Goal: Transaction & Acquisition: Purchase product/service

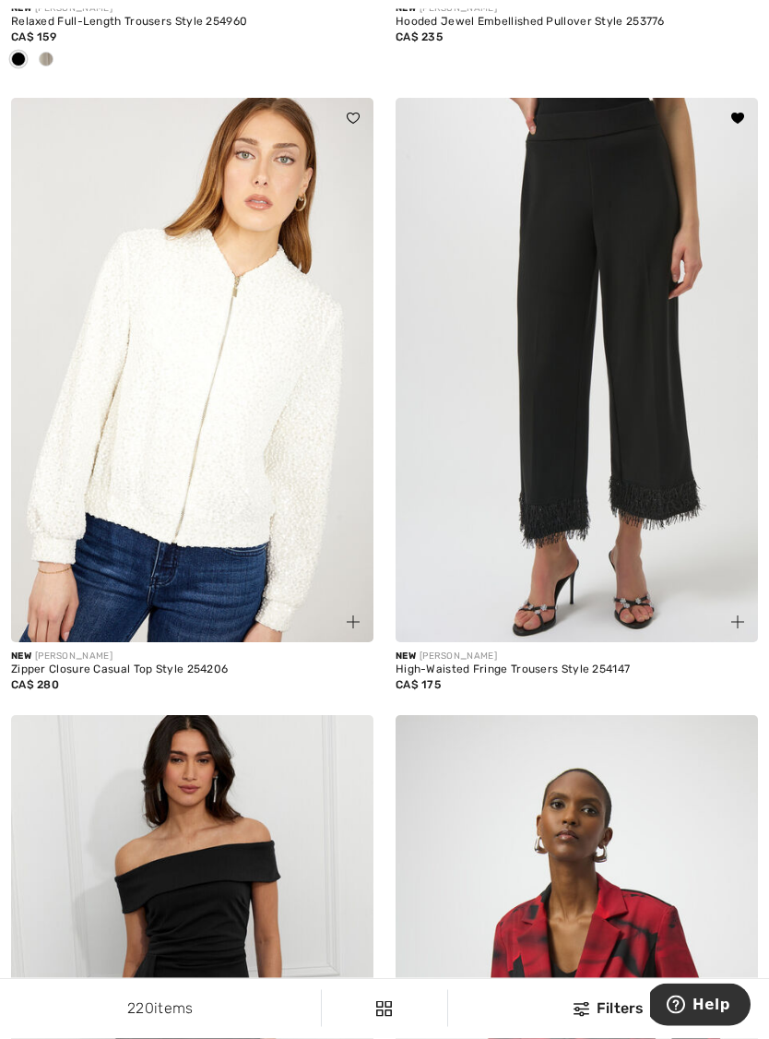
scroll to position [6558, 0]
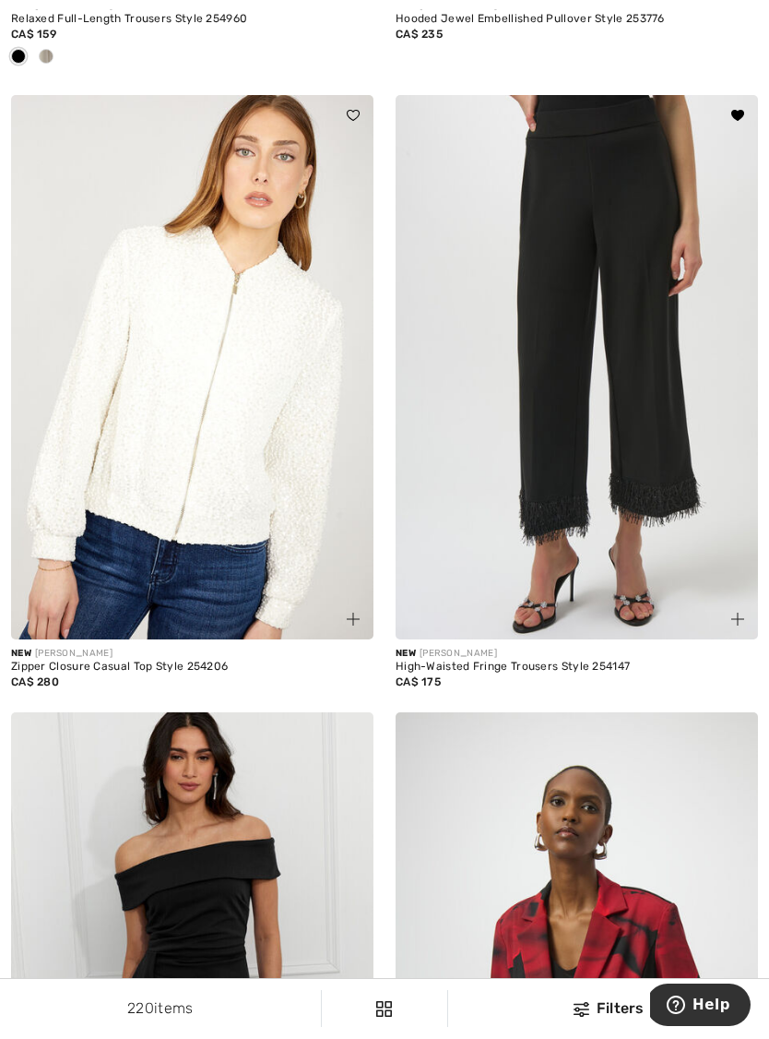
click at [751, 627] on div at bounding box center [727, 608] width 62 height 62
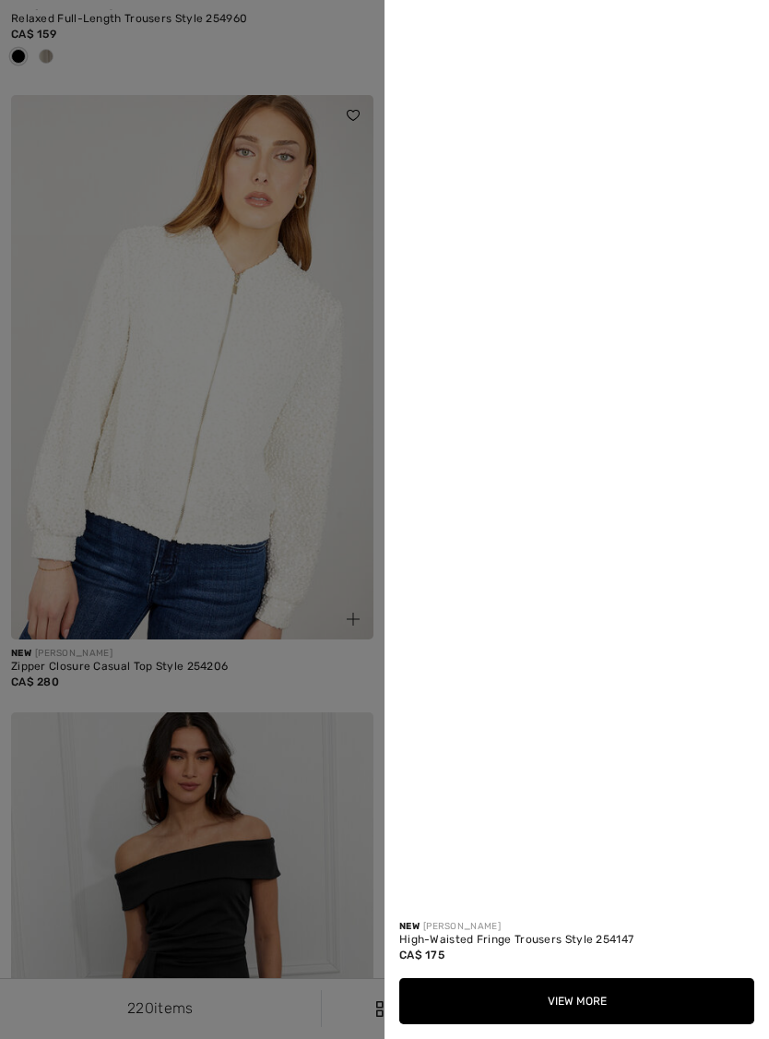
click at [739, 613] on div at bounding box center [577, 452] width 385 height 905
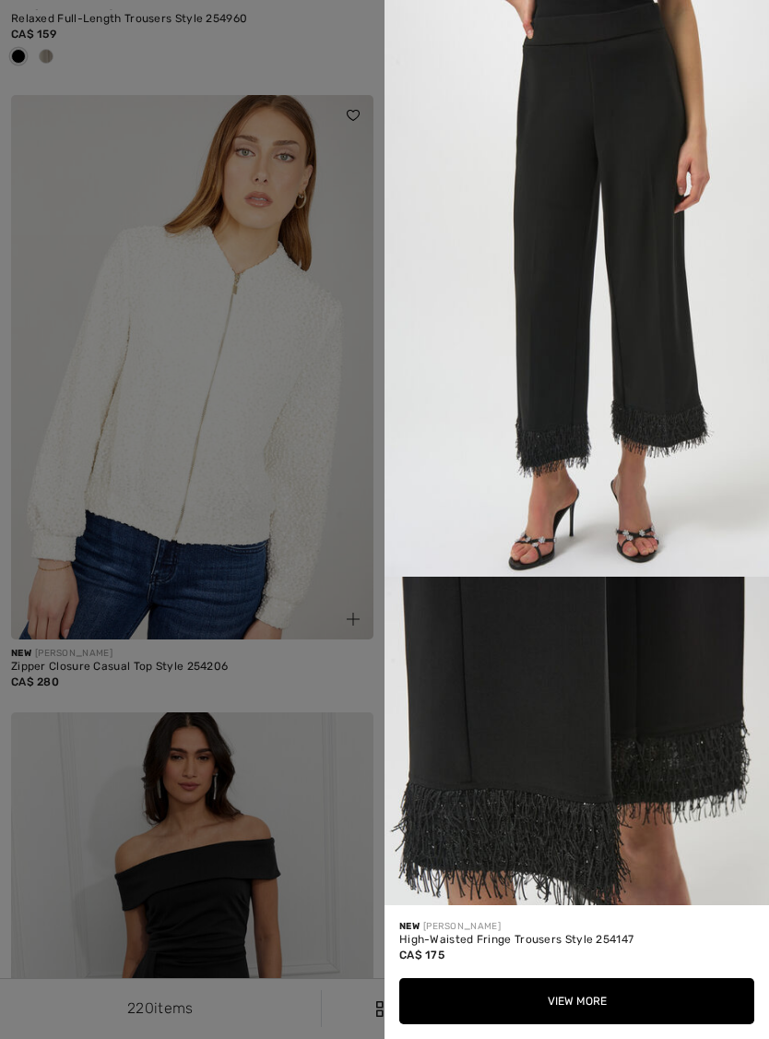
click at [326, 539] on div at bounding box center [384, 519] width 769 height 1039
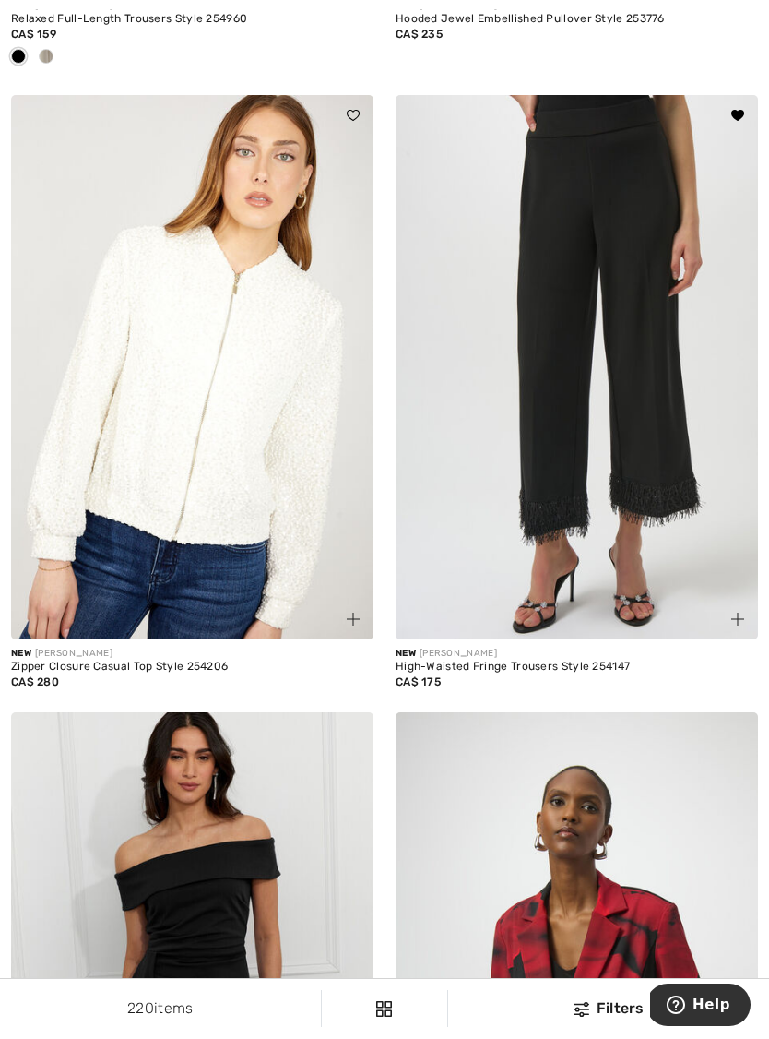
click at [624, 415] on img at bounding box center [577, 367] width 363 height 544
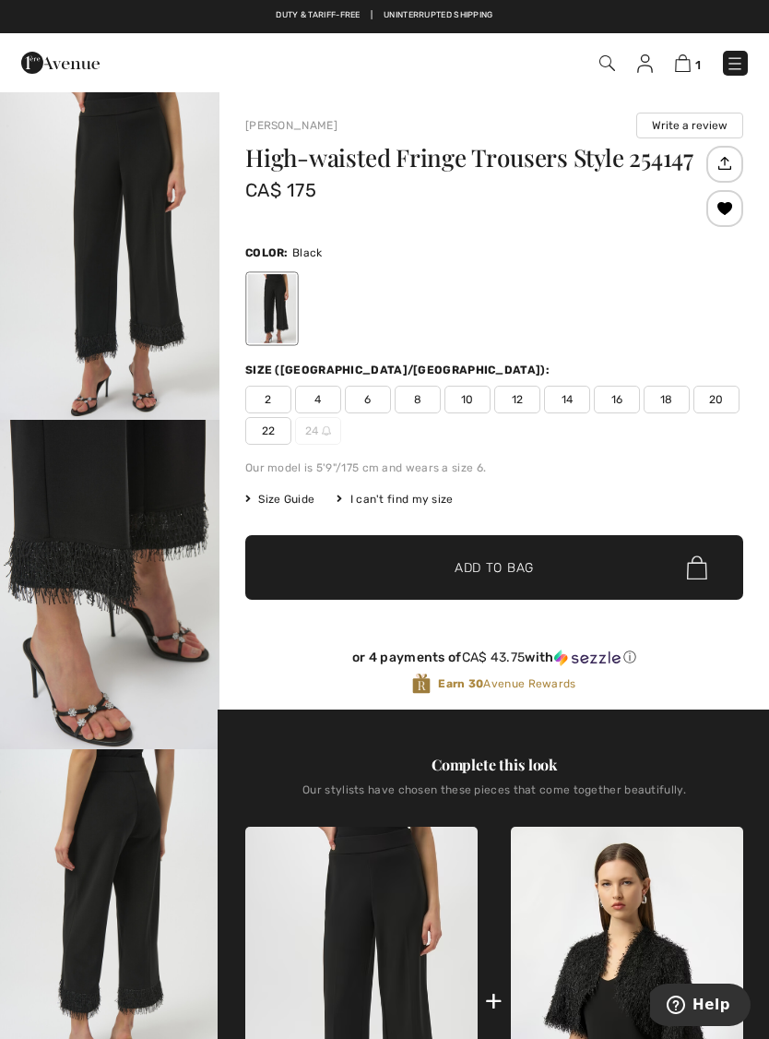
click at [426, 400] on span "8" at bounding box center [418, 400] width 46 height 28
click at [537, 578] on span "✔ Added to Bag Add to Bag" at bounding box center [494, 567] width 498 height 65
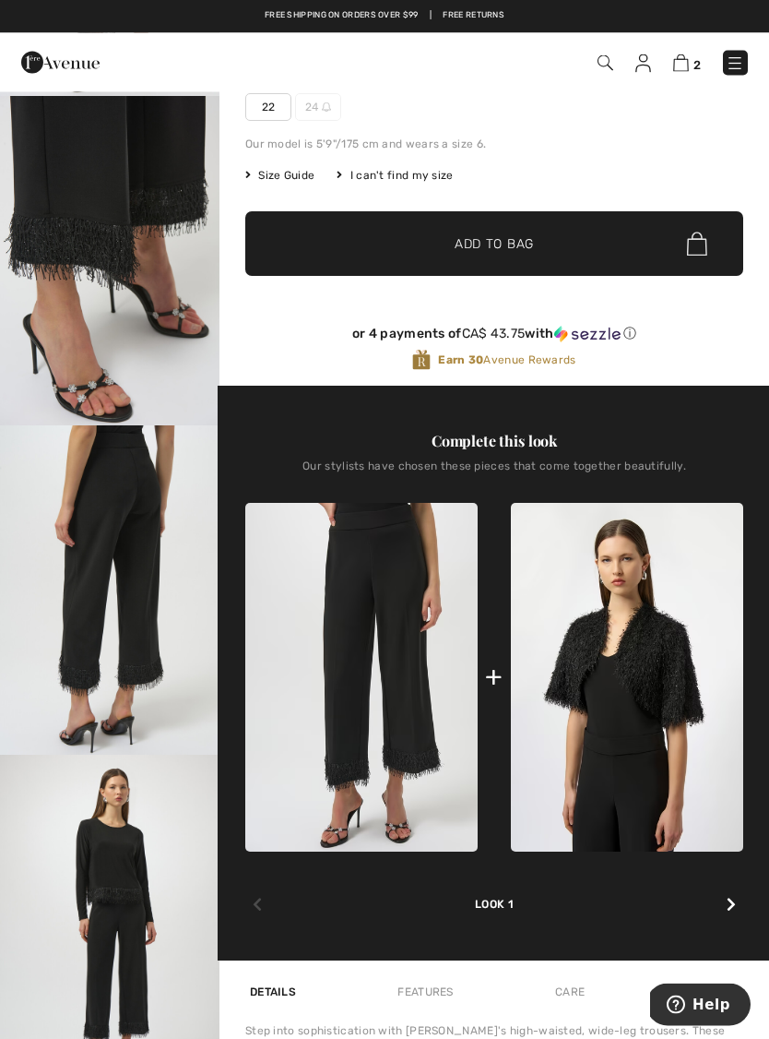
scroll to position [324, 0]
click at [730, 911] on icon at bounding box center [731, 904] width 9 height 15
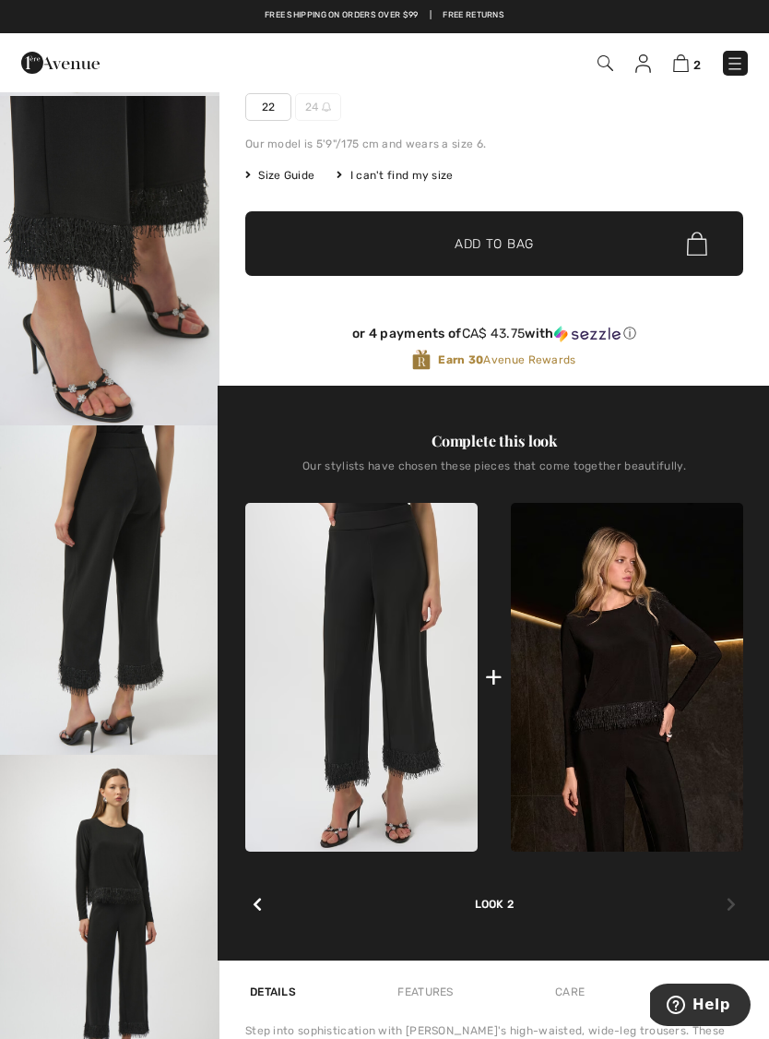
click at [636, 702] on img at bounding box center [627, 678] width 232 height 350
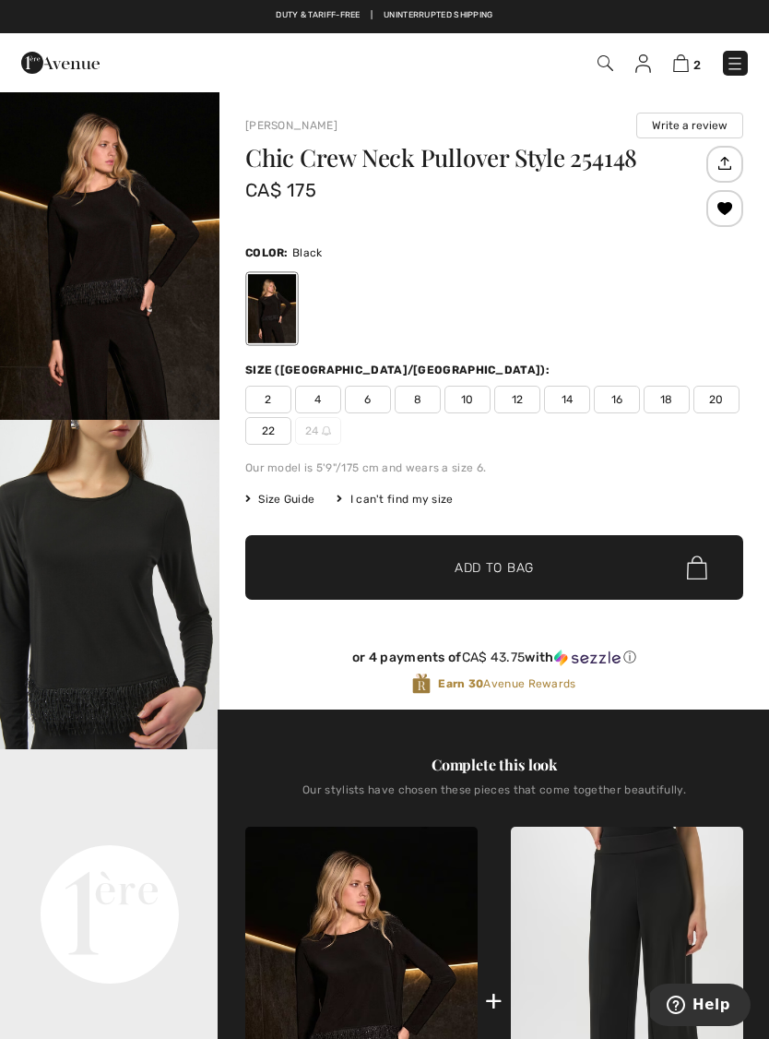
click at [371, 404] on span "6" at bounding box center [368, 400] width 46 height 28
click at [516, 569] on span "Add to Bag" at bounding box center [494, 567] width 79 height 19
click at [687, 67] on img at bounding box center [681, 63] width 16 height 18
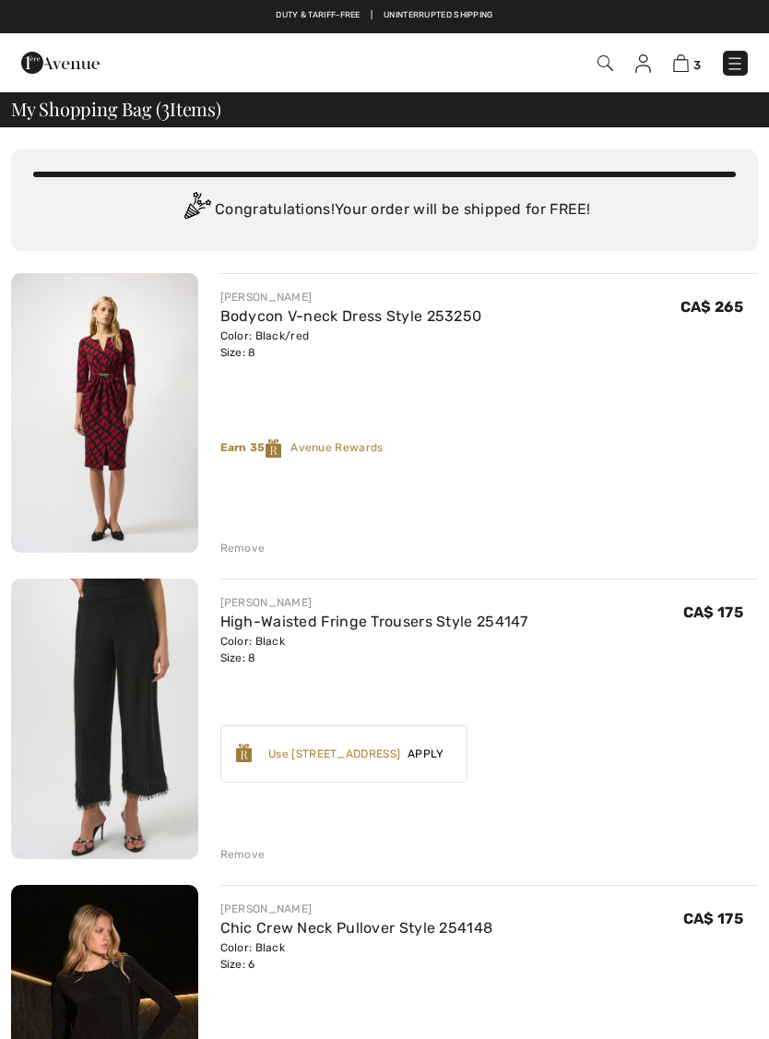
checkbox input "true"
click at [249, 545] on div "Remove" at bounding box center [242, 548] width 45 height 17
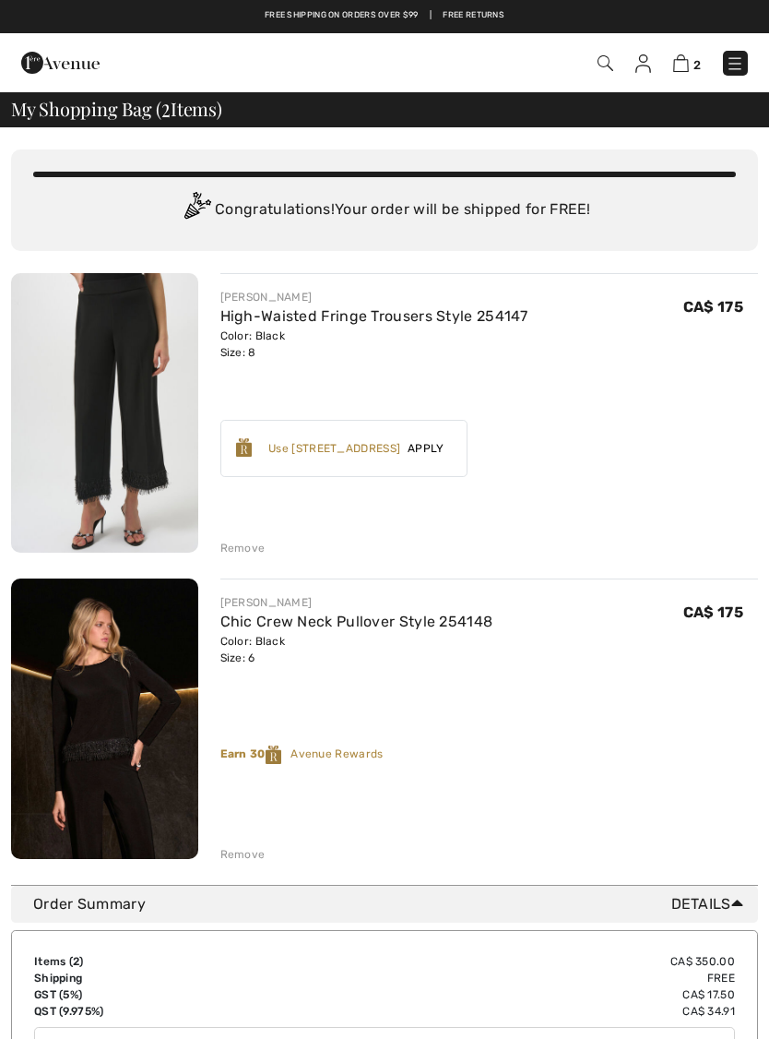
click at [729, 62] on img at bounding box center [735, 63] width 18 height 18
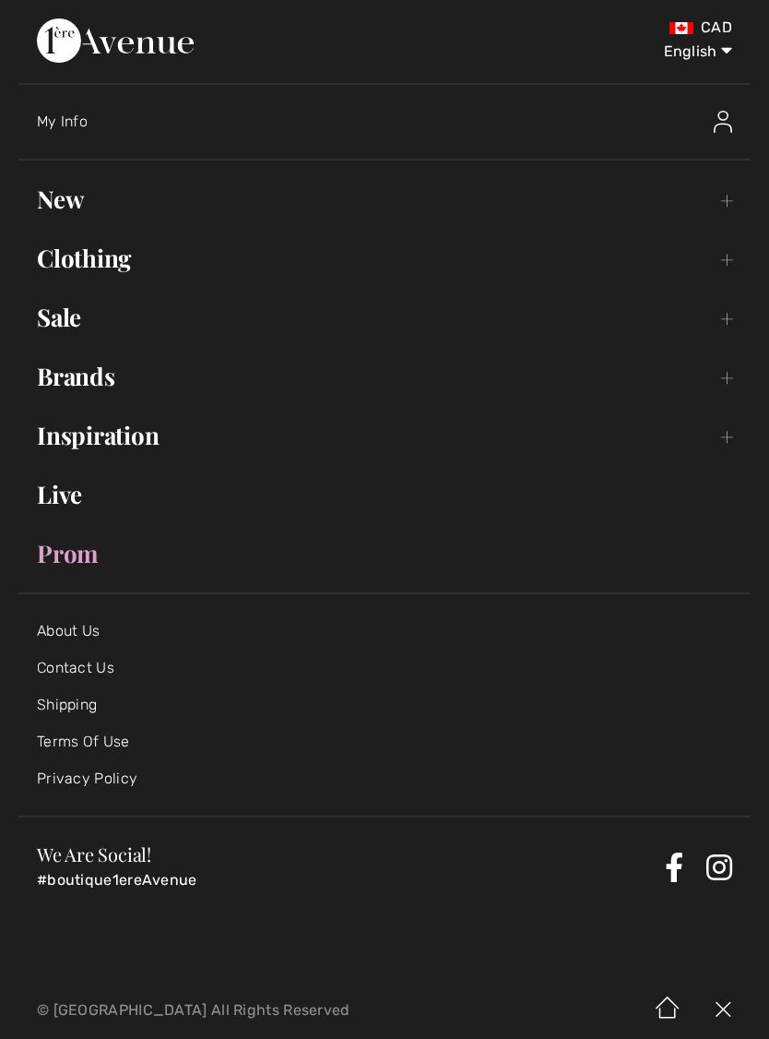
click at [716, 179] on link "New Toggle submenu" at bounding box center [384, 199] width 732 height 41
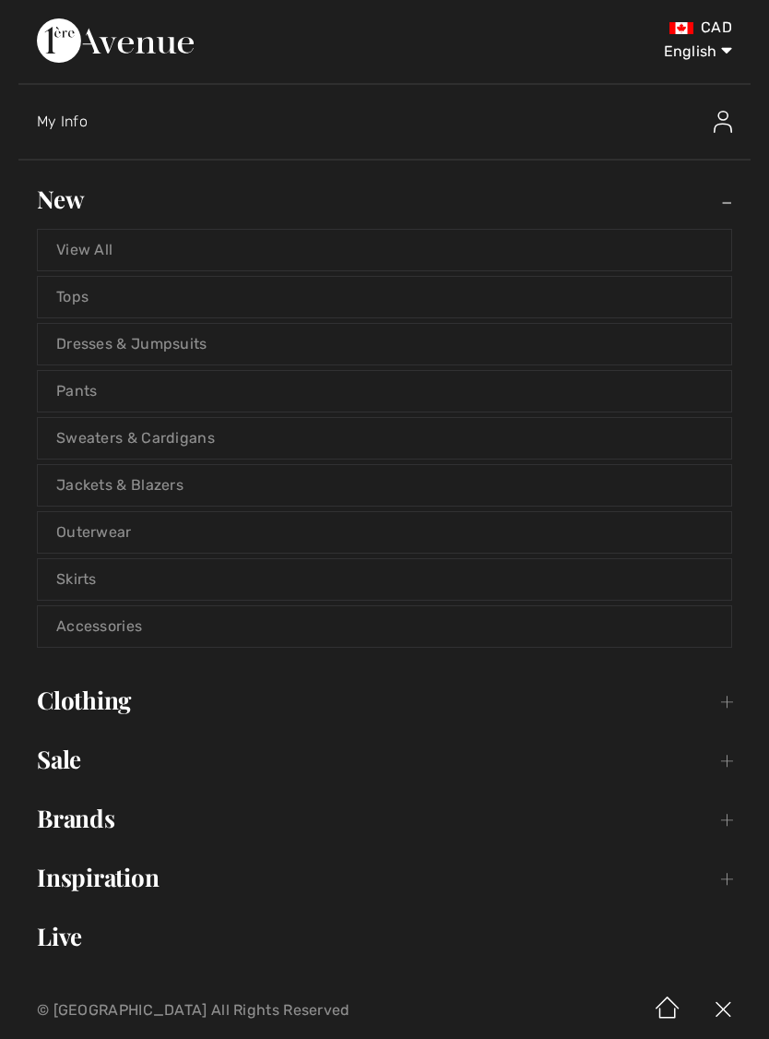
click at [370, 702] on link "Clothing Toggle submenu" at bounding box center [384, 700] width 732 height 41
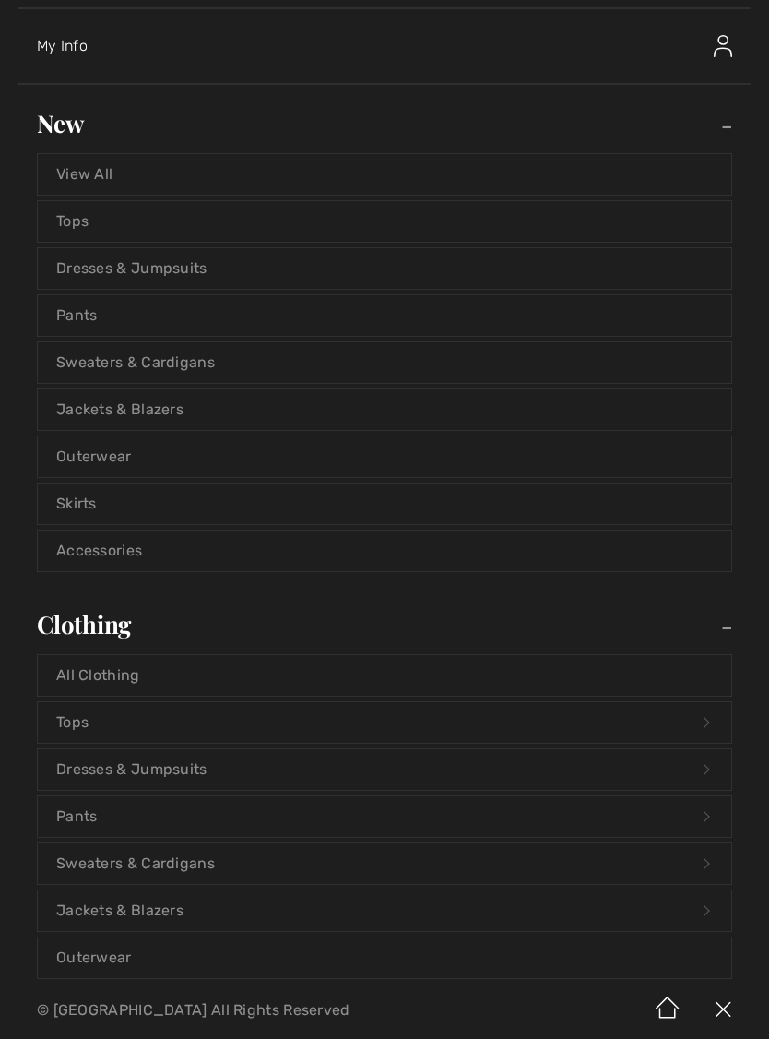
scroll to position [129, 0]
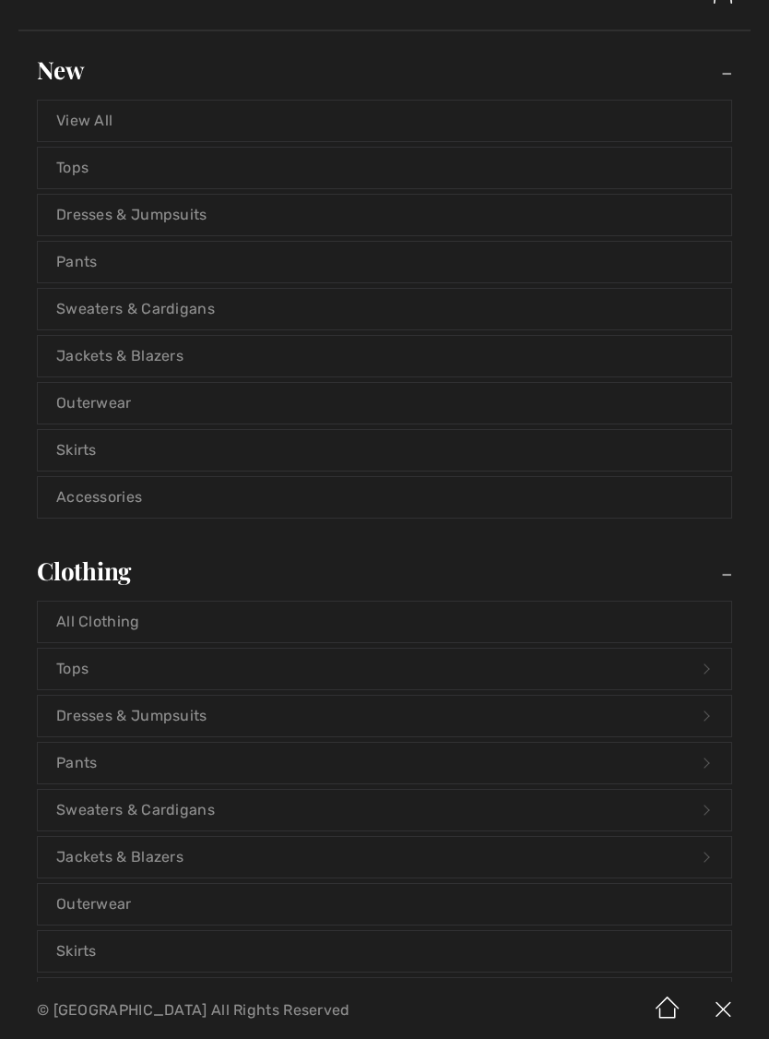
click at [696, 724] on link "Dresses & Jumpsuits Open submenu" at bounding box center [385, 716] width 694 height 41
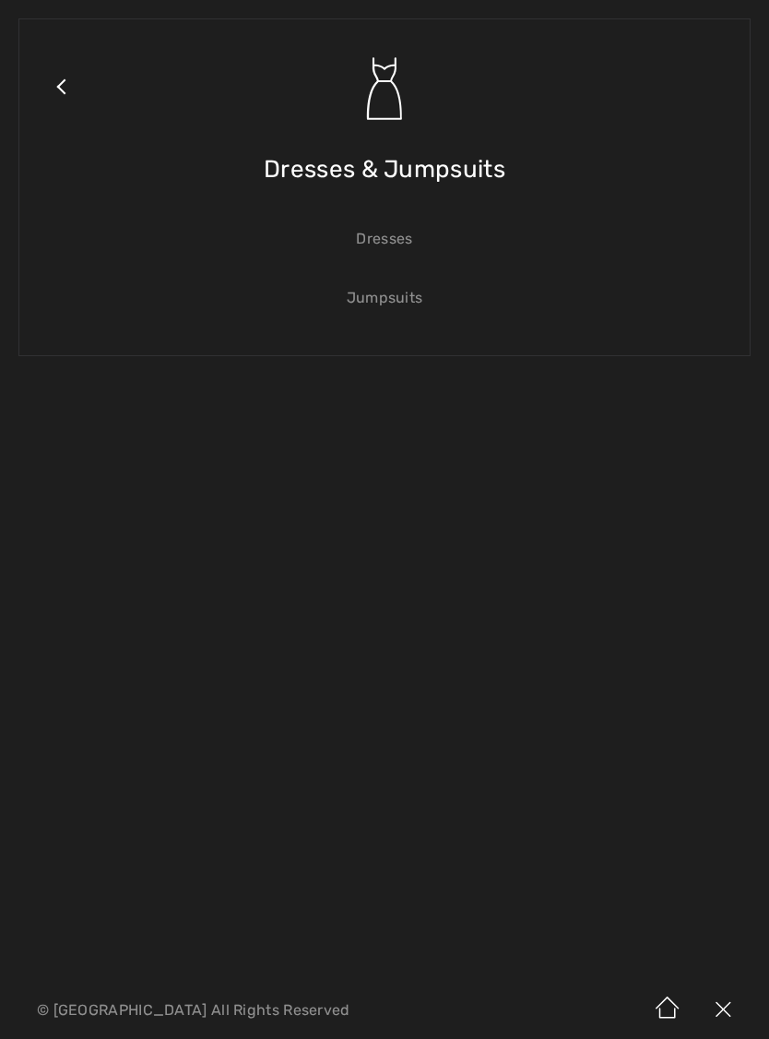
click at [409, 174] on span "Dresses & Jumpsuits" at bounding box center [385, 169] width 242 height 65
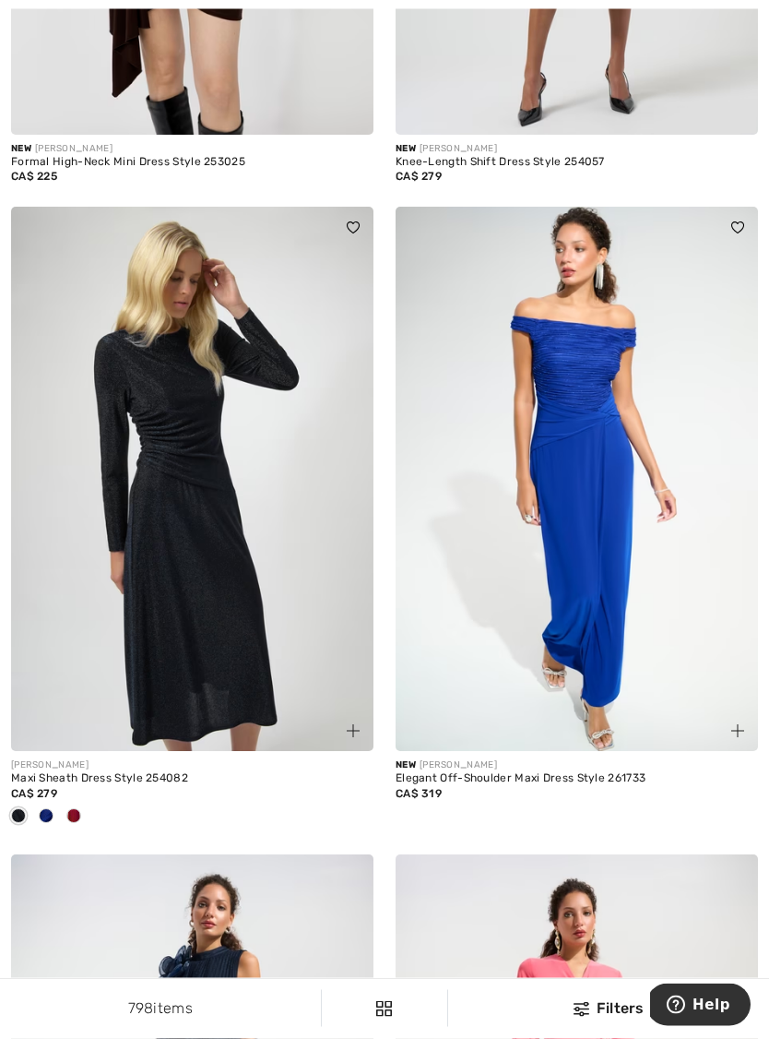
scroll to position [620, 0]
click at [77, 815] on span at bounding box center [73, 815] width 15 height 15
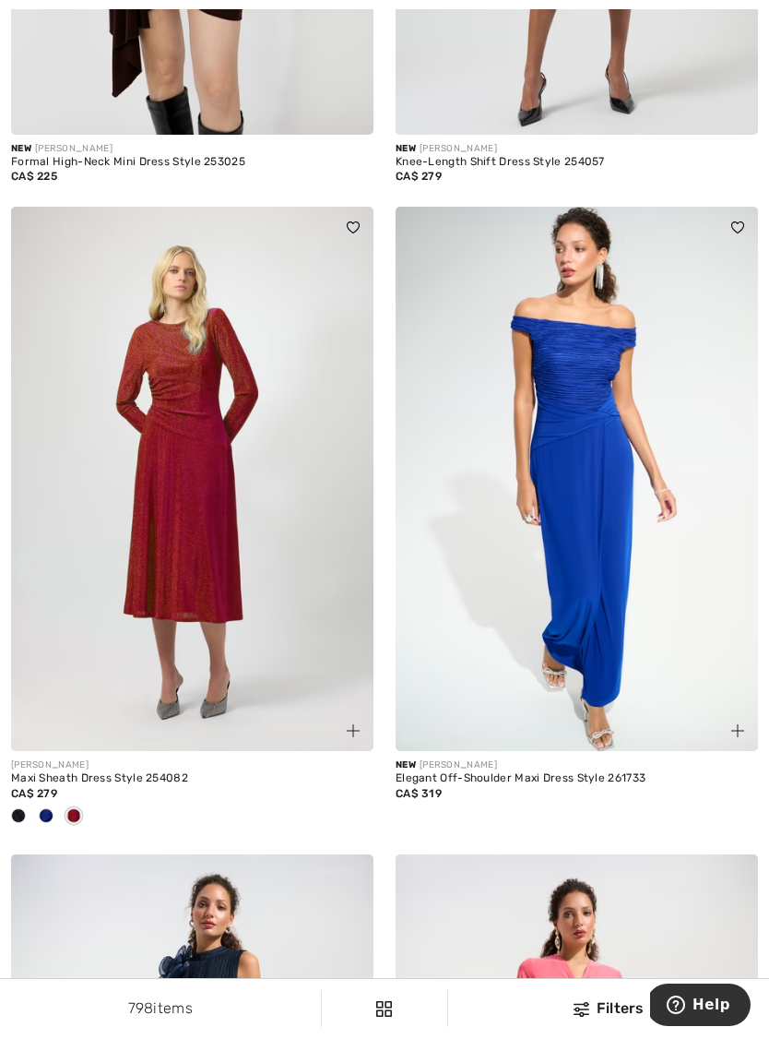
click at [59, 809] on div at bounding box center [46, 817] width 28 height 30
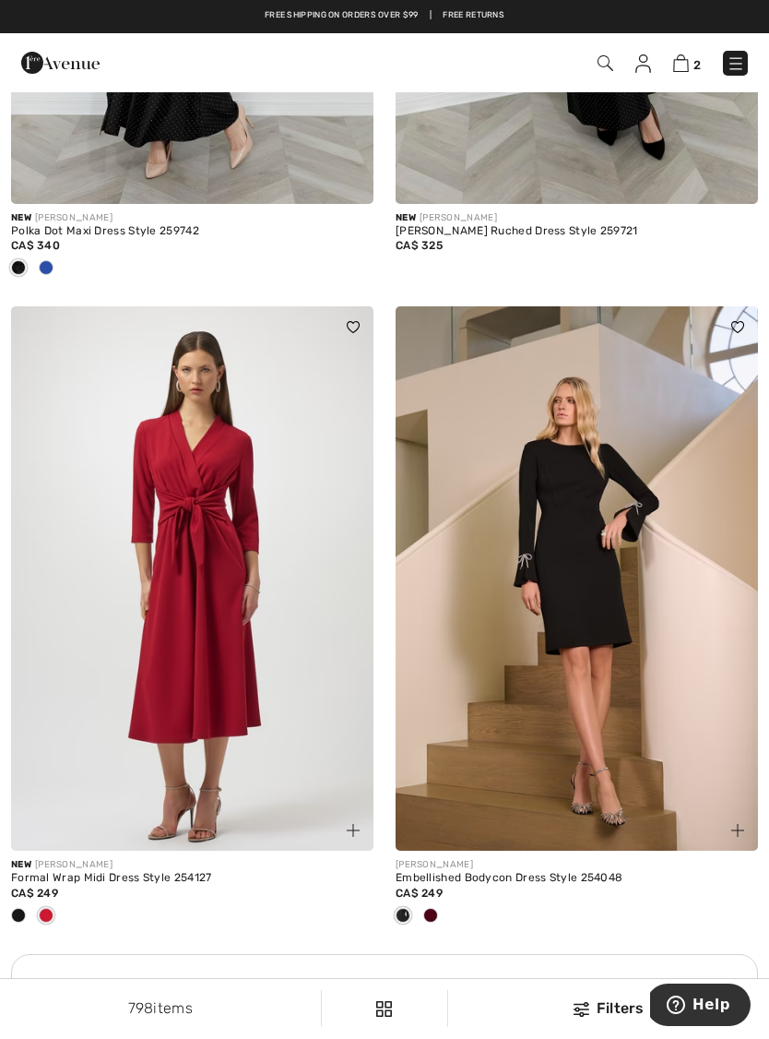
scroll to position [3031, 0]
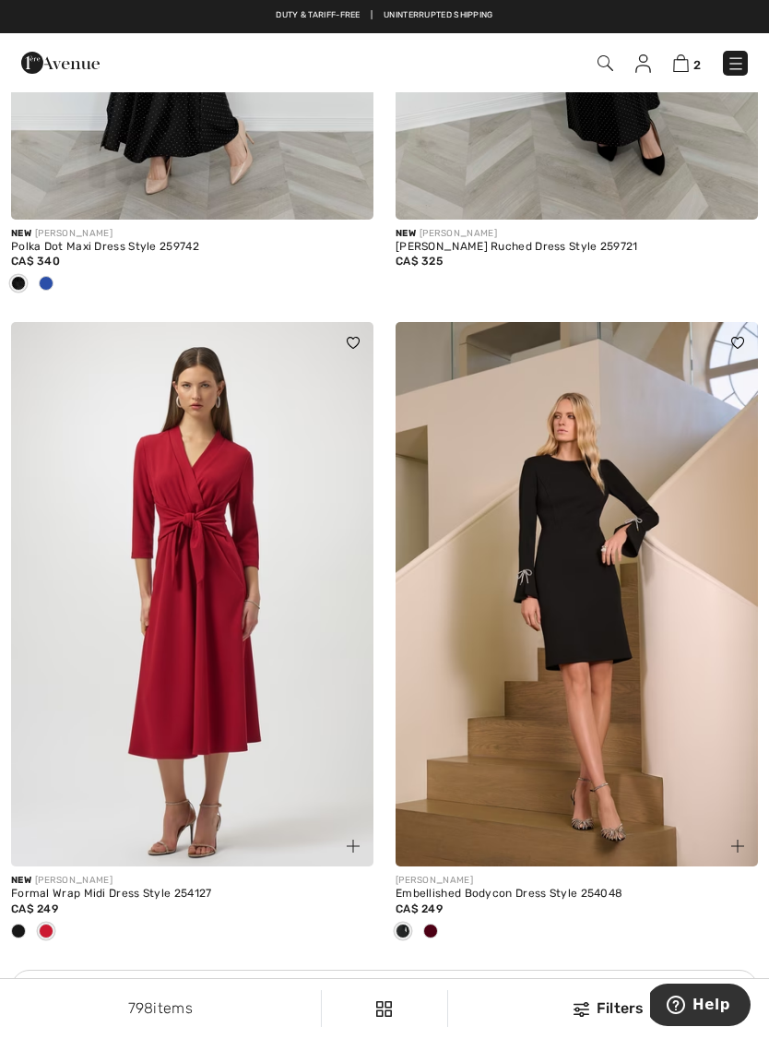
click at [606, 693] on img at bounding box center [577, 594] width 363 height 544
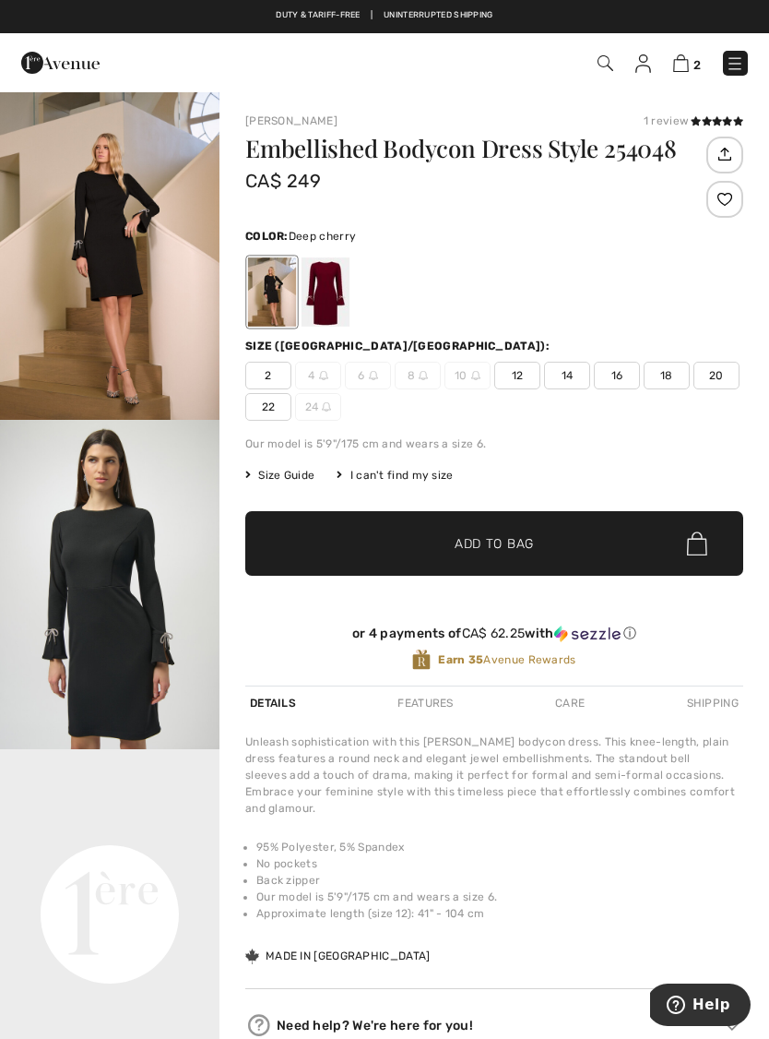
click at [328, 294] on div at bounding box center [326, 291] width 48 height 69
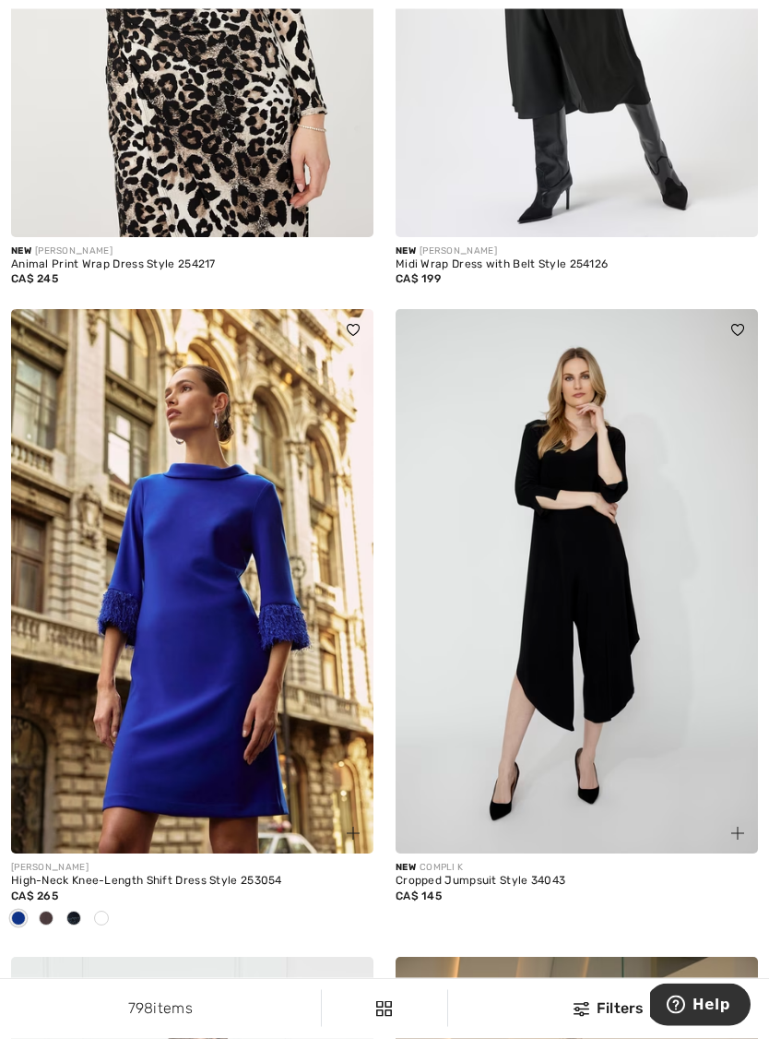
scroll to position [8354, 0]
click at [48, 910] on span at bounding box center [46, 917] width 15 height 15
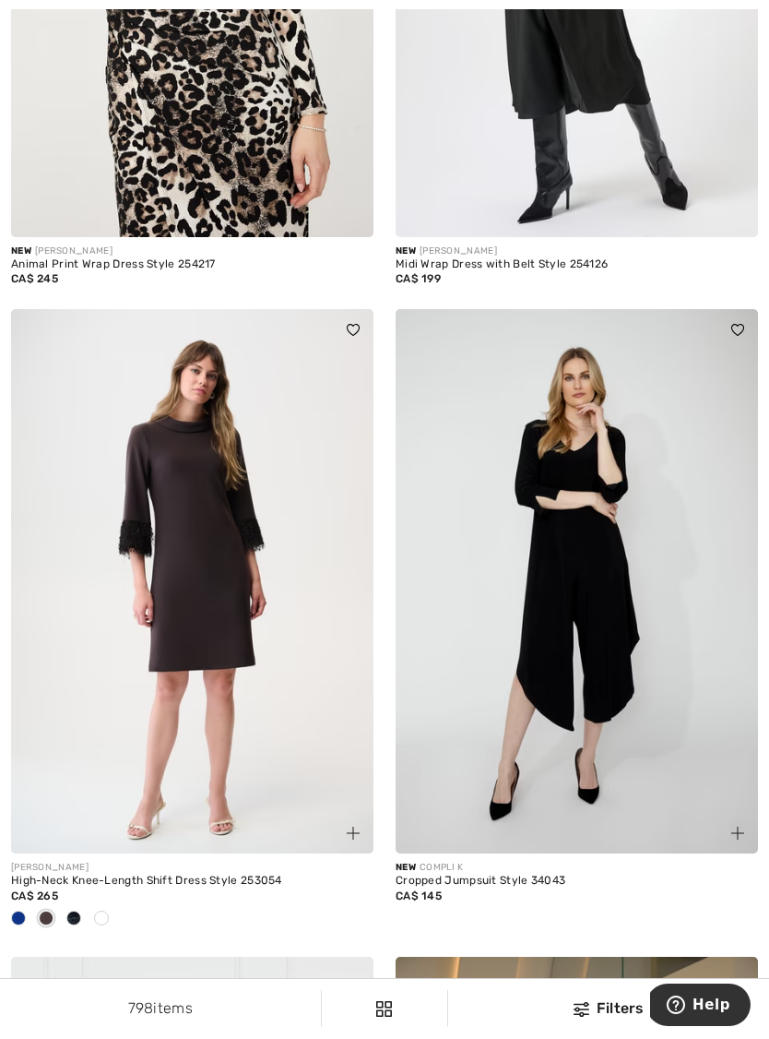
click at [82, 904] on div at bounding box center [74, 919] width 28 height 30
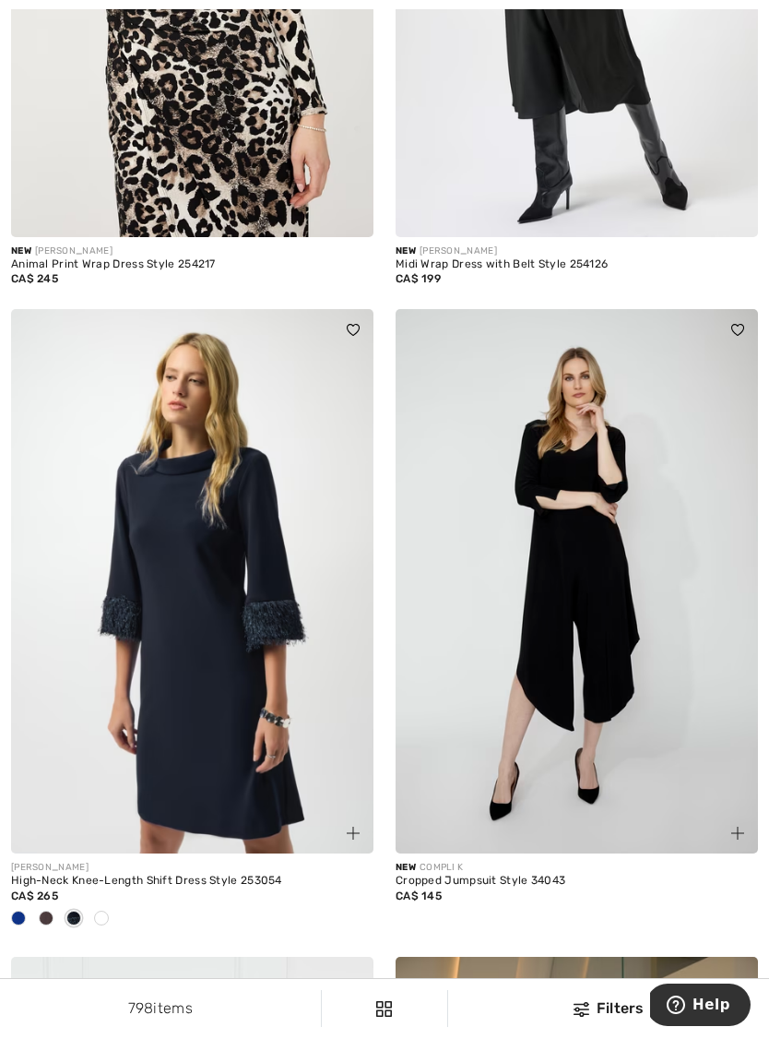
click at [108, 910] on span at bounding box center [101, 917] width 15 height 15
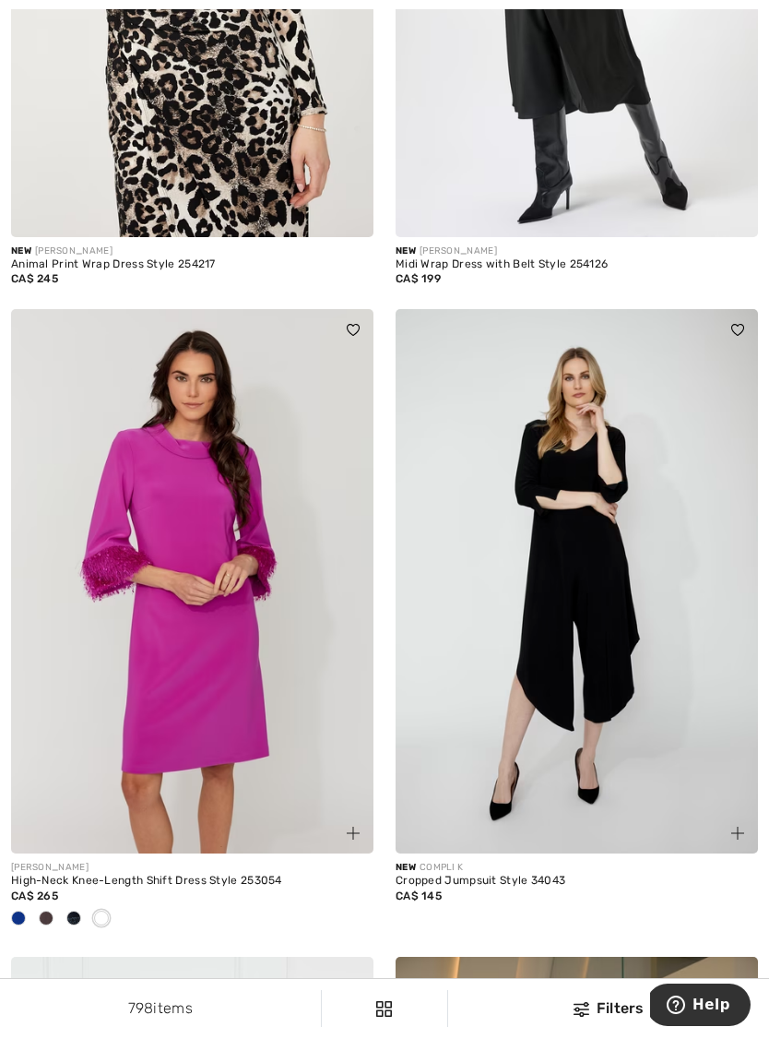
click at [30, 904] on div at bounding box center [19, 919] width 28 height 30
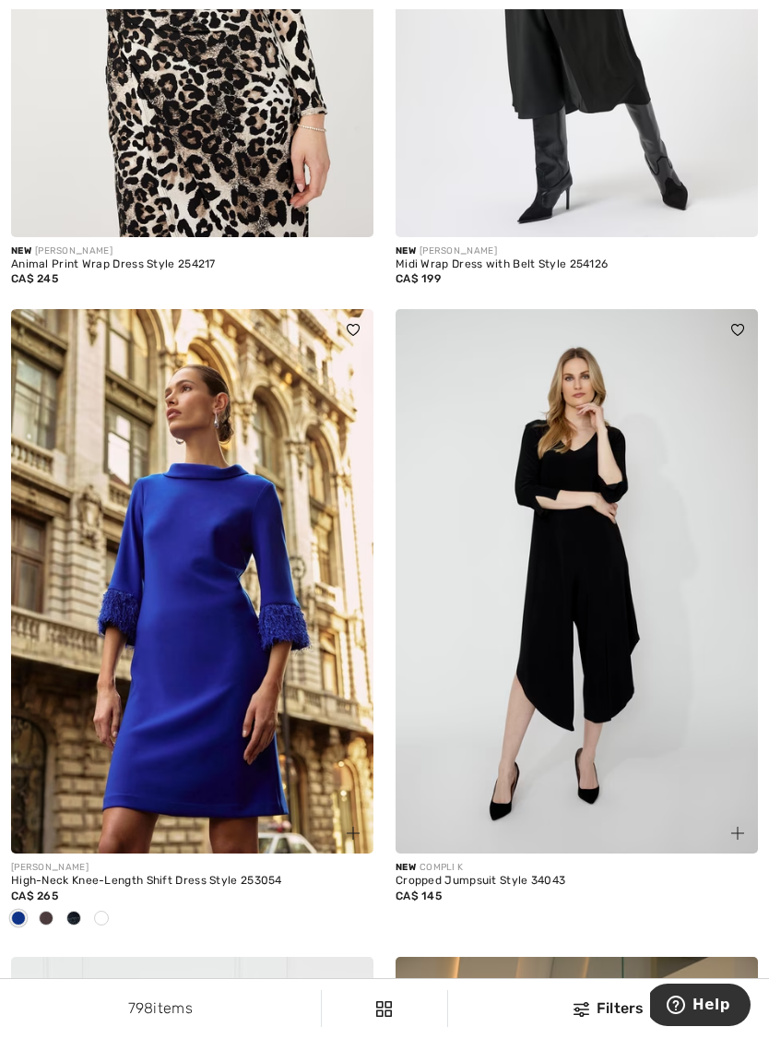
click at [216, 646] on img at bounding box center [192, 581] width 363 height 544
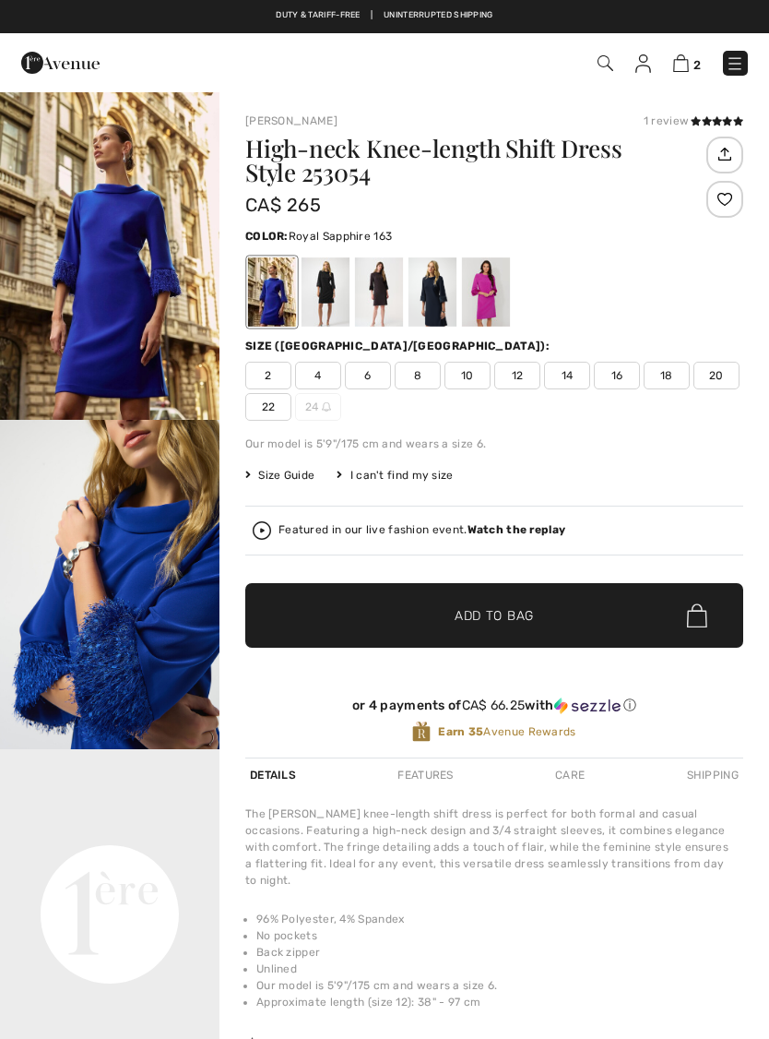
checkbox input "true"
click at [331, 288] on div at bounding box center [326, 291] width 48 height 69
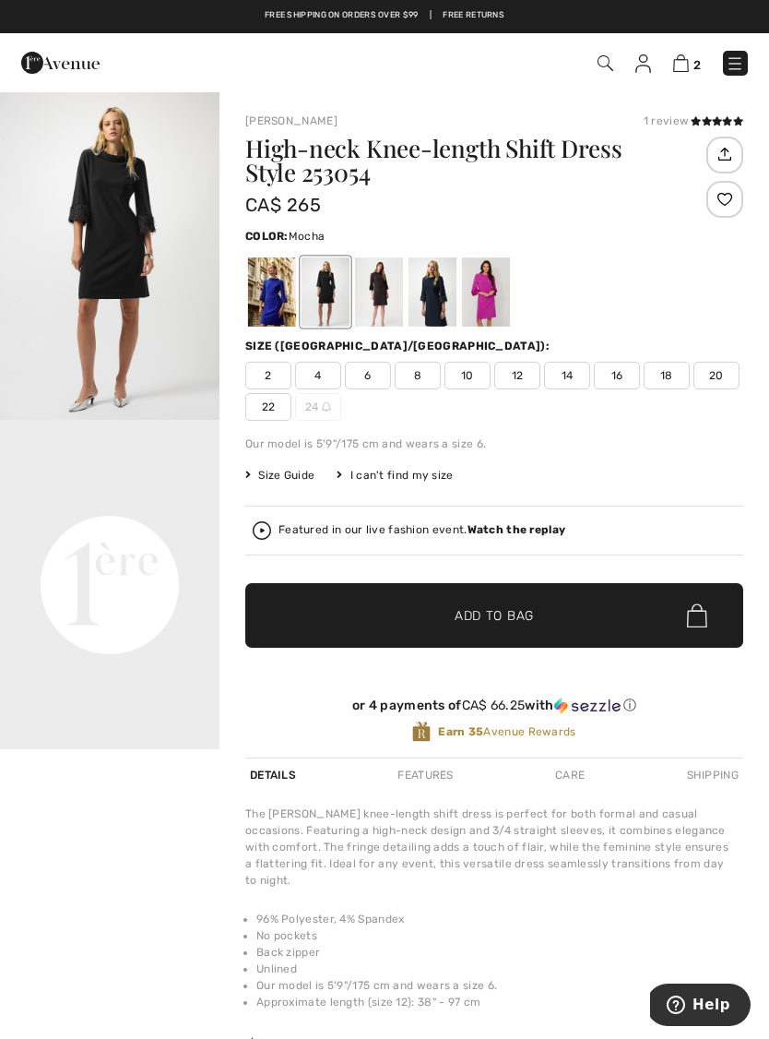
click at [388, 289] on div at bounding box center [379, 291] width 48 height 69
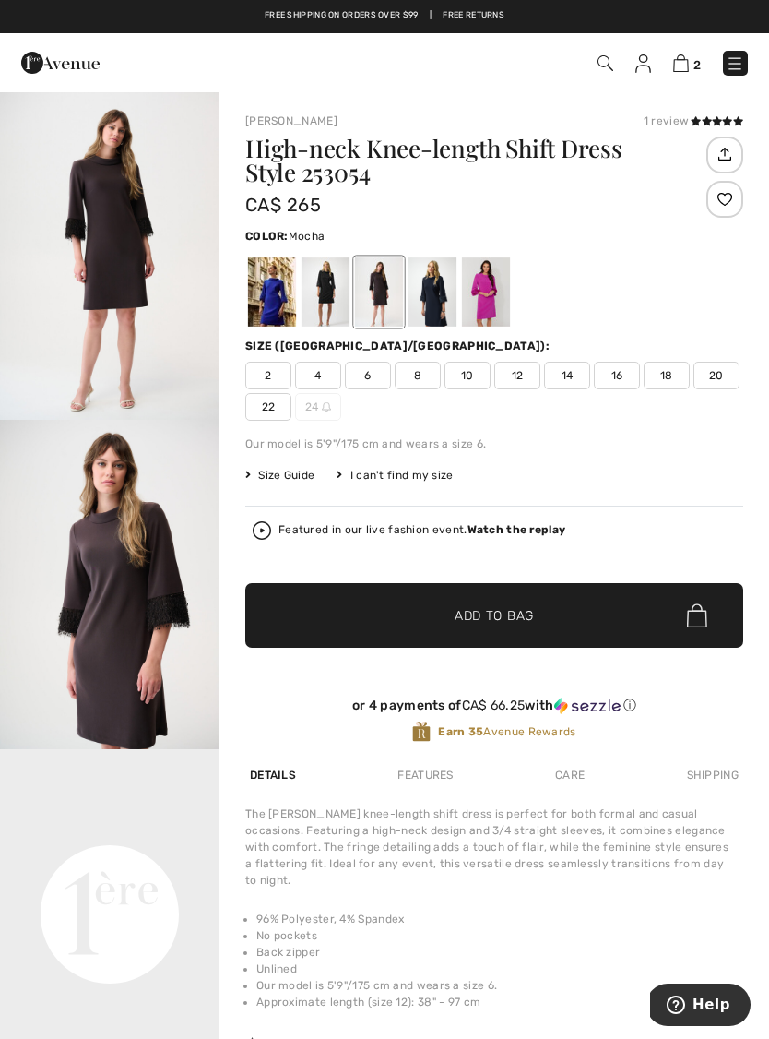
click at [438, 293] on div at bounding box center [433, 291] width 48 height 69
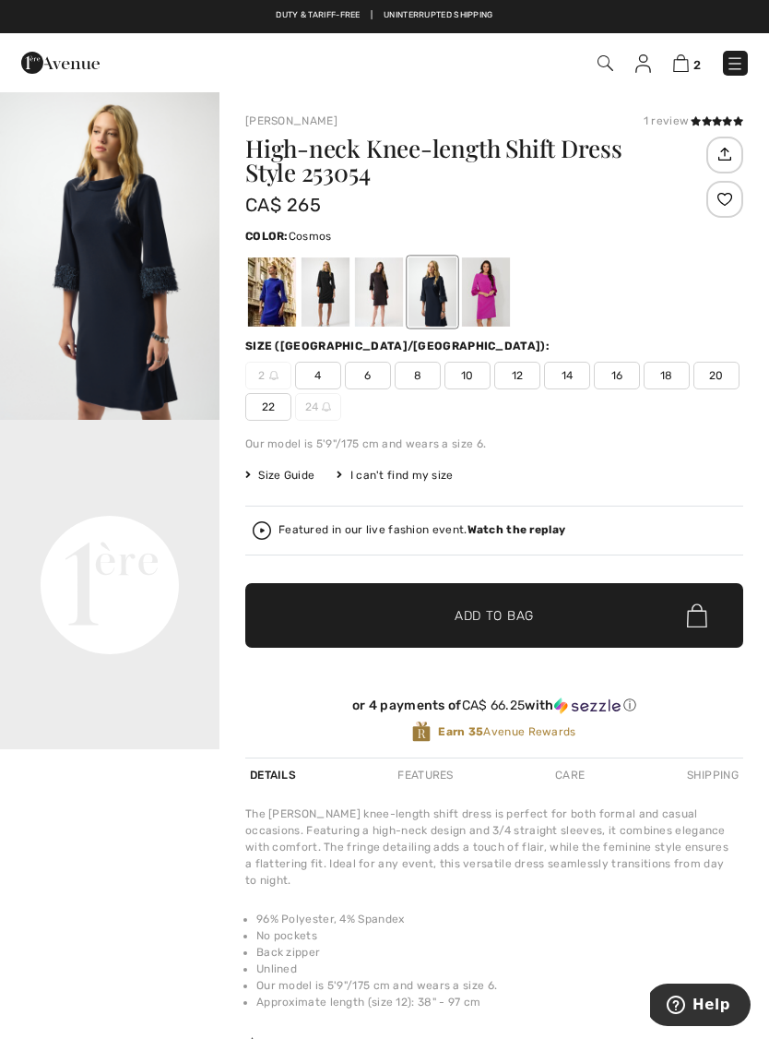
click at [480, 291] on div at bounding box center [486, 291] width 48 height 69
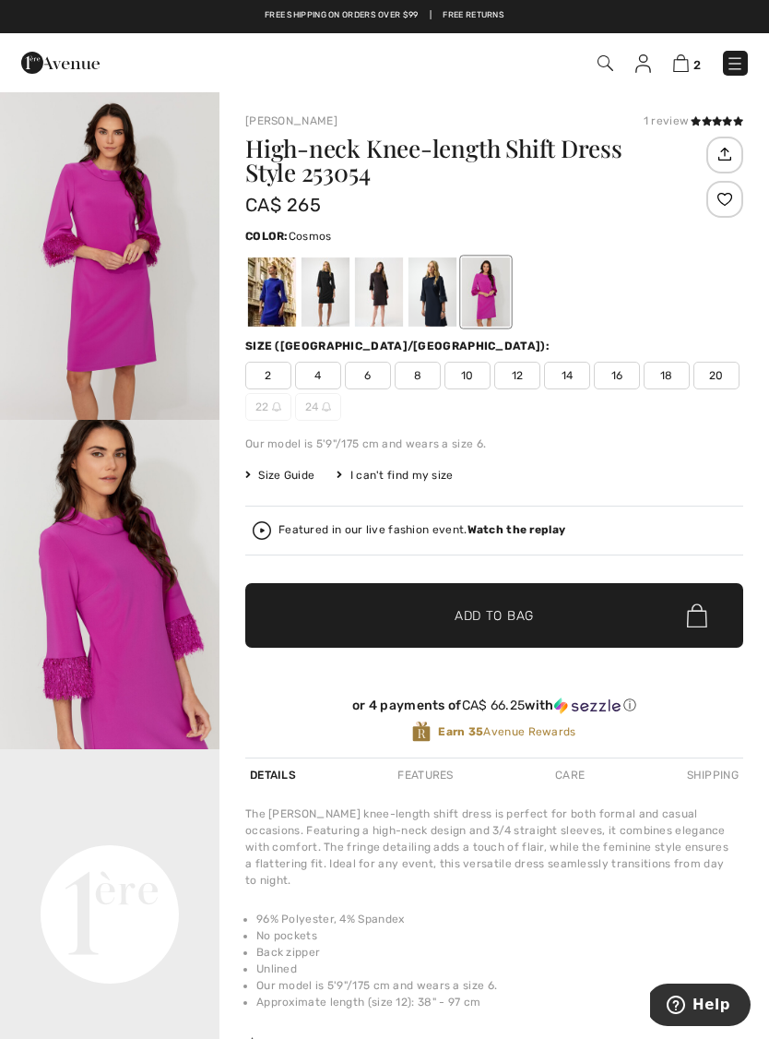
click at [271, 291] on div at bounding box center [272, 291] width 48 height 69
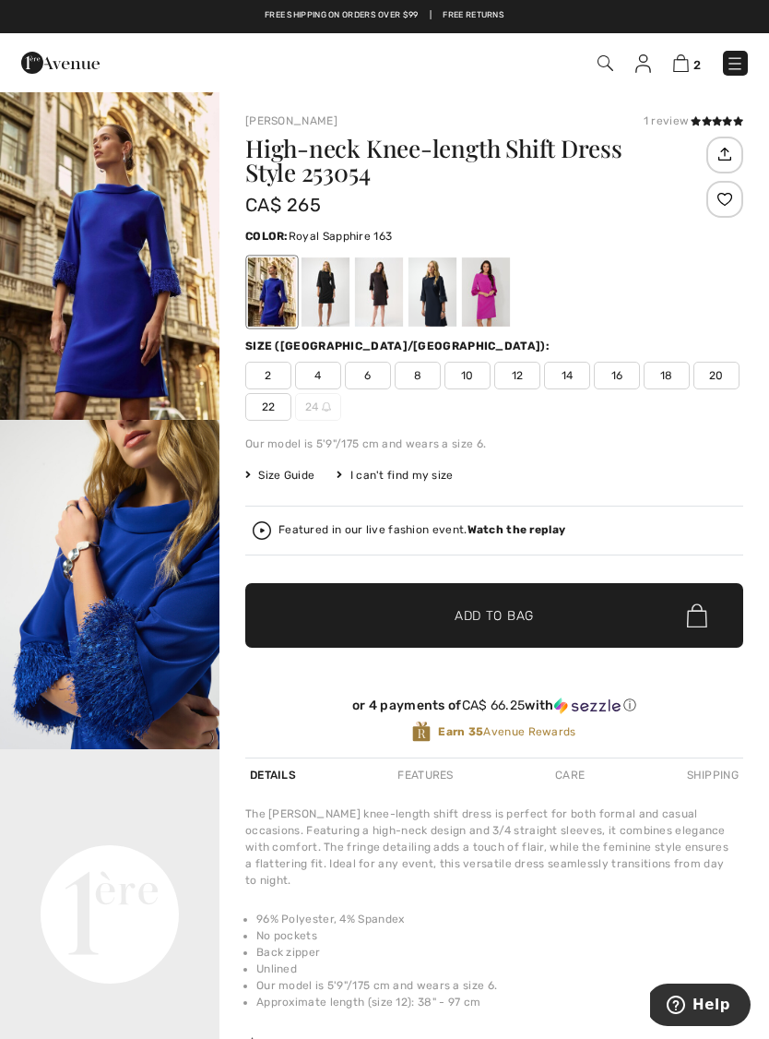
click at [435, 302] on div at bounding box center [433, 291] width 48 height 69
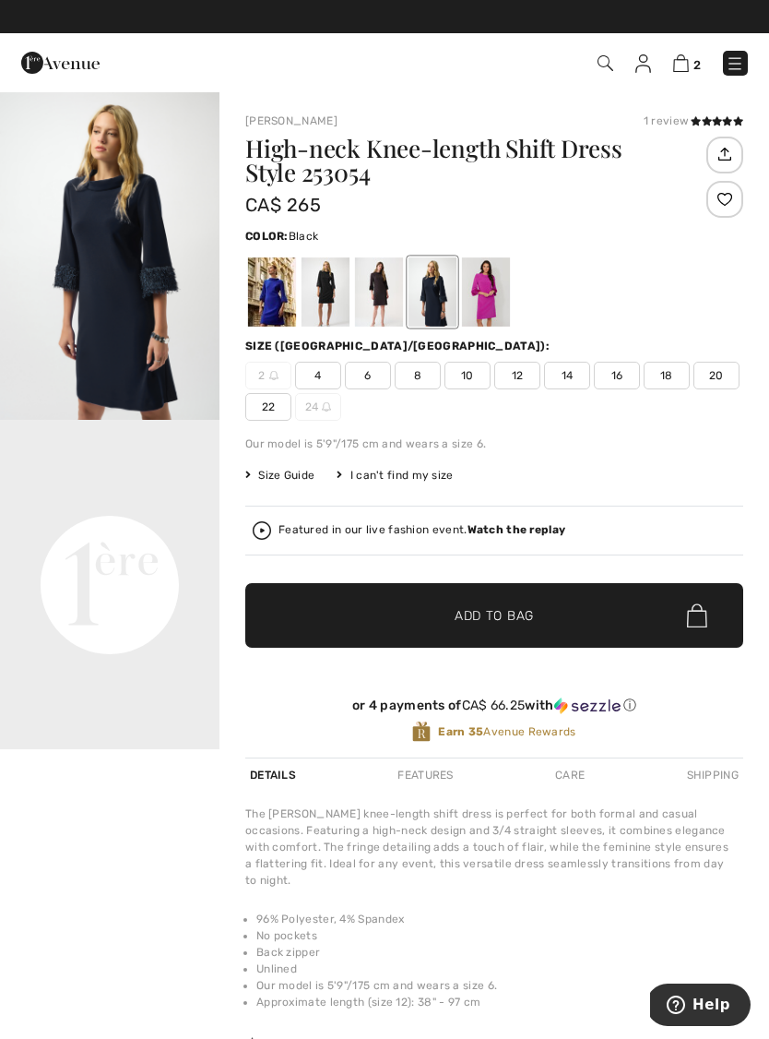
click at [330, 292] on div at bounding box center [326, 291] width 48 height 69
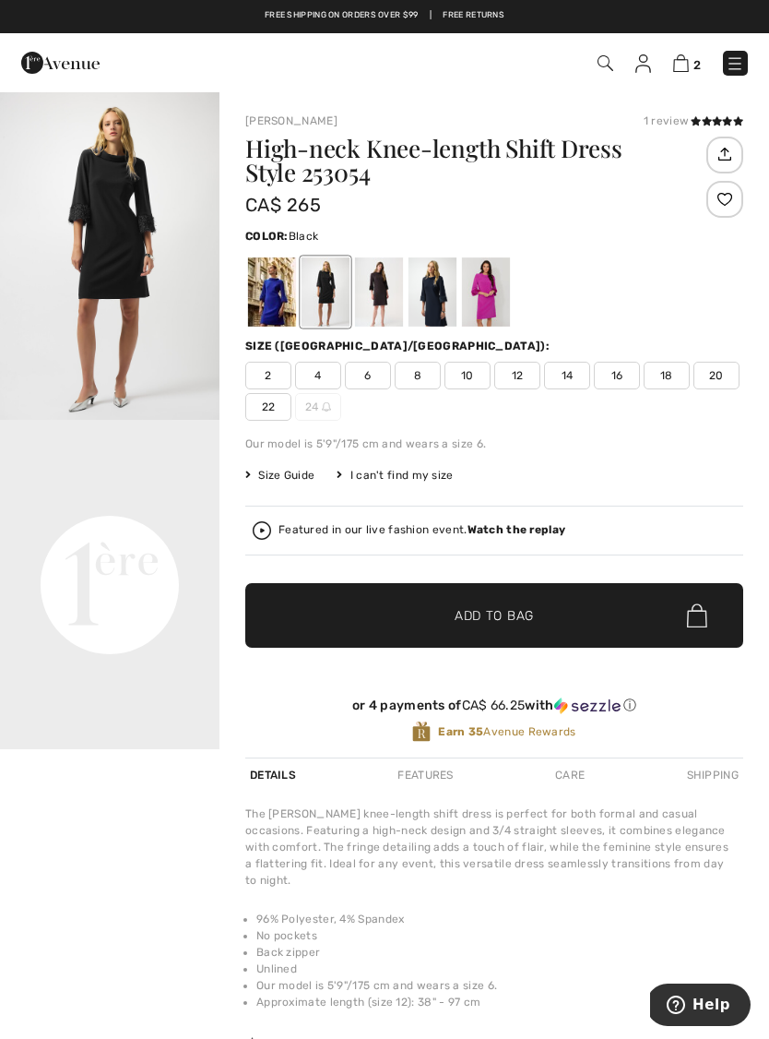
click at [434, 293] on div at bounding box center [433, 291] width 48 height 69
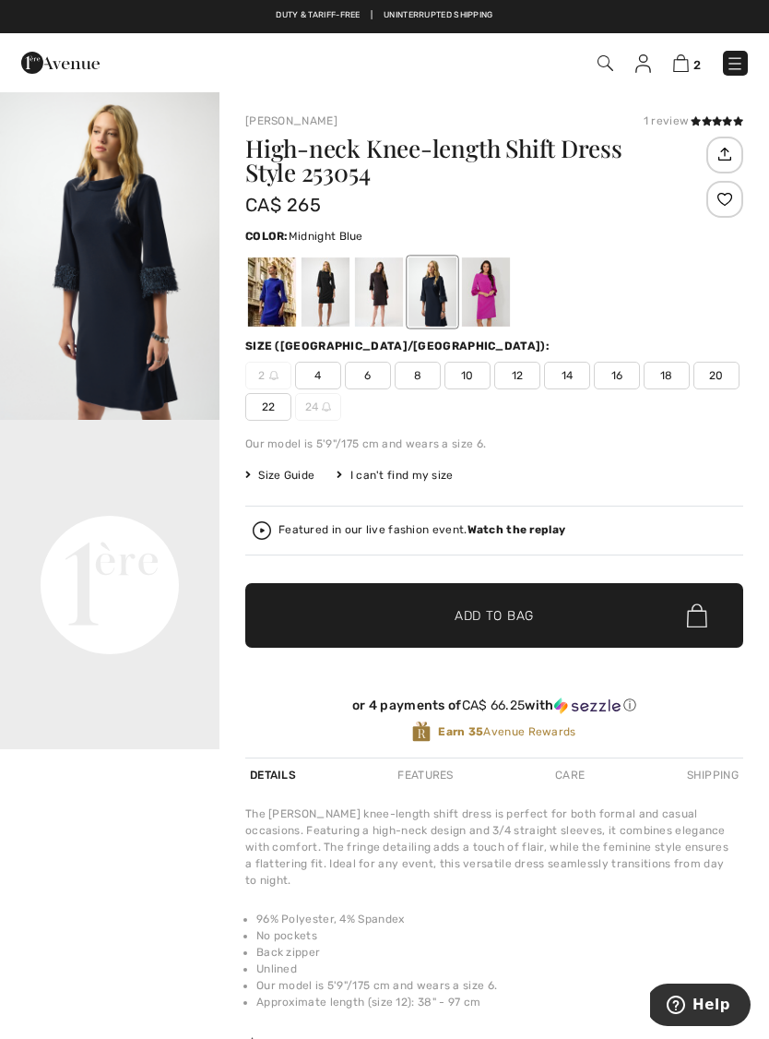
click at [381, 296] on div at bounding box center [379, 291] width 48 height 69
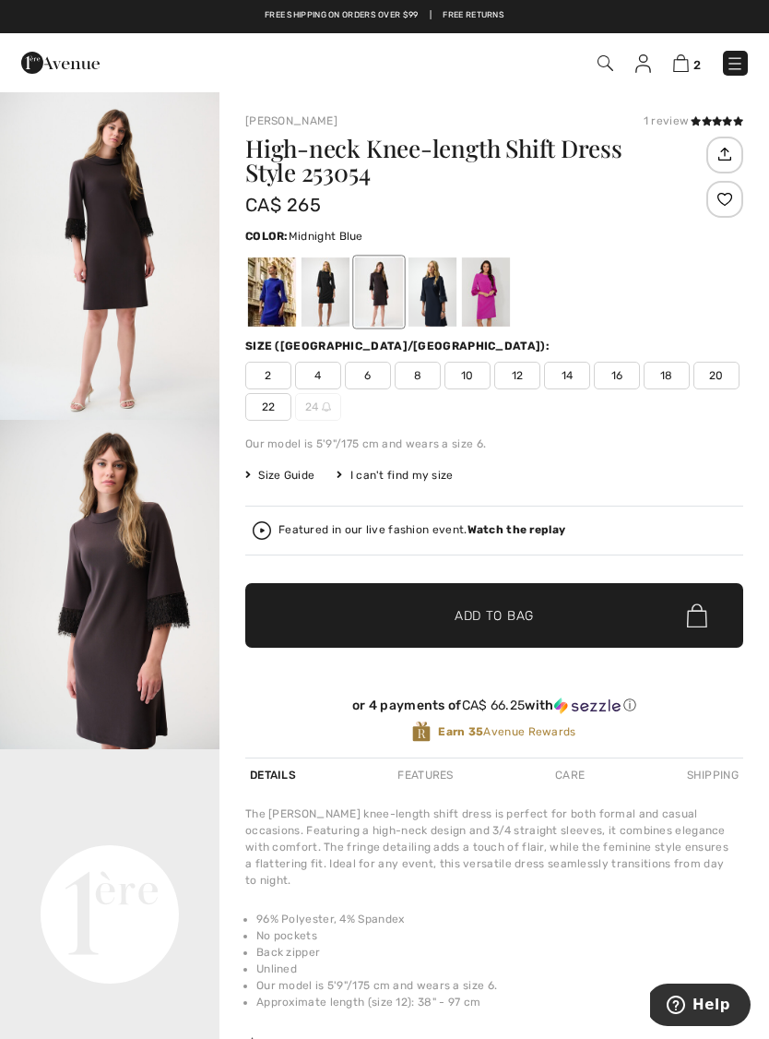
click at [432, 299] on div at bounding box center [433, 291] width 48 height 69
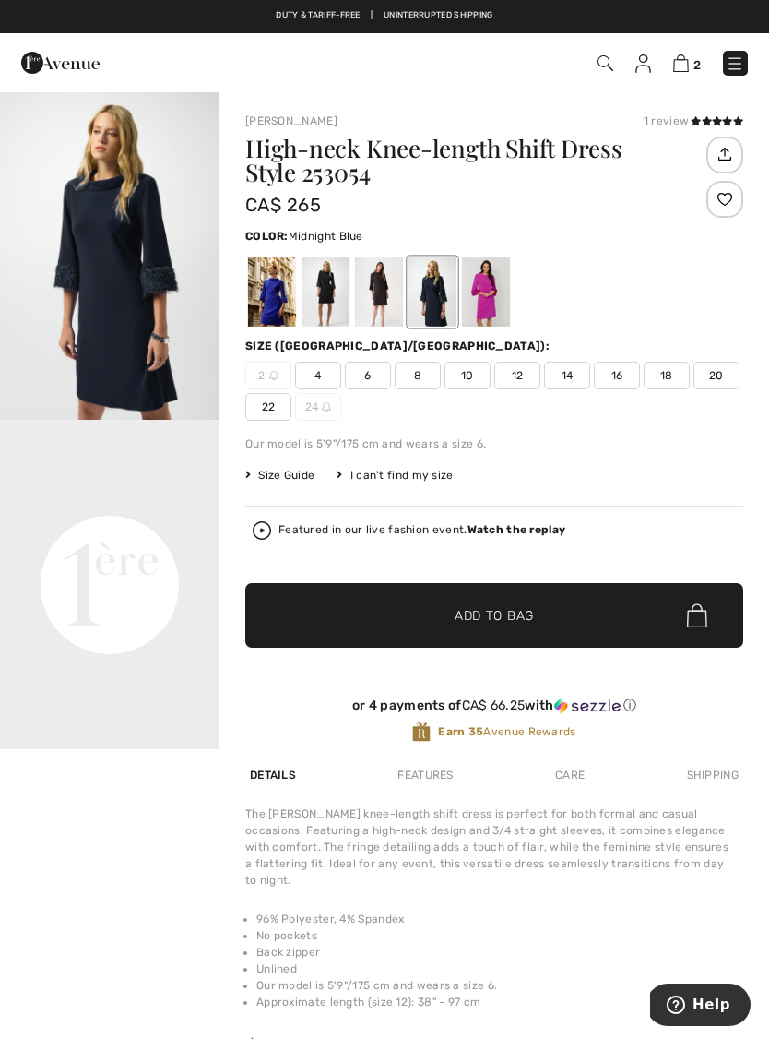
click at [427, 384] on span "8" at bounding box center [418, 376] width 46 height 28
click at [507, 614] on span "Add to Bag" at bounding box center [494, 615] width 79 height 19
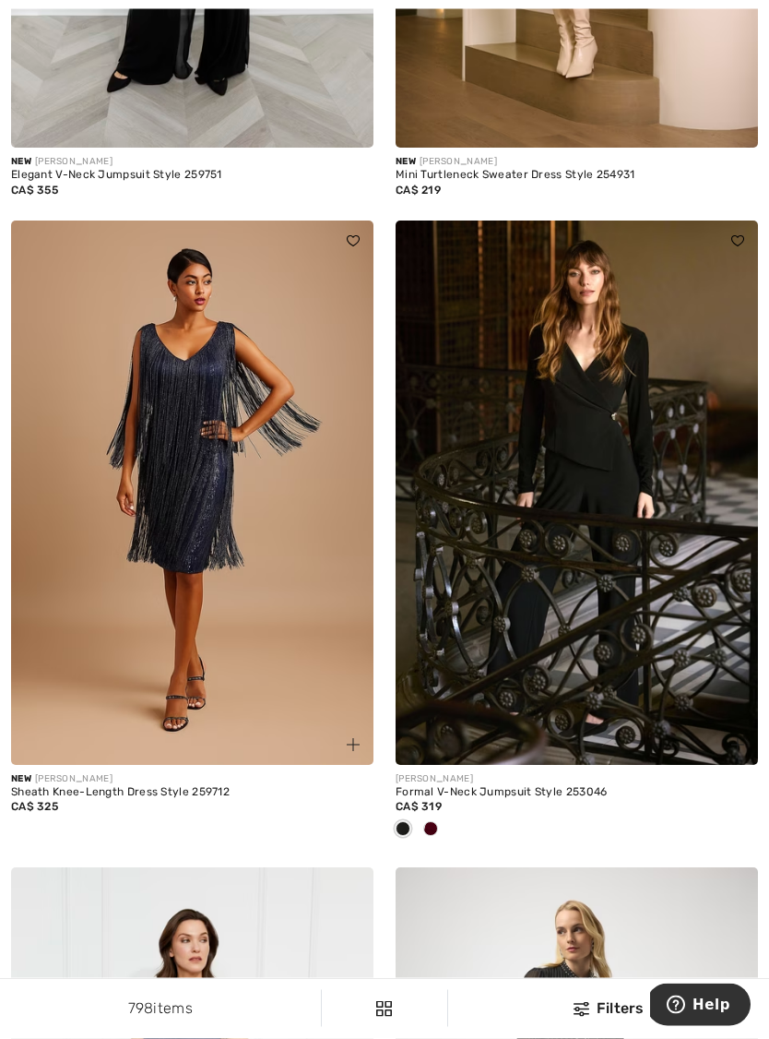
scroll to position [9707, 0]
click at [437, 821] on span at bounding box center [430, 828] width 15 height 15
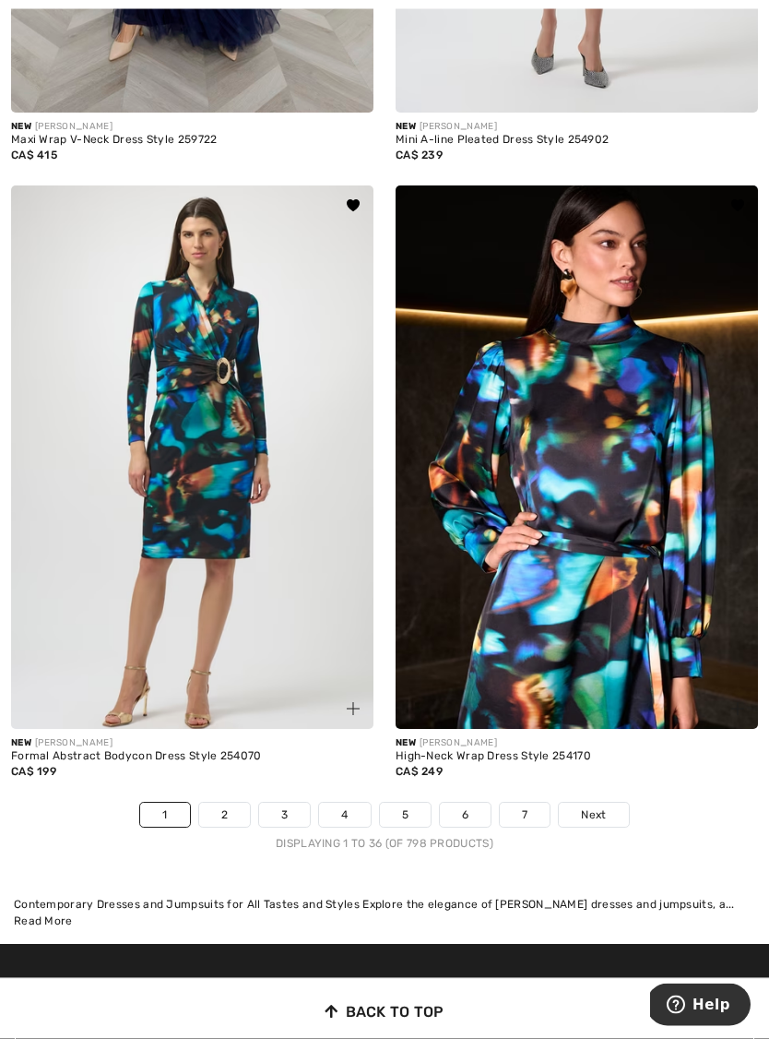
scroll to position [11006, 0]
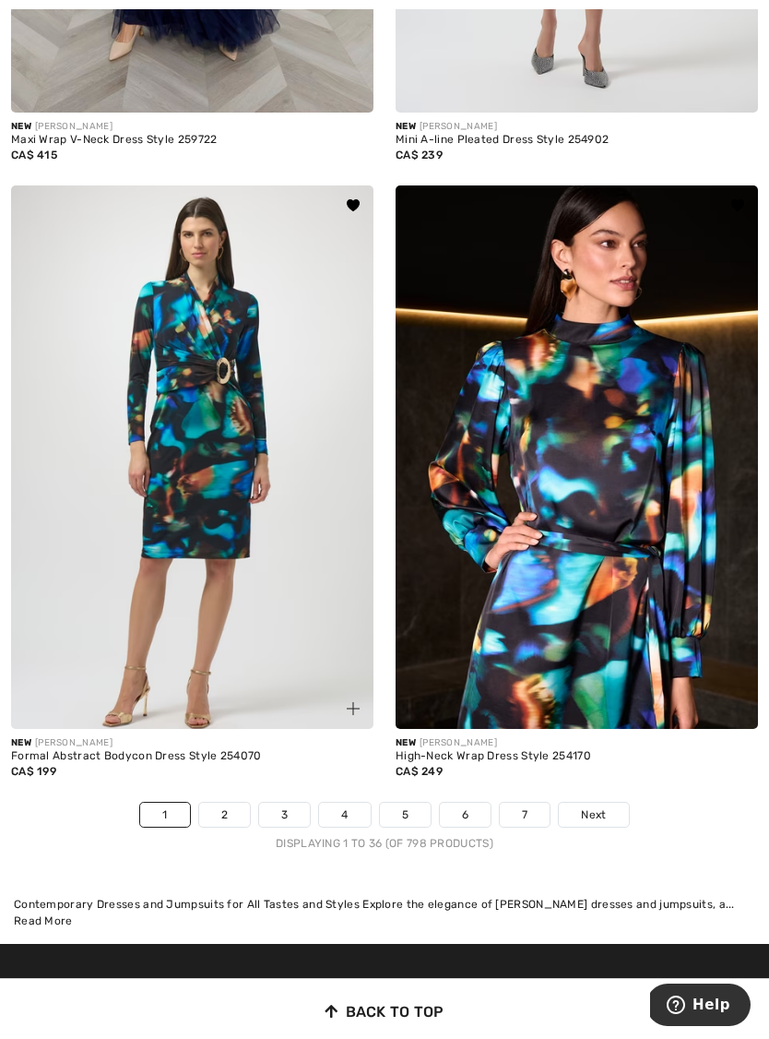
click at [733, 702] on img at bounding box center [737, 708] width 13 height 13
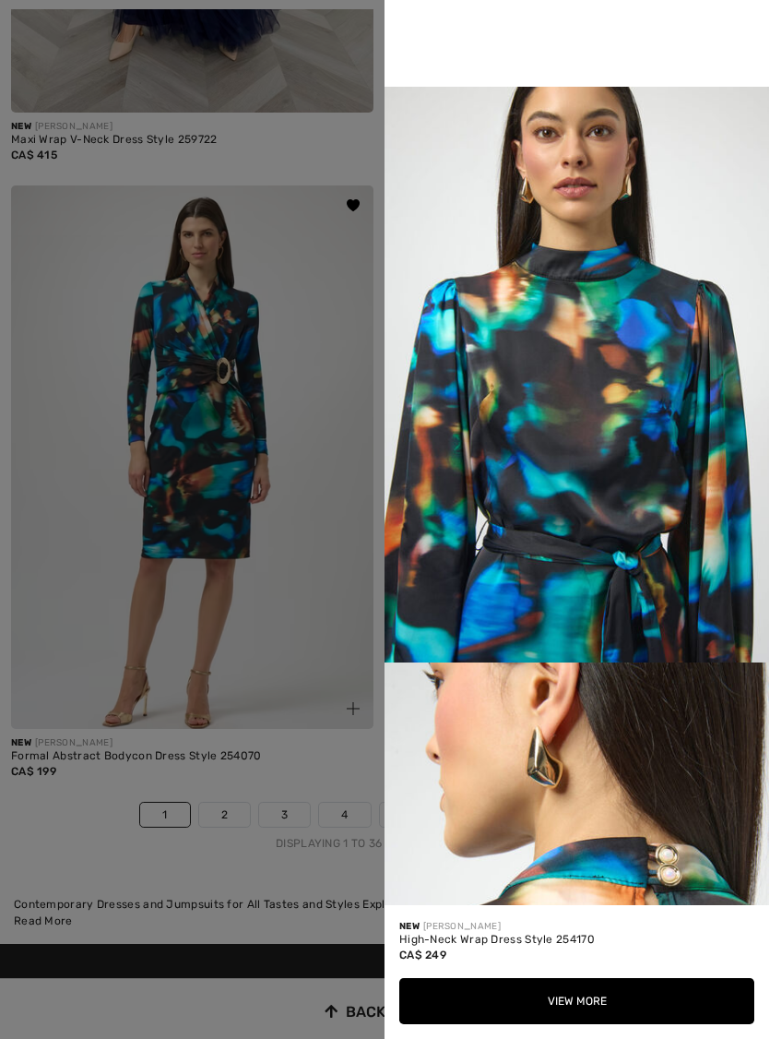
scroll to position [1261, 0]
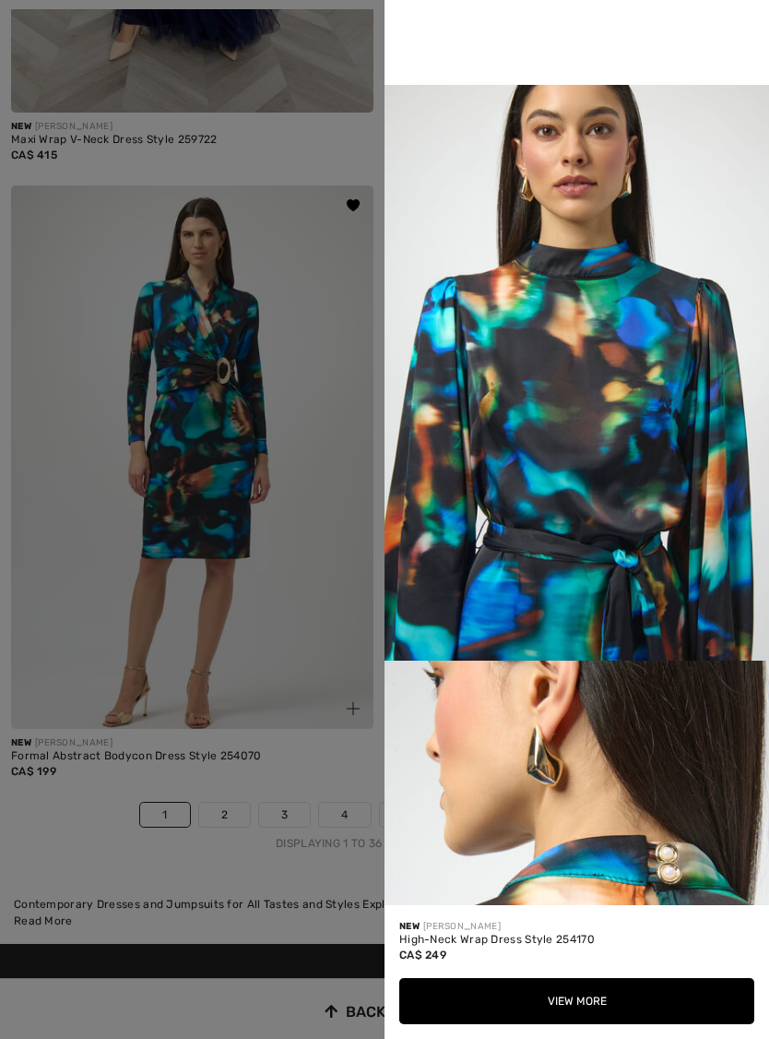
click at [296, 659] on div at bounding box center [384, 519] width 769 height 1039
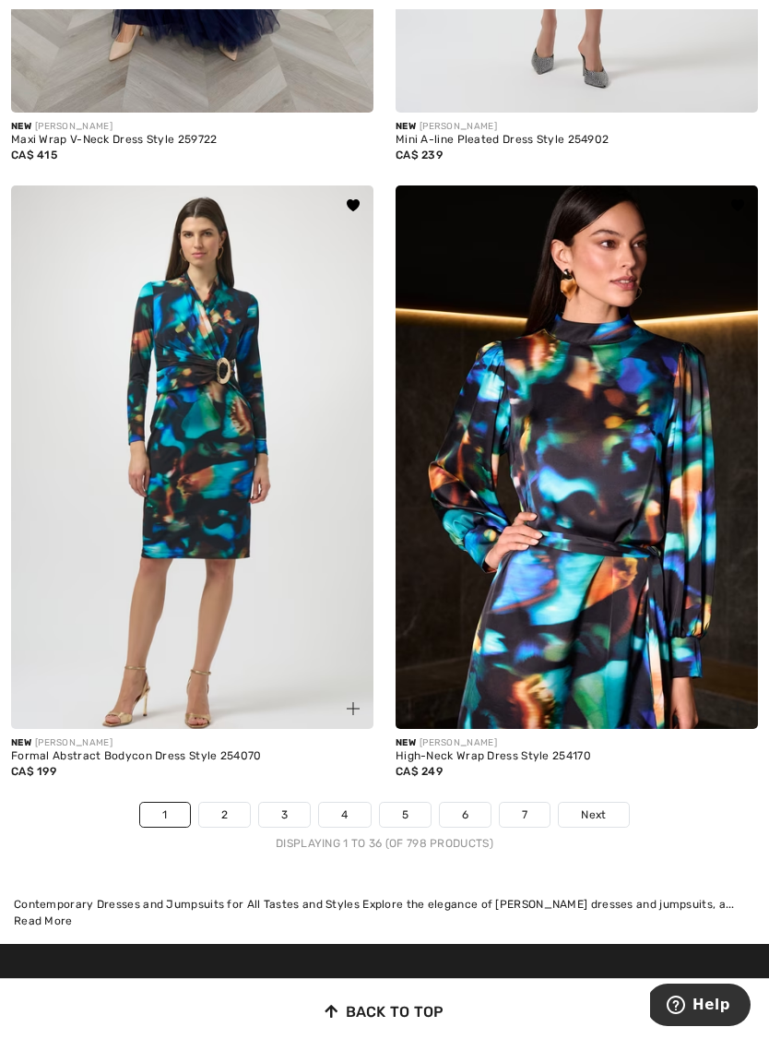
click at [363, 697] on span at bounding box center [353, 708] width 22 height 22
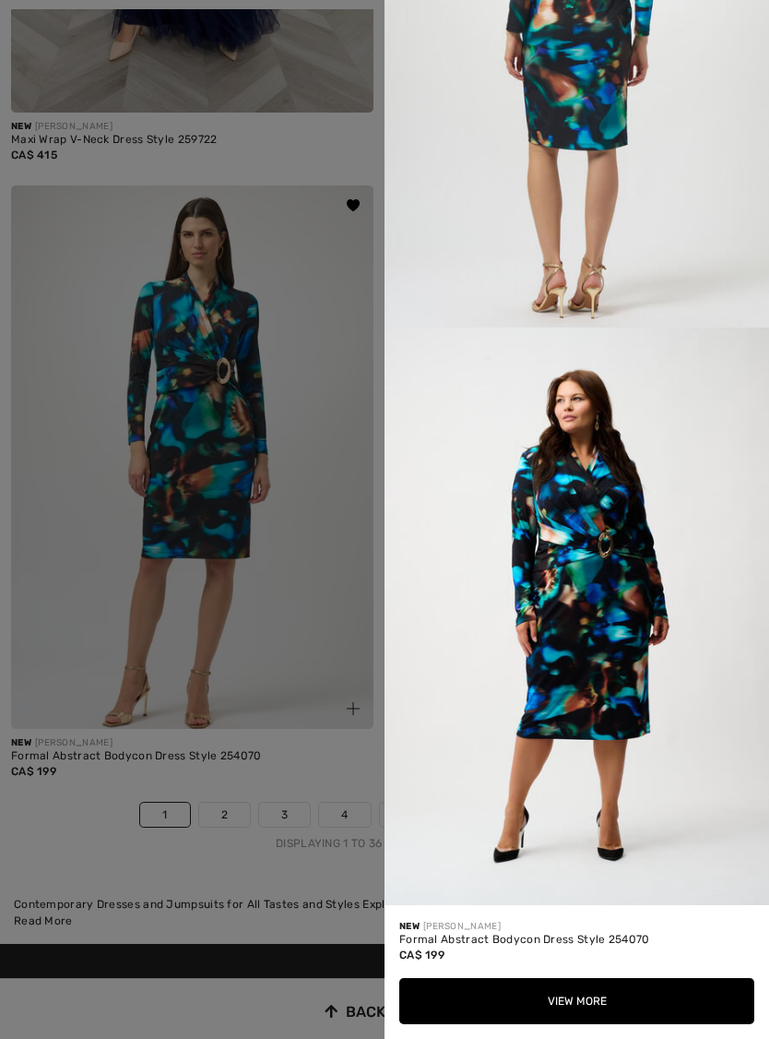
scroll to position [1696, 0]
click at [282, 649] on div at bounding box center [384, 519] width 769 height 1039
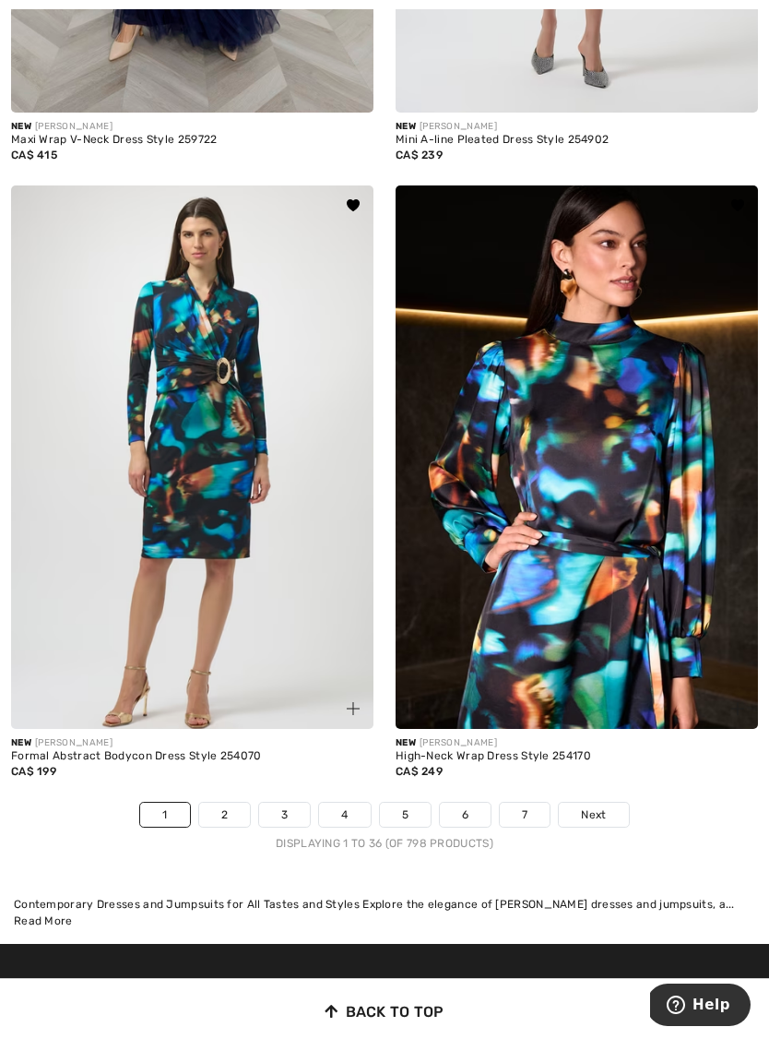
click at [349, 702] on img at bounding box center [353, 708] width 13 height 13
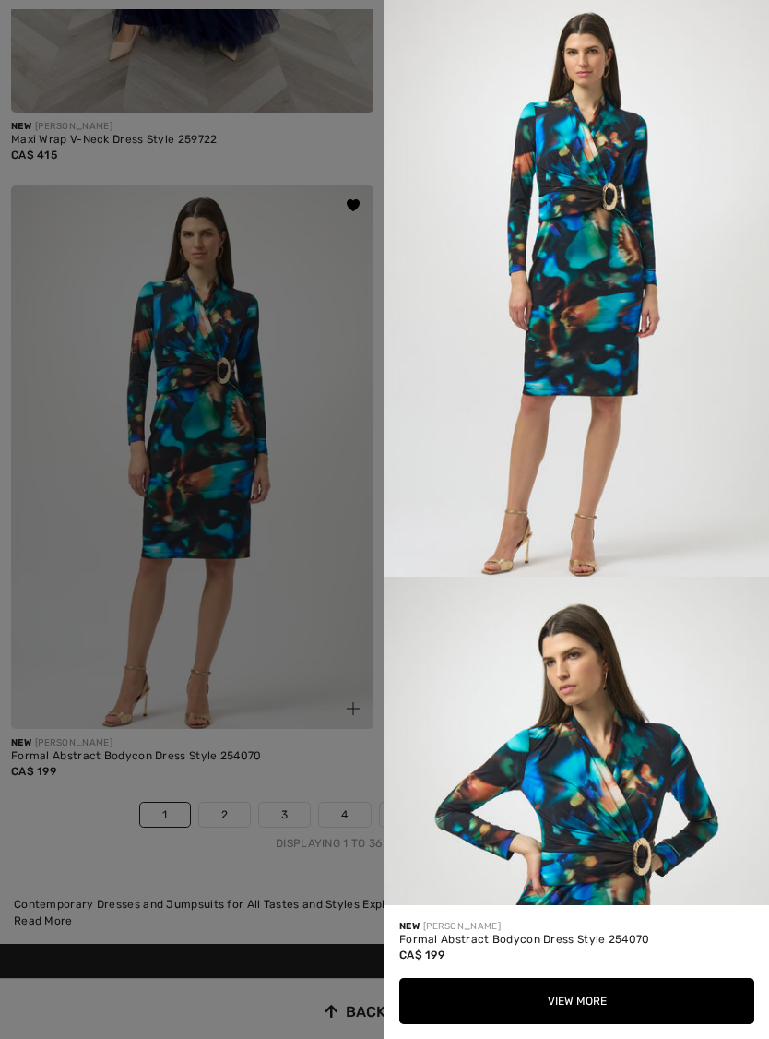
click at [303, 610] on div at bounding box center [384, 519] width 769 height 1039
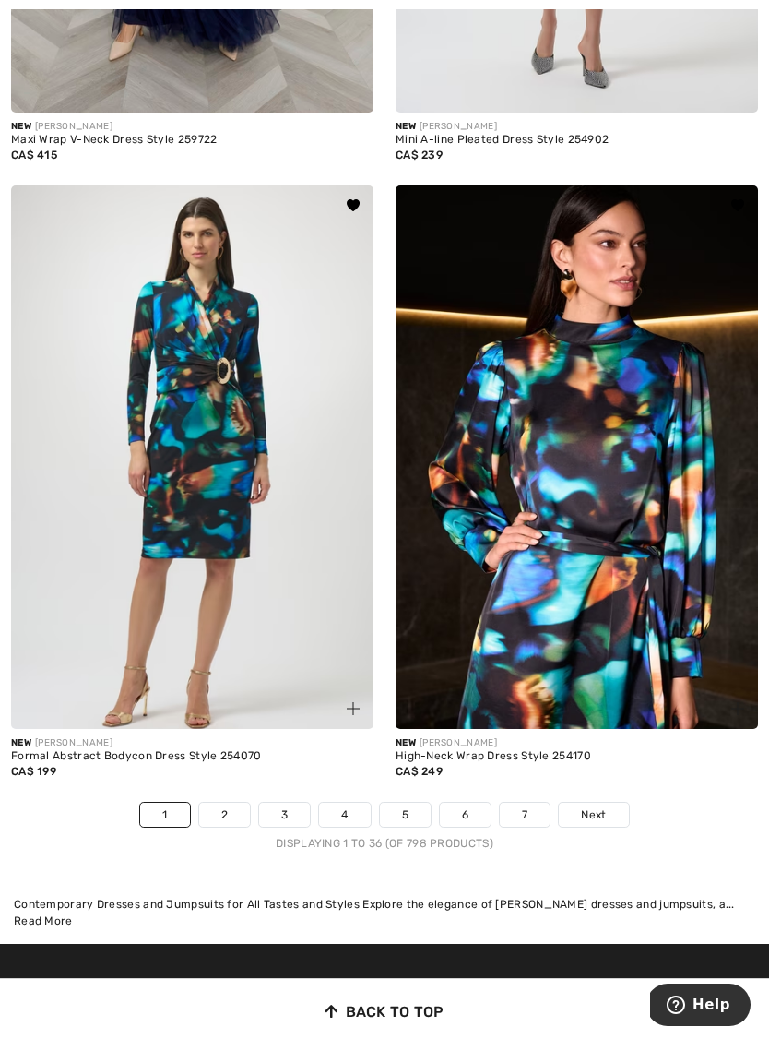
click at [223, 534] on img at bounding box center [192, 457] width 363 height 544
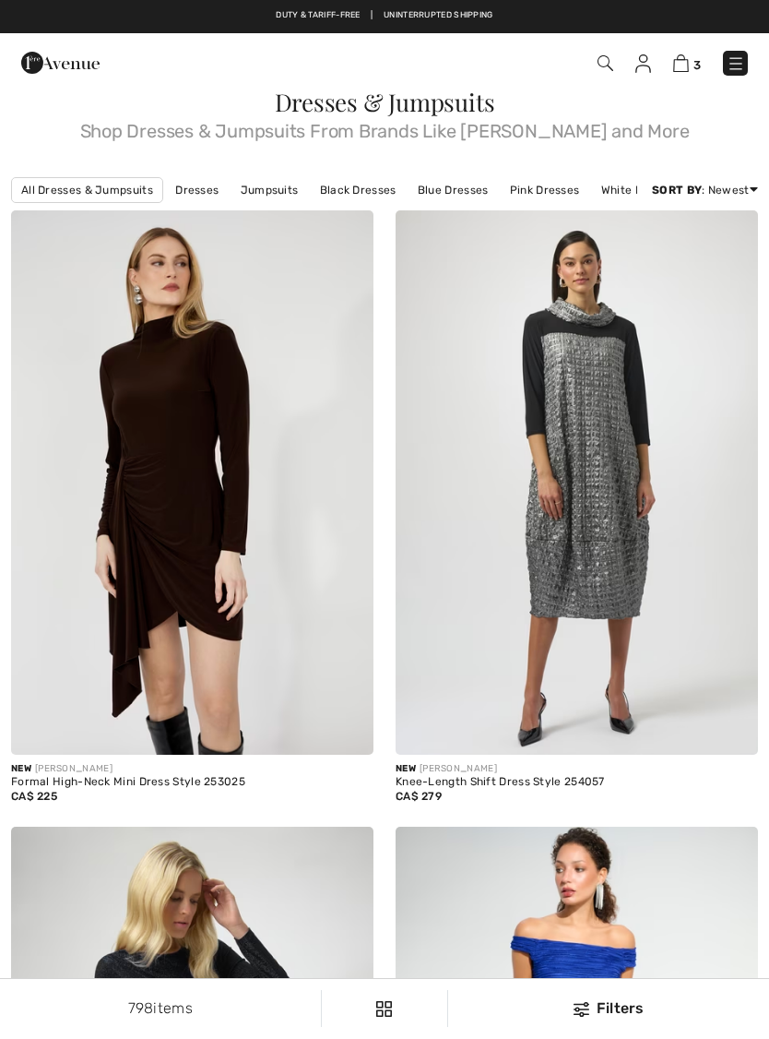
scroll to position [11029, 0]
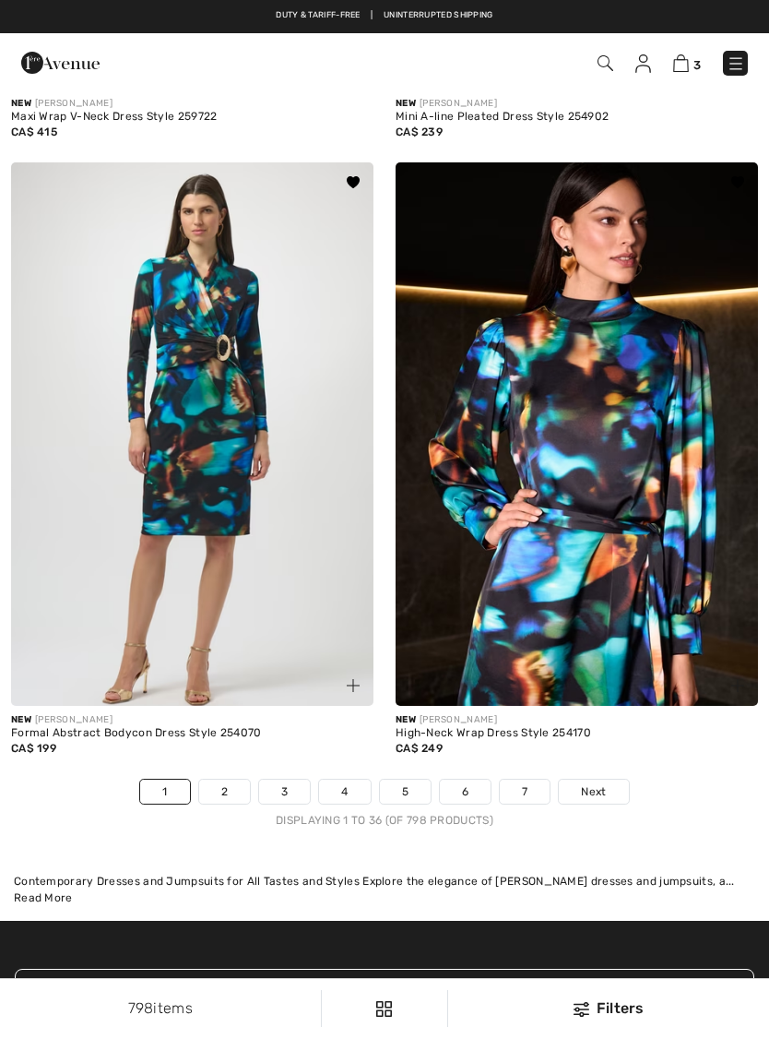
checkbox input "true"
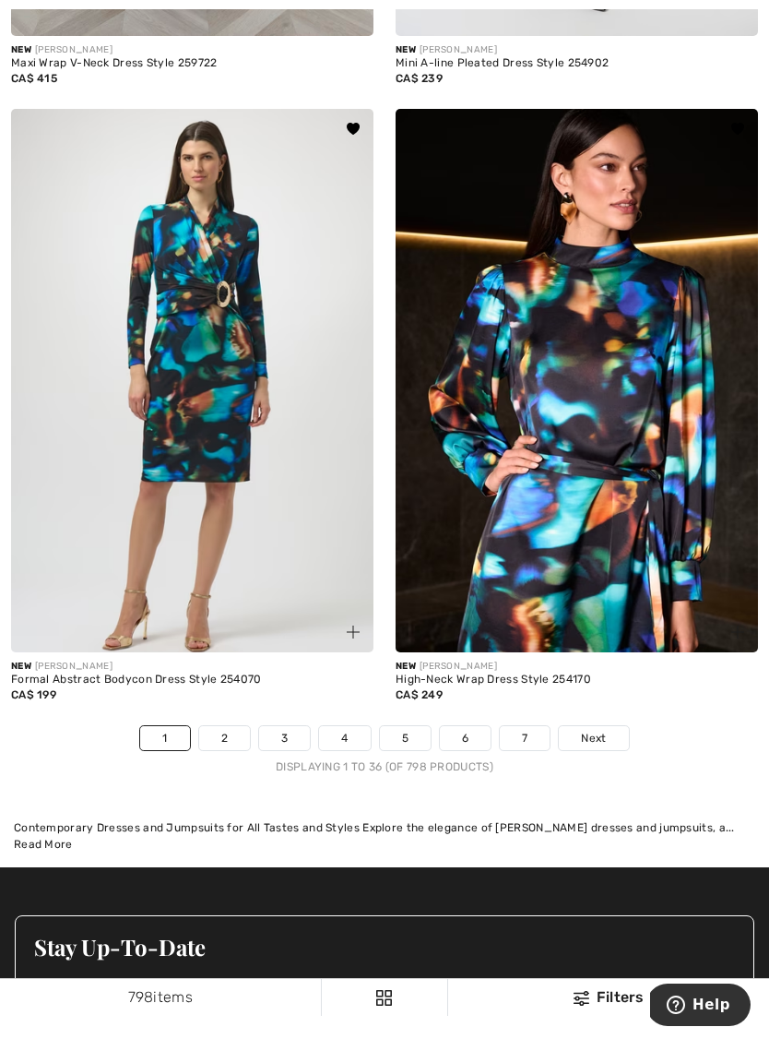
scroll to position [11083, 0]
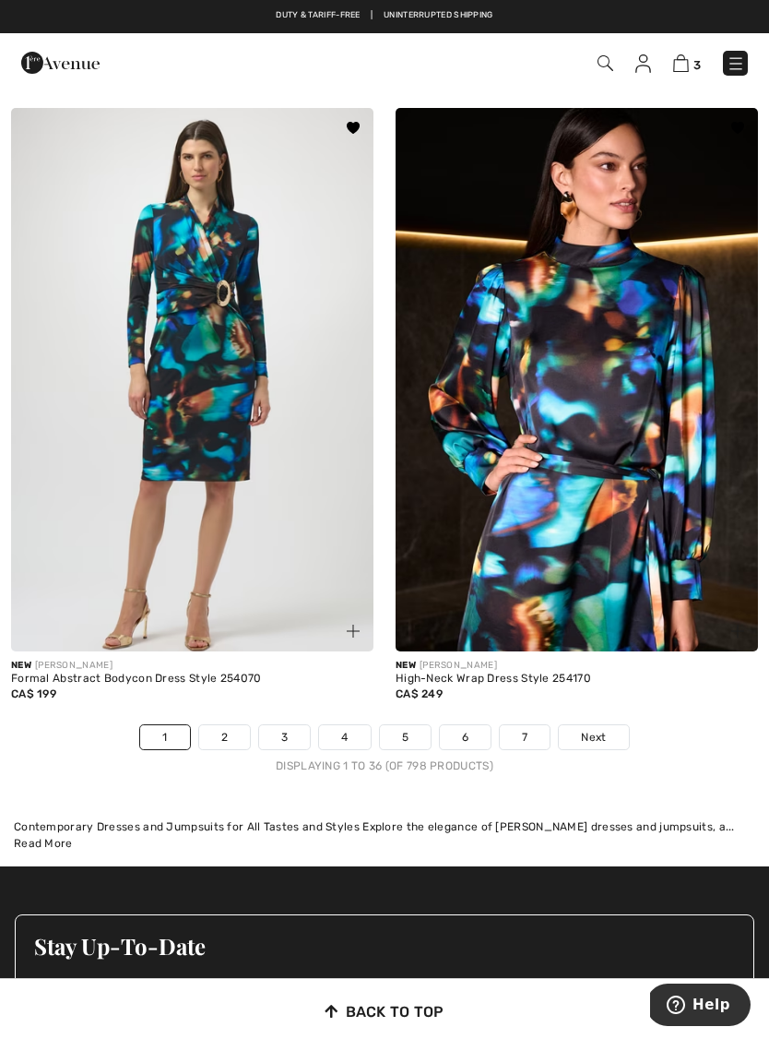
click at [604, 731] on span "Next" at bounding box center [593, 737] width 25 height 17
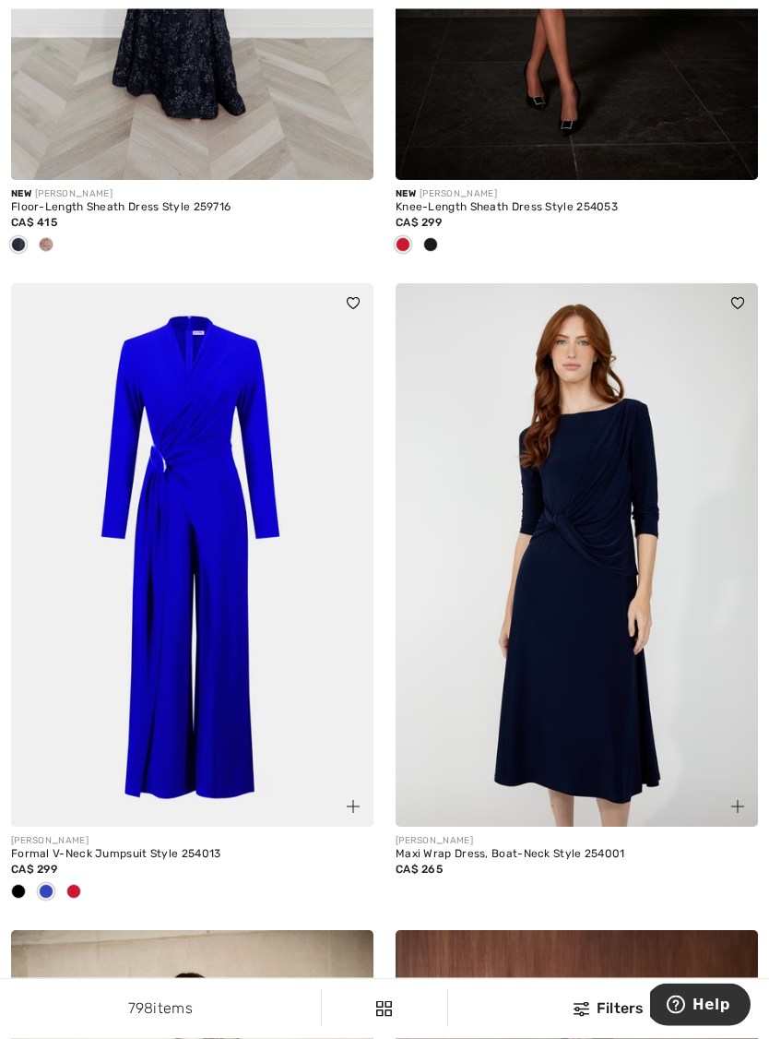
scroll to position [1221, 0]
click at [728, 803] on span at bounding box center [738, 806] width 22 height 22
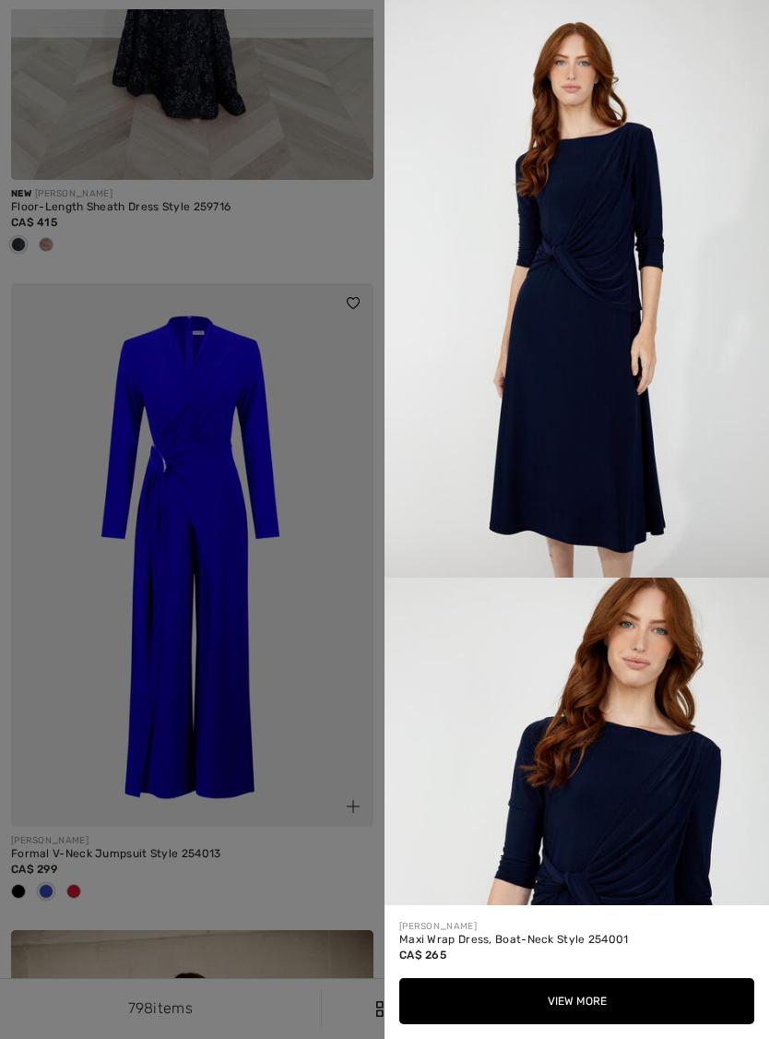
scroll to position [0, 0]
click at [324, 716] on div at bounding box center [384, 519] width 769 height 1039
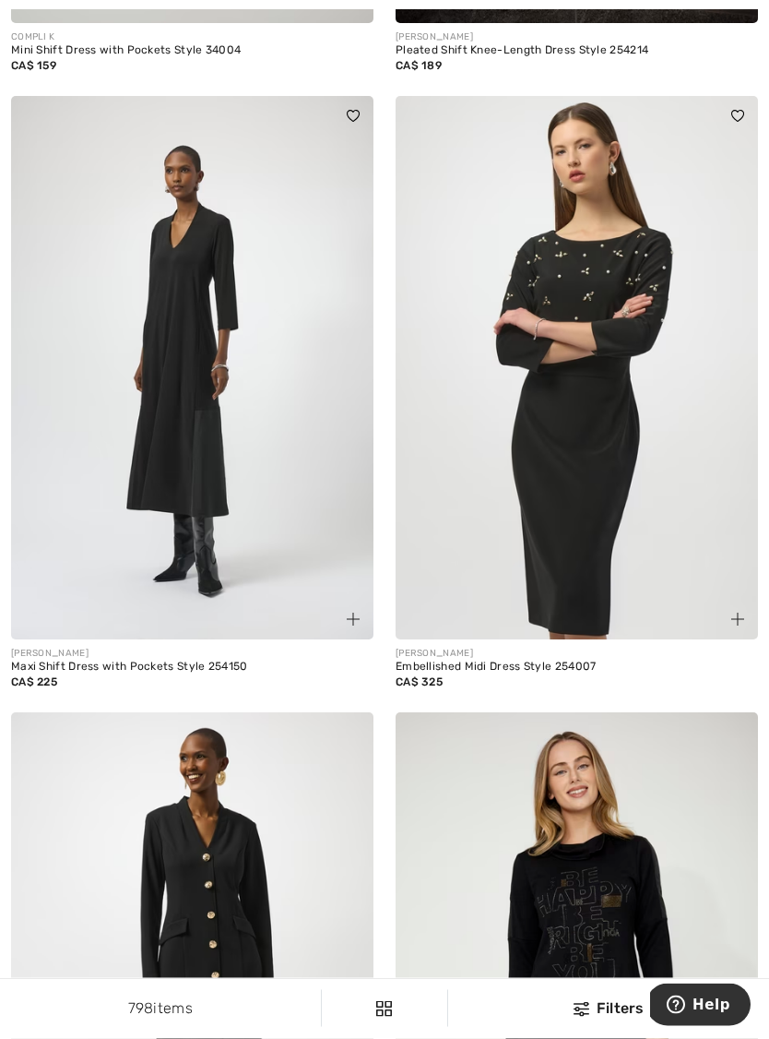
scroll to position [5297, 0]
click at [737, 613] on img at bounding box center [737, 618] width 13 height 13
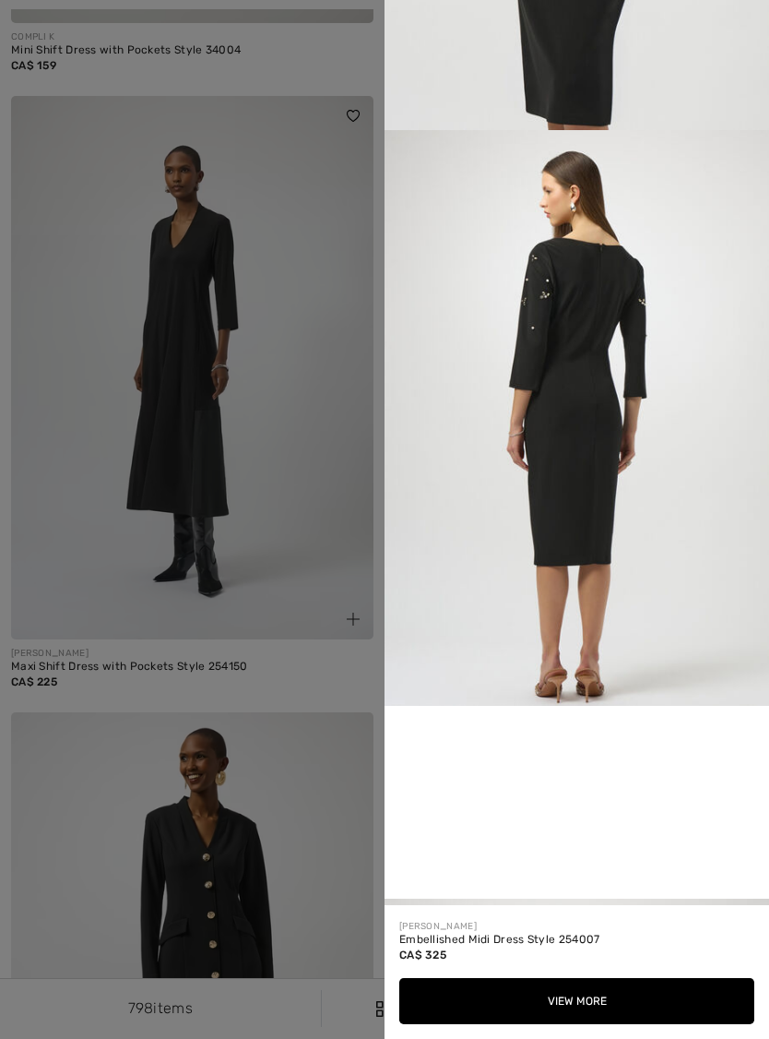
click at [315, 765] on div at bounding box center [384, 519] width 769 height 1039
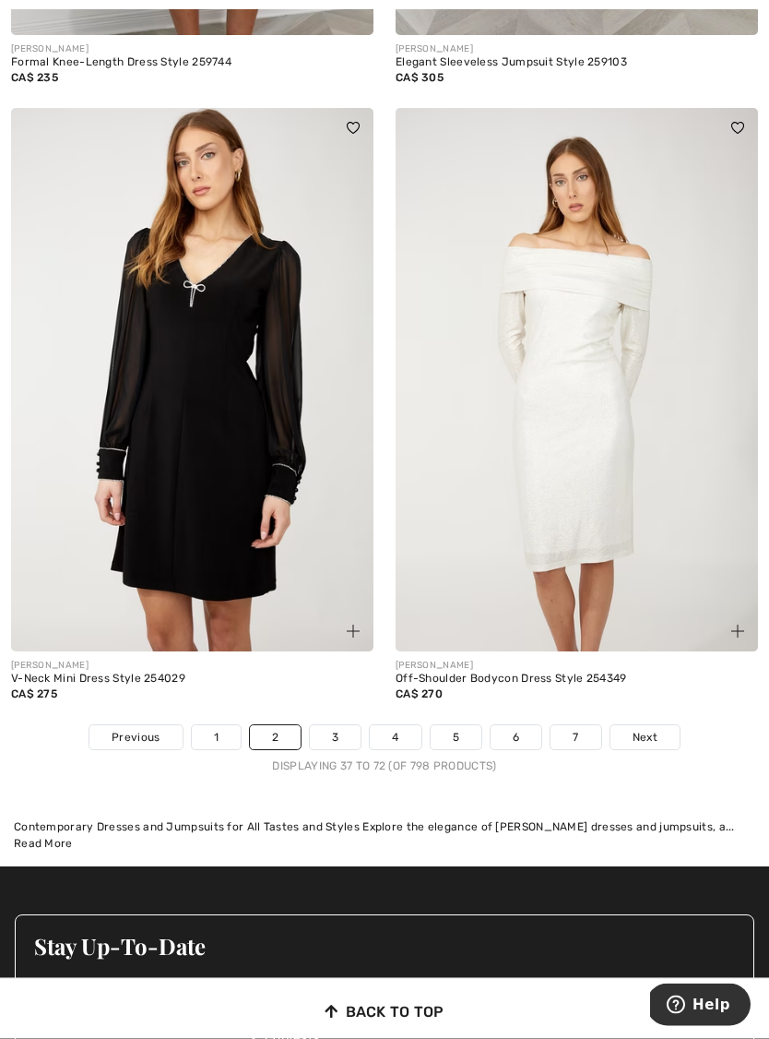
scroll to position [10994, 0]
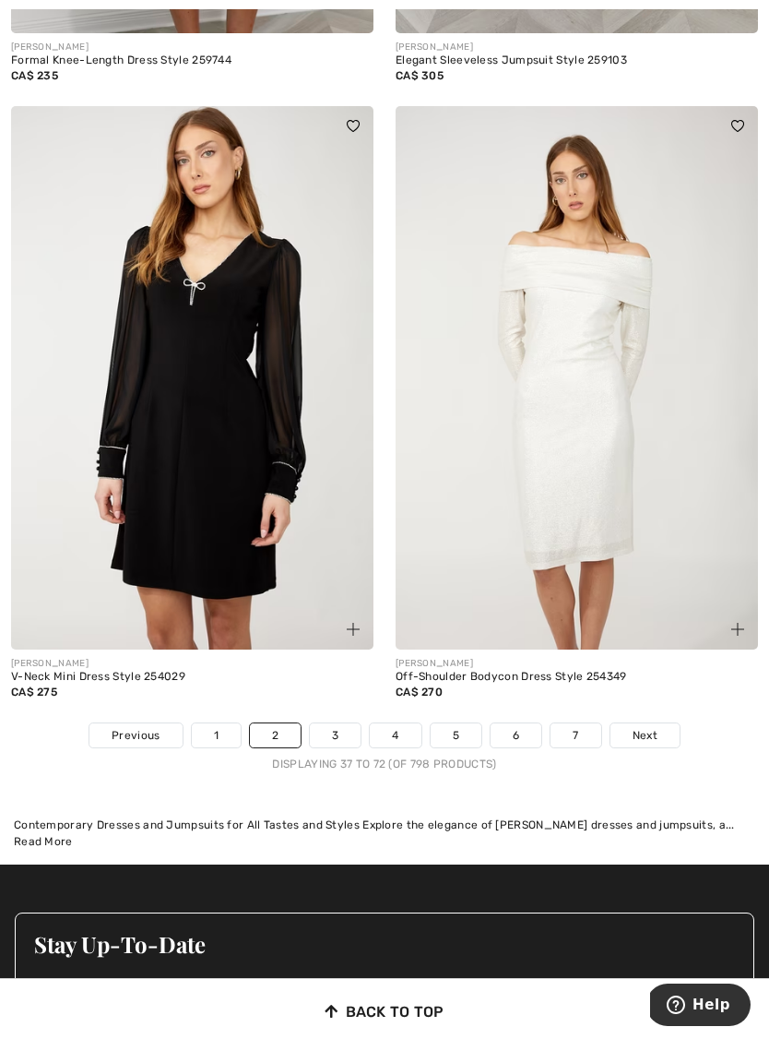
click at [656, 727] on span "Next" at bounding box center [645, 735] width 25 height 17
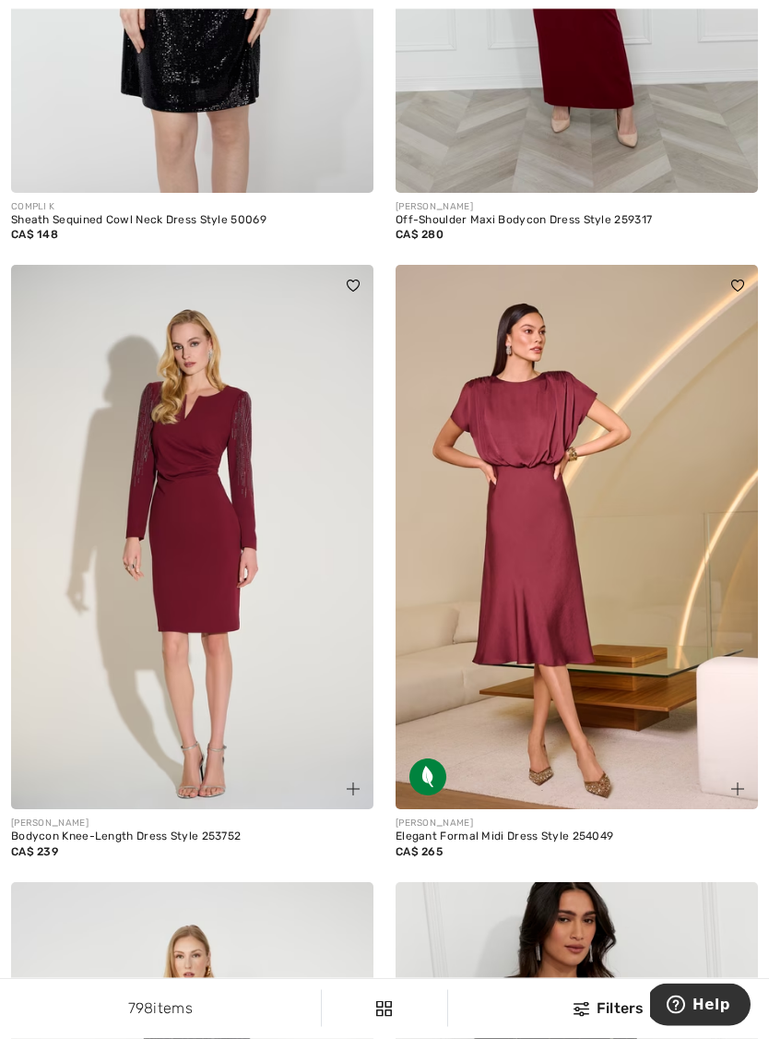
scroll to position [4481, 0]
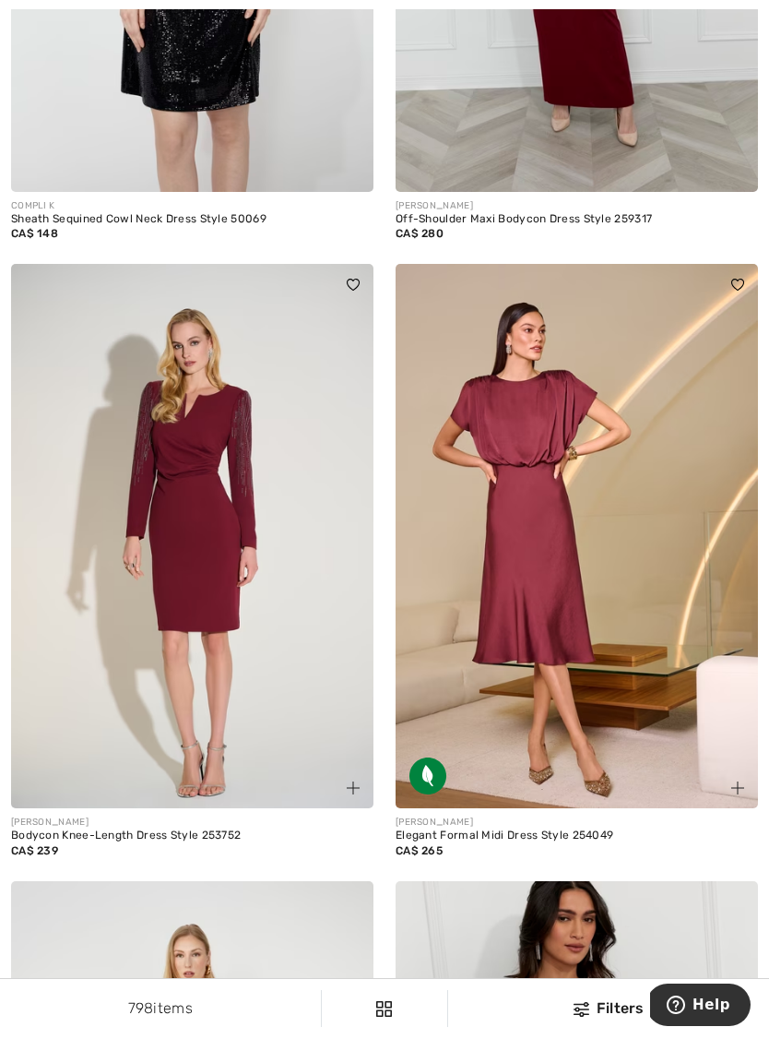
click at [351, 781] on img at bounding box center [353, 787] width 13 height 13
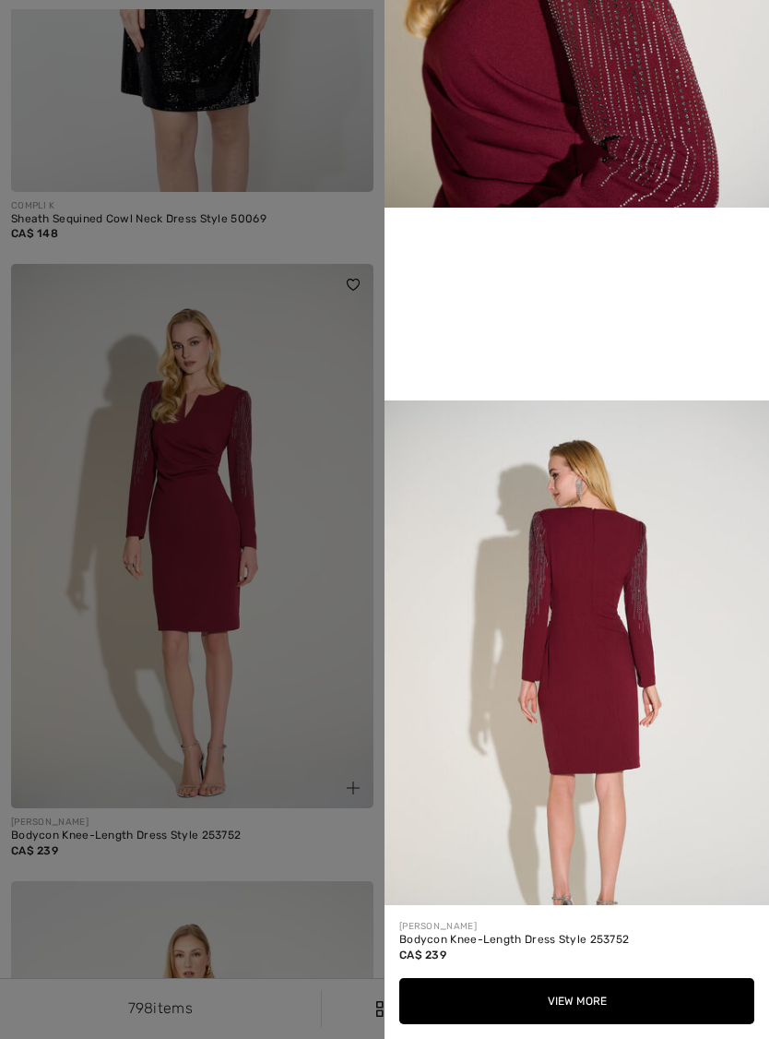
scroll to position [947, 0]
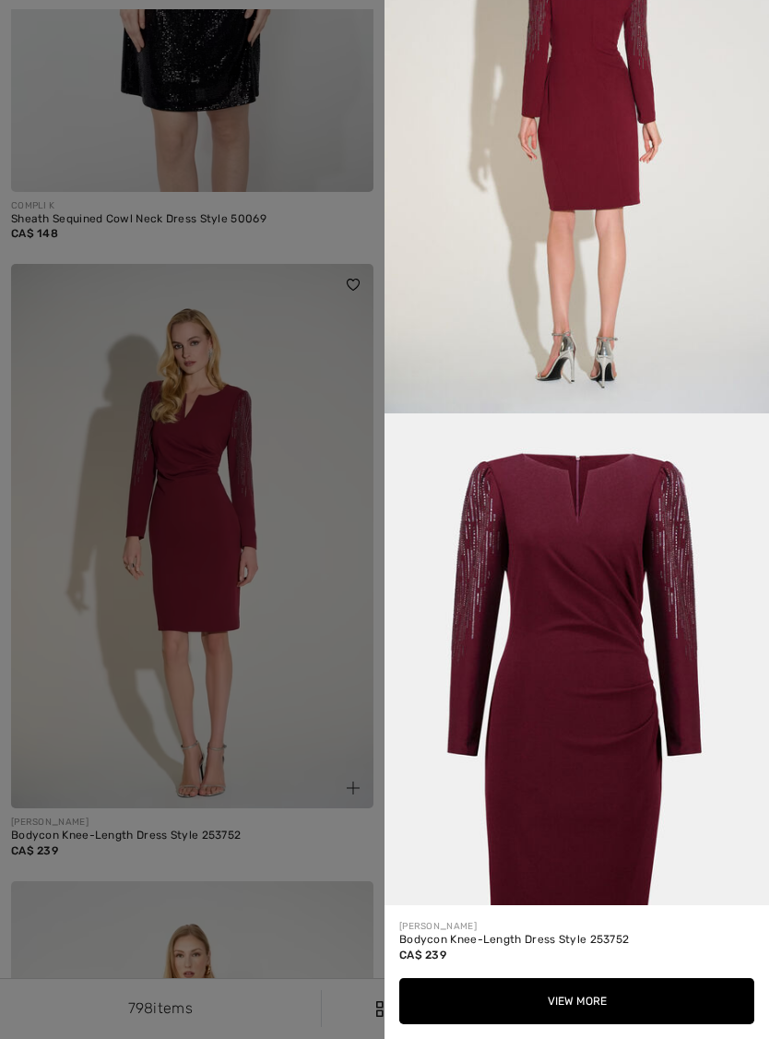
click at [302, 680] on div at bounding box center [384, 519] width 769 height 1039
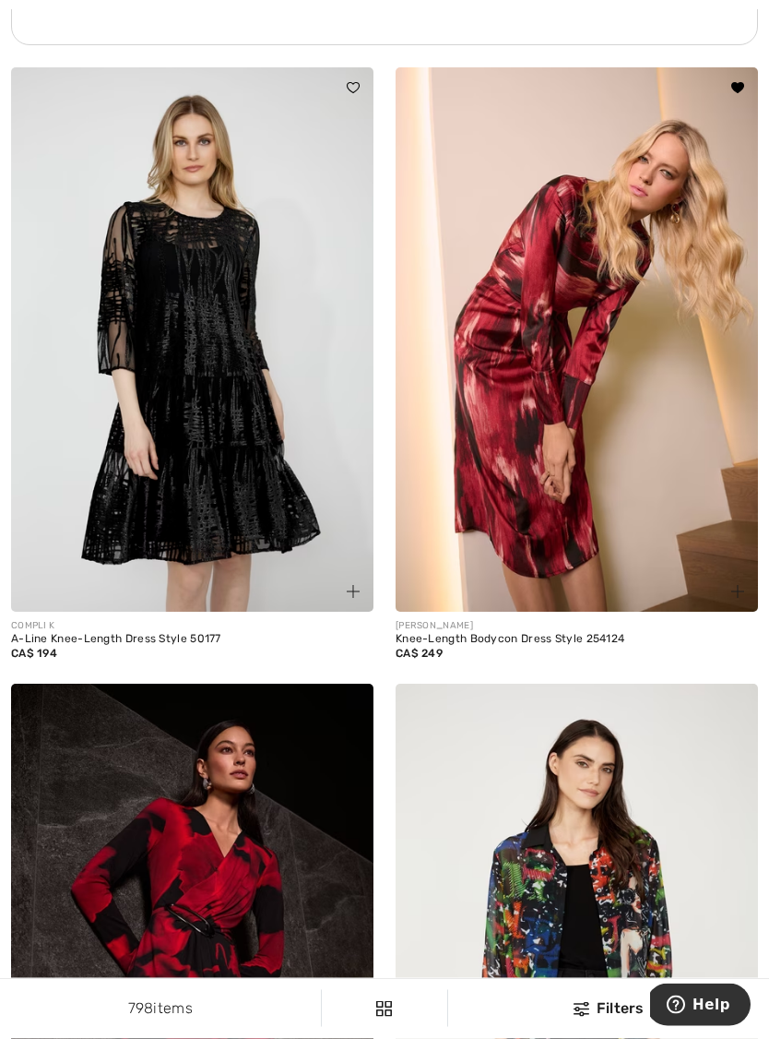
scroll to position [7950, 0]
click at [536, 517] on img at bounding box center [577, 339] width 363 height 544
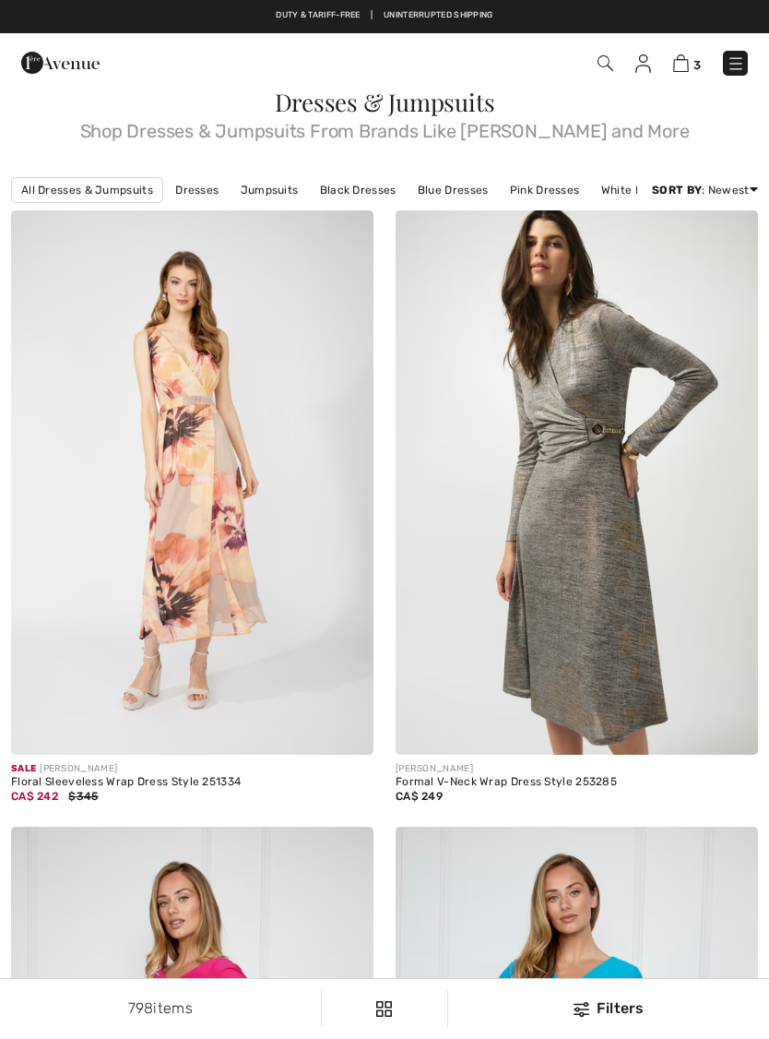
scroll to position [7973, 0]
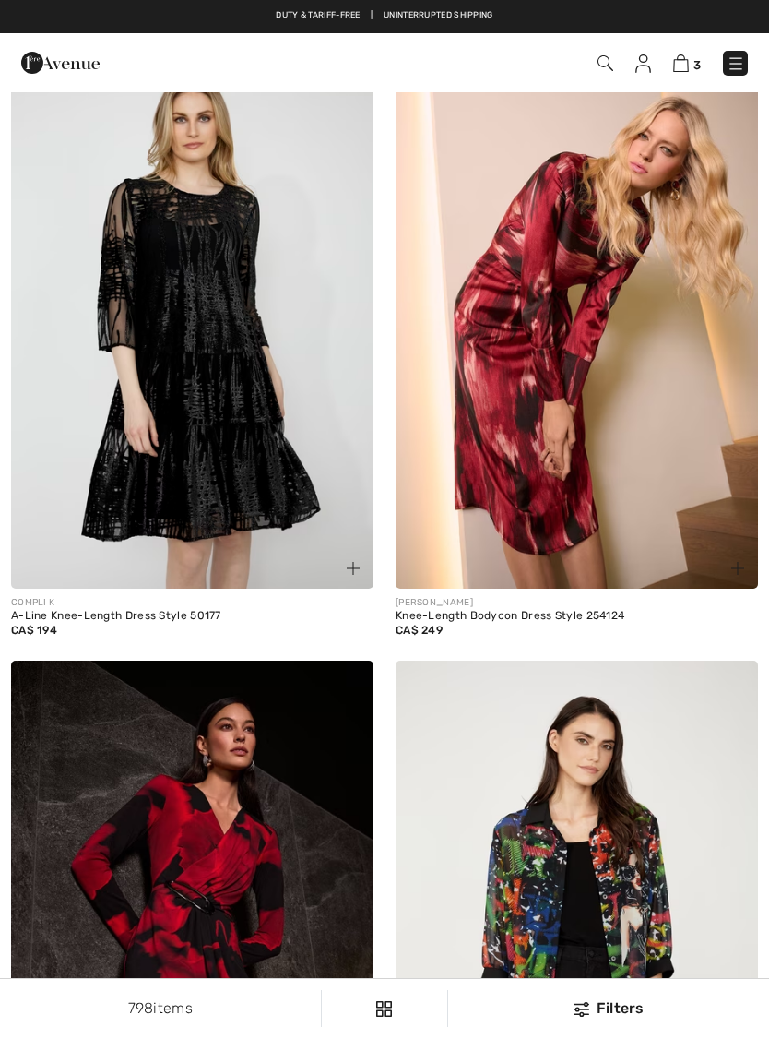
checkbox input "true"
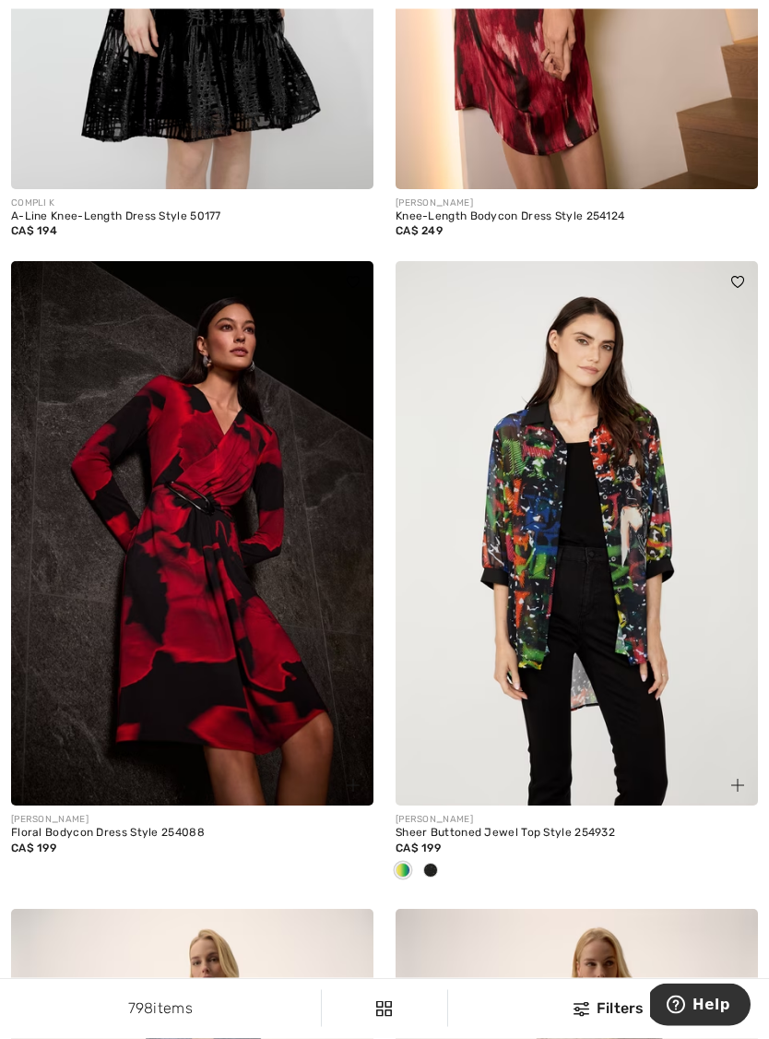
scroll to position [8372, 0]
click at [340, 772] on div at bounding box center [343, 774] width 62 height 62
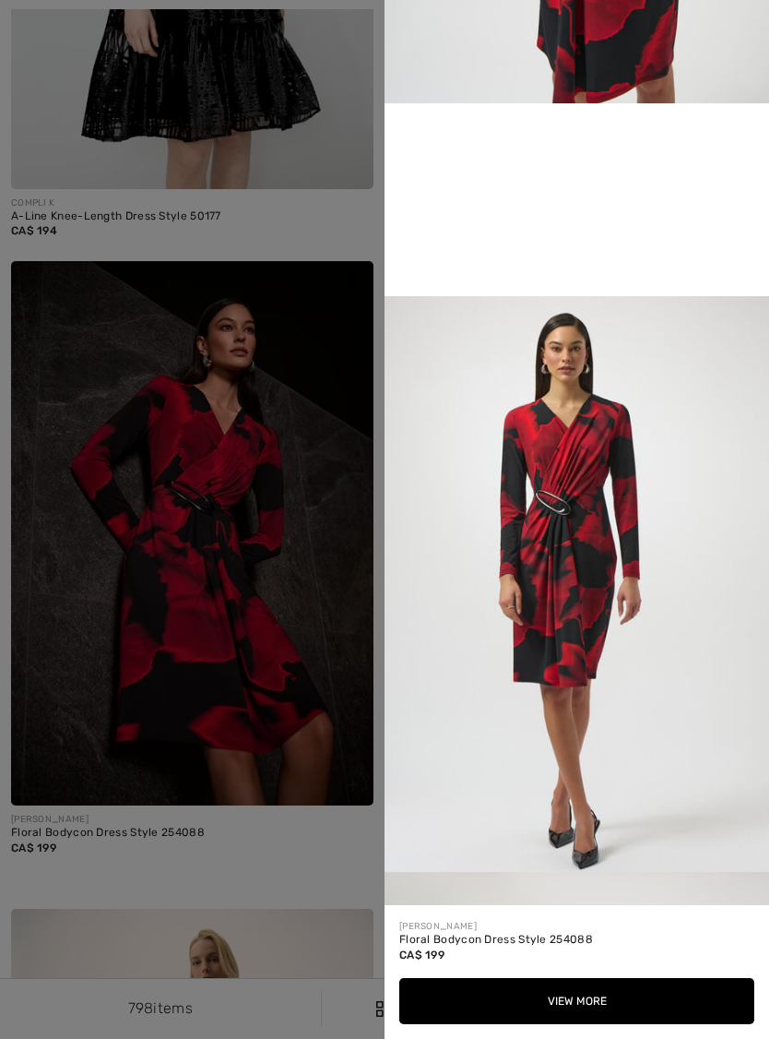
click at [313, 732] on div at bounding box center [384, 519] width 769 height 1039
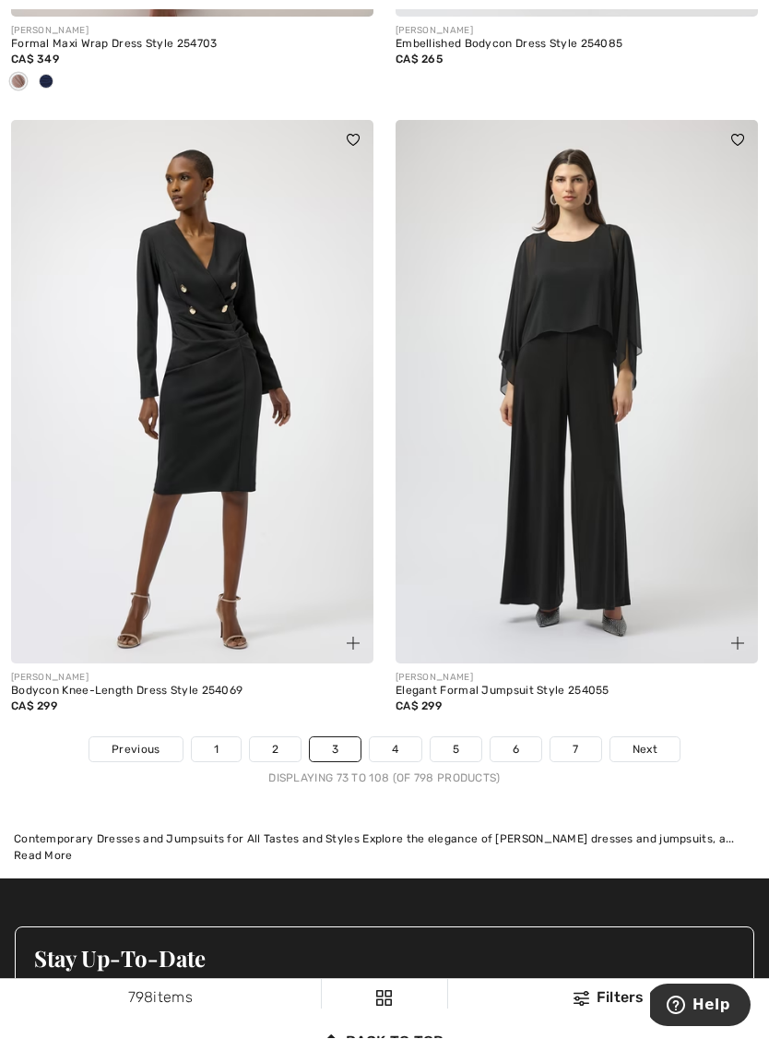
scroll to position [11109, 0]
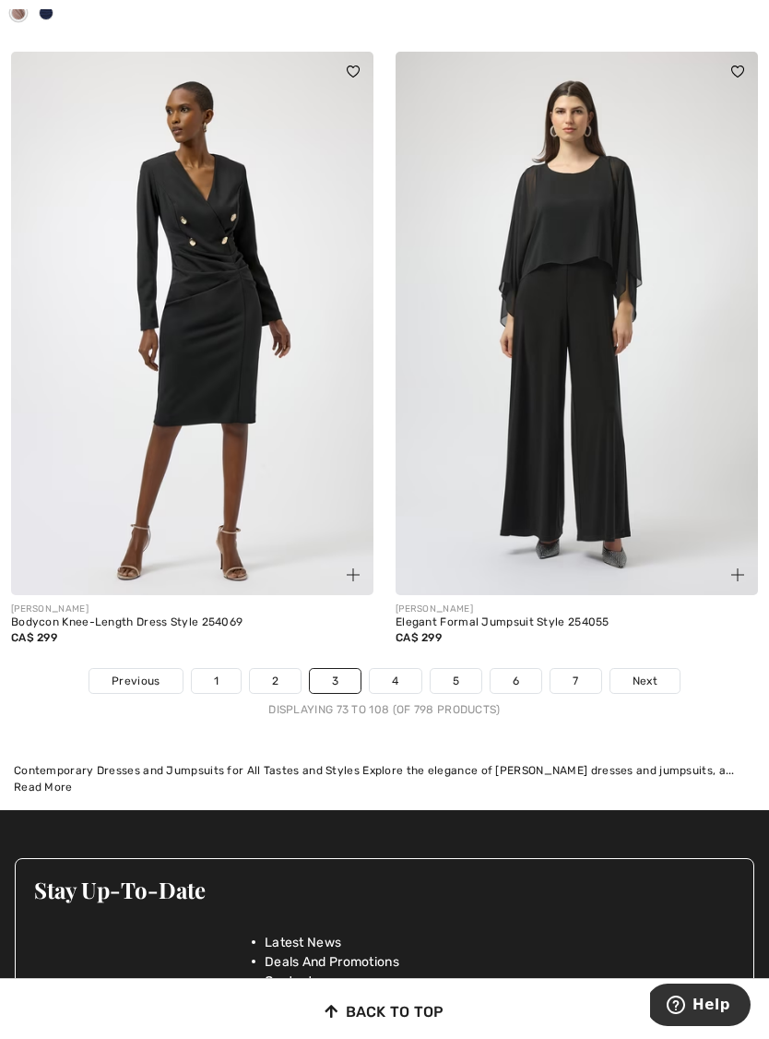
click at [655, 672] on span "Next" at bounding box center [645, 680] width 25 height 17
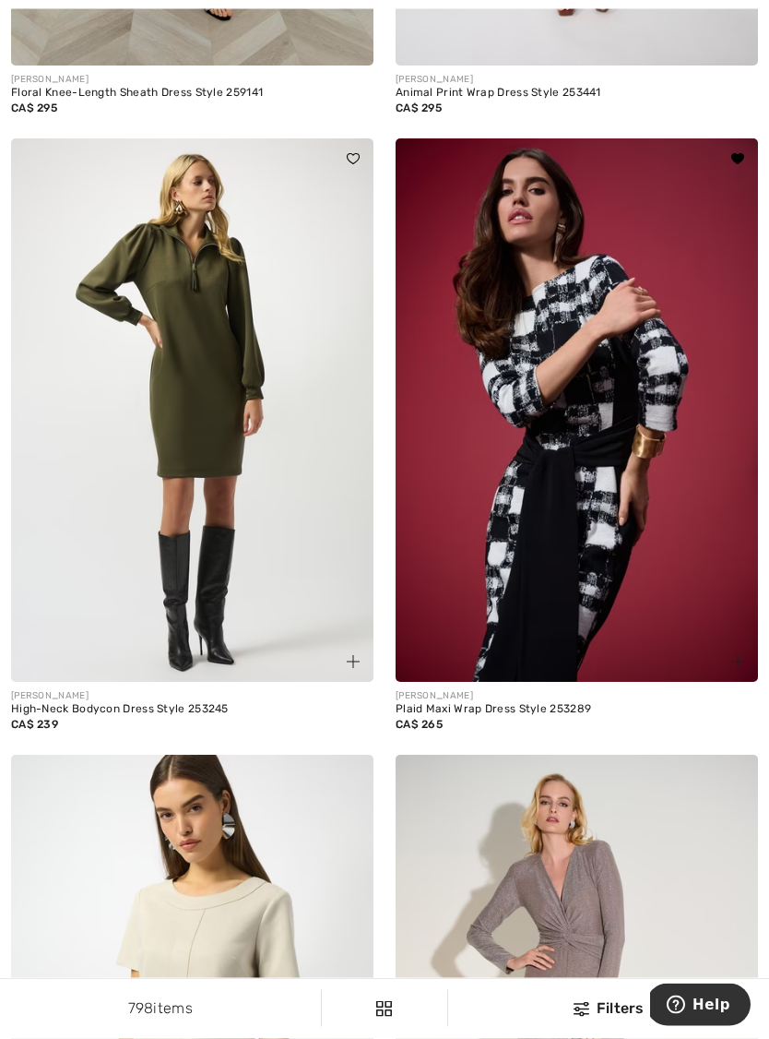
scroll to position [1921, 0]
click at [737, 665] on img at bounding box center [737, 661] width 13 height 13
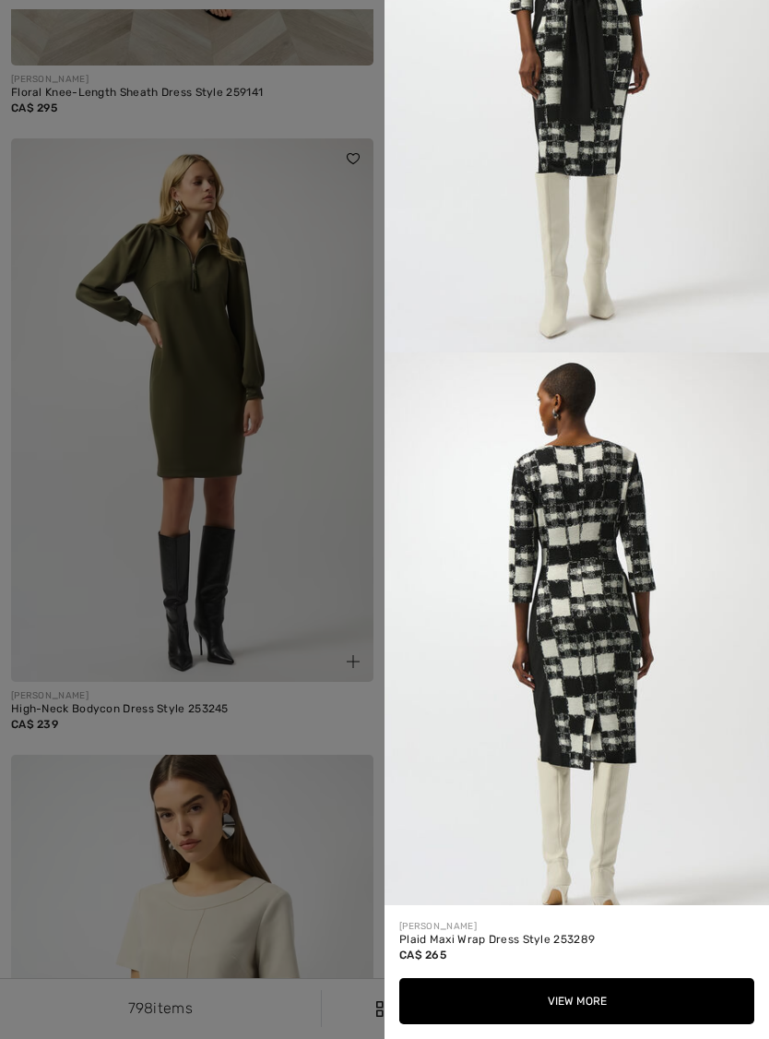
scroll to position [1376, 0]
click at [317, 792] on div at bounding box center [384, 519] width 769 height 1039
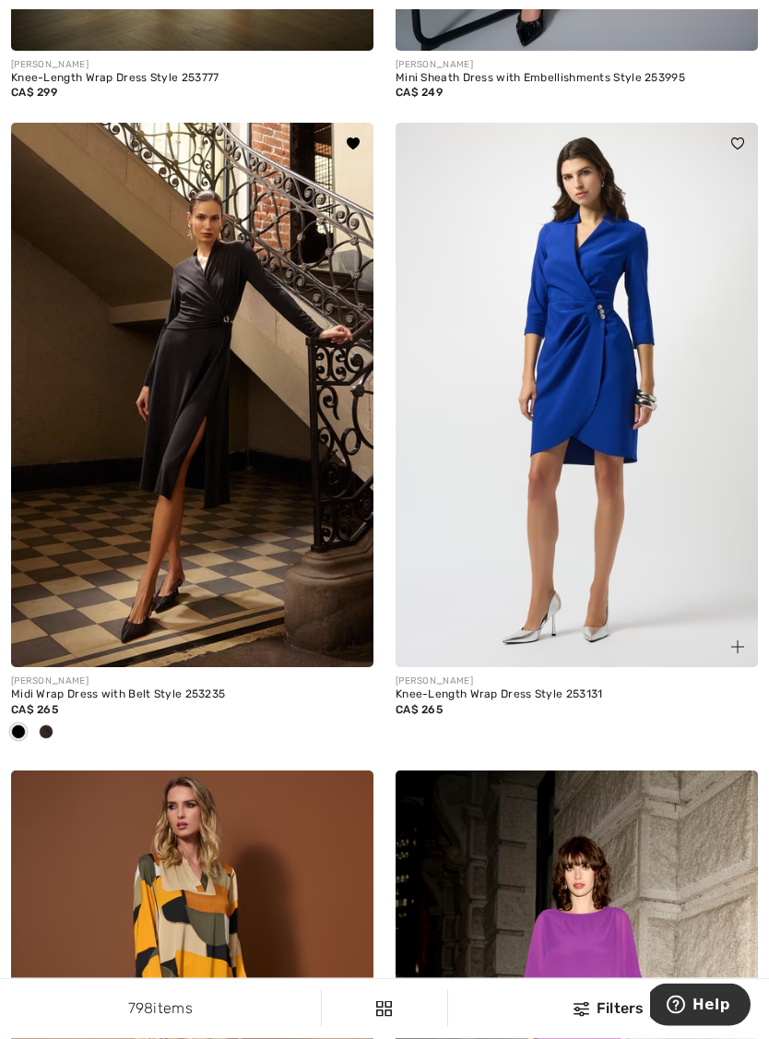
scroll to position [4561, 0]
click at [262, 537] on img at bounding box center [192, 395] width 363 height 544
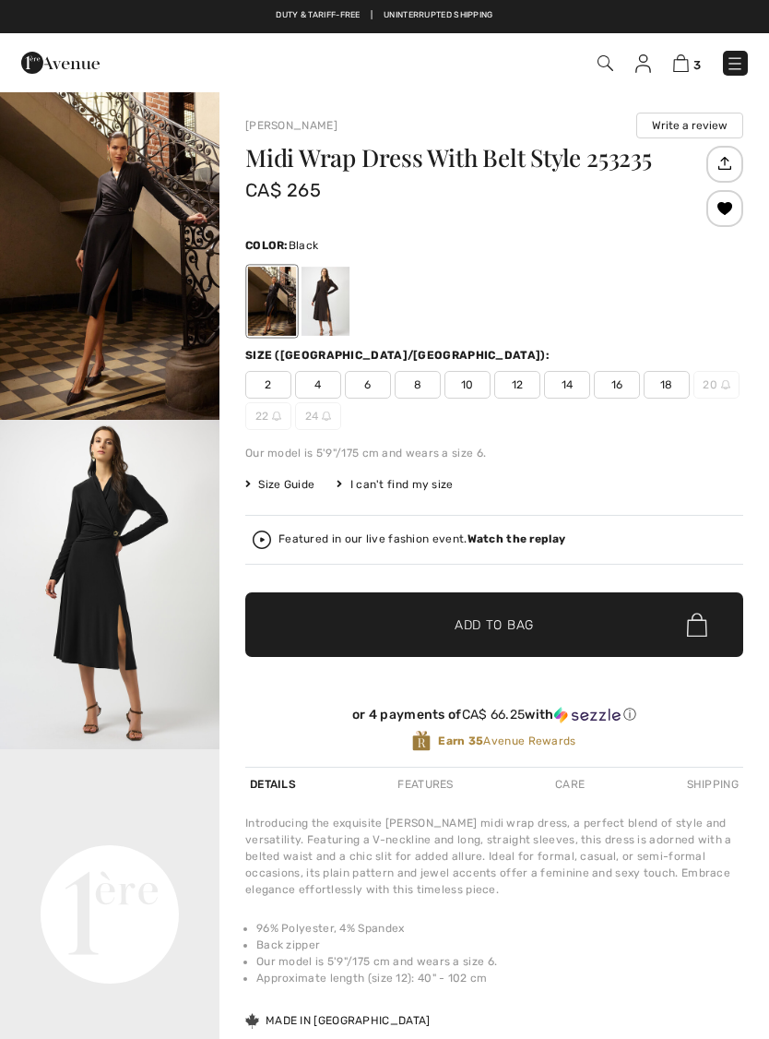
checkbox input "true"
click at [327, 303] on div at bounding box center [326, 301] width 48 height 69
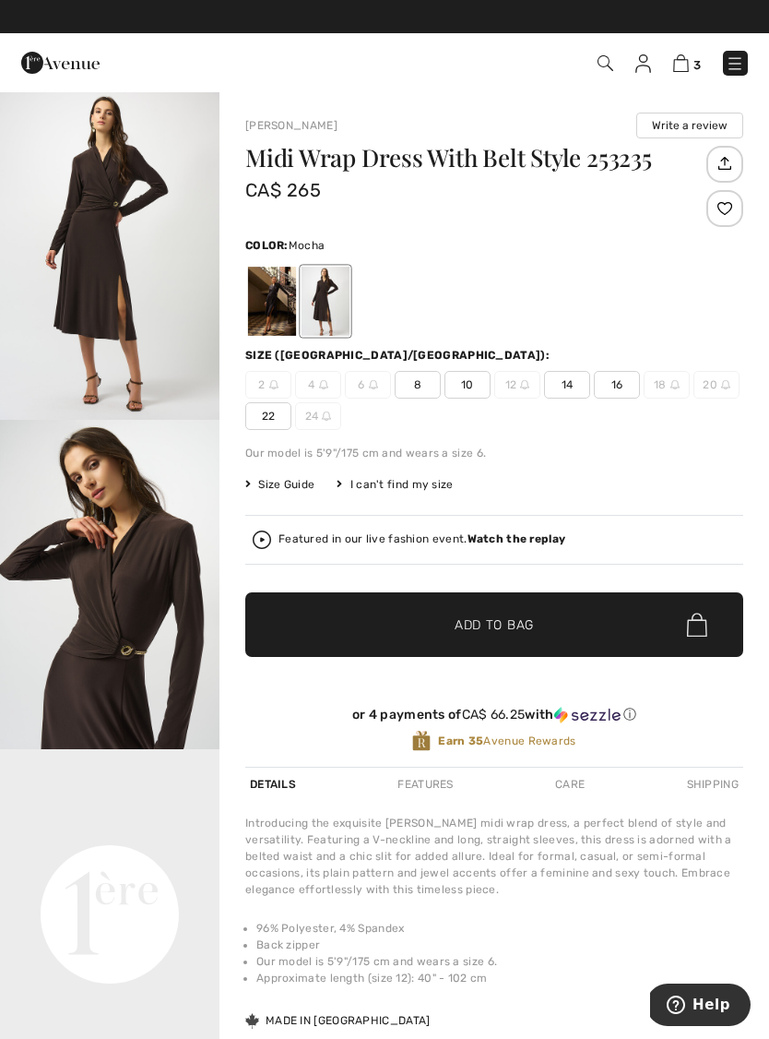
click at [422, 386] on span "8" at bounding box center [418, 385] width 46 height 28
click at [487, 622] on span "Add to Bag" at bounding box center [494, 624] width 79 height 19
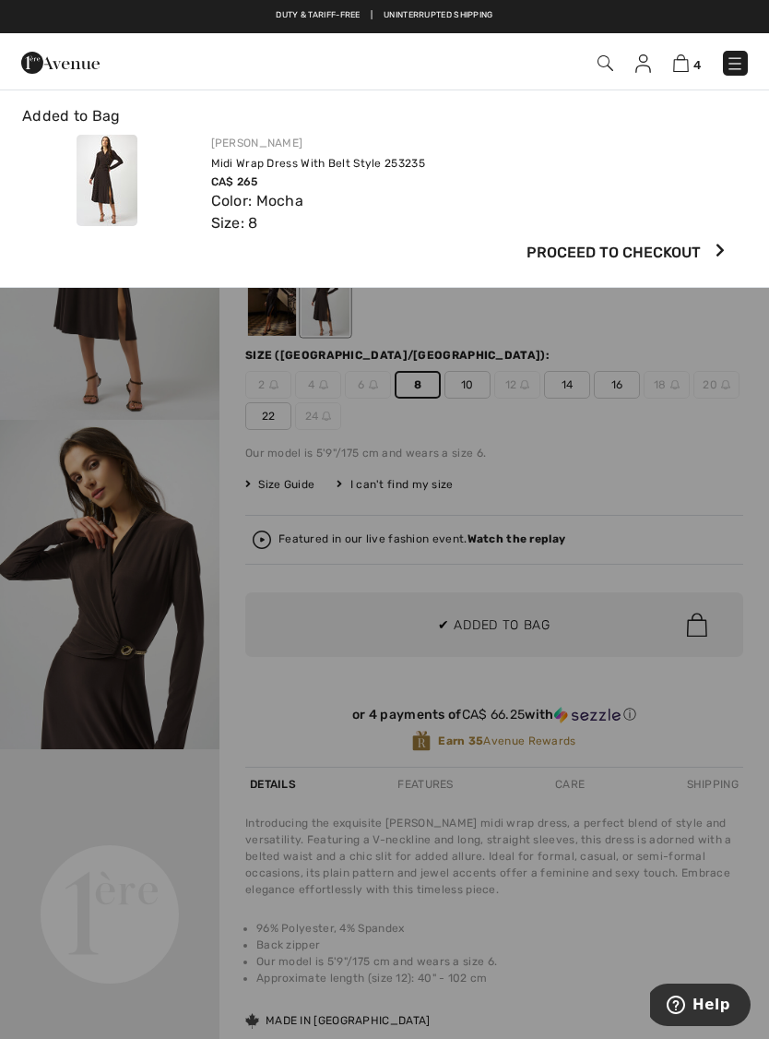
click at [659, 496] on div at bounding box center [384, 519] width 769 height 1039
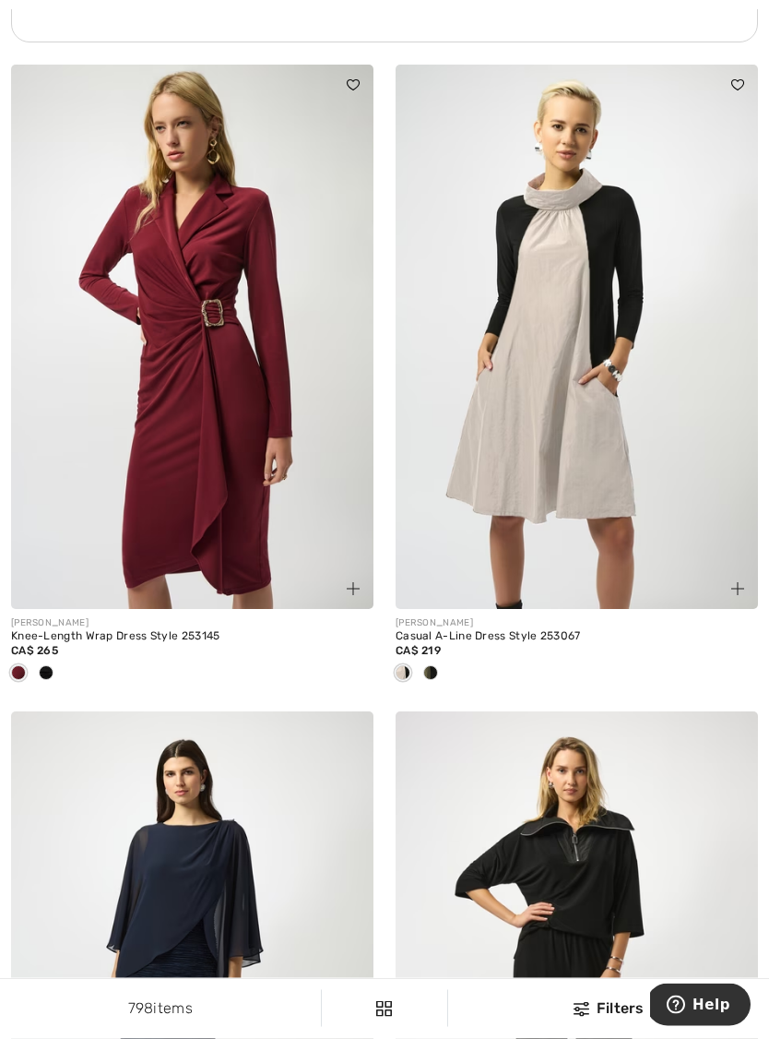
scroll to position [7891, 0]
click at [445, 661] on div at bounding box center [577, 674] width 363 height 30
click at [441, 659] on div at bounding box center [431, 674] width 28 height 30
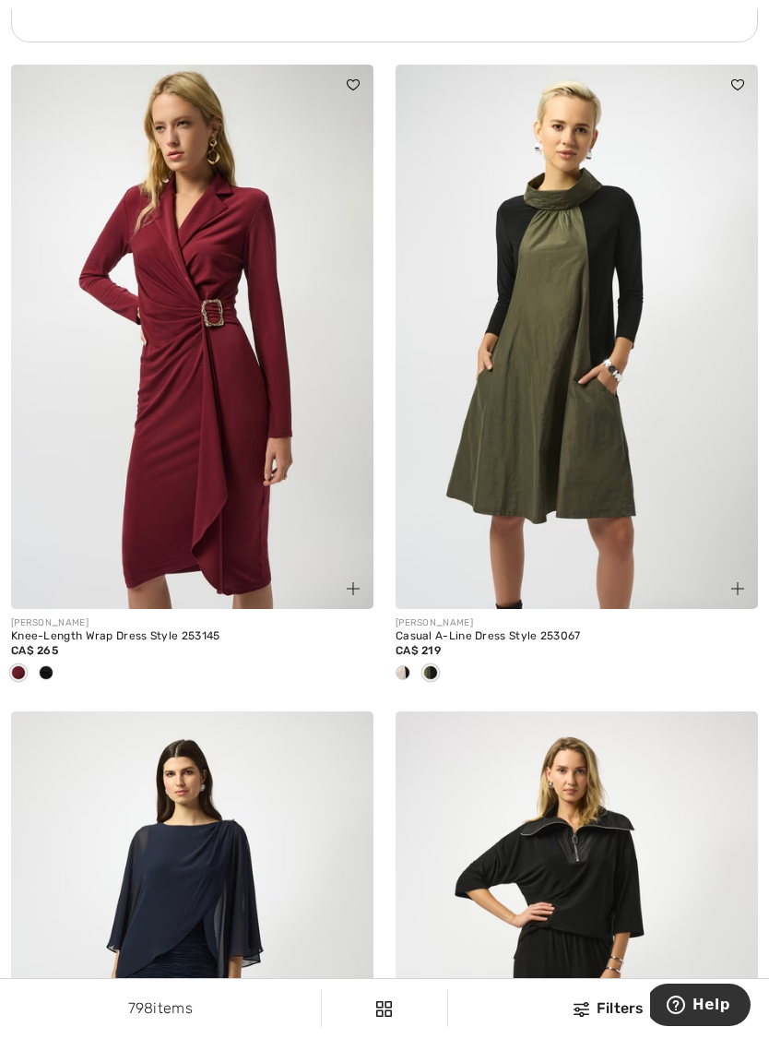
click at [414, 659] on div at bounding box center [403, 674] width 28 height 30
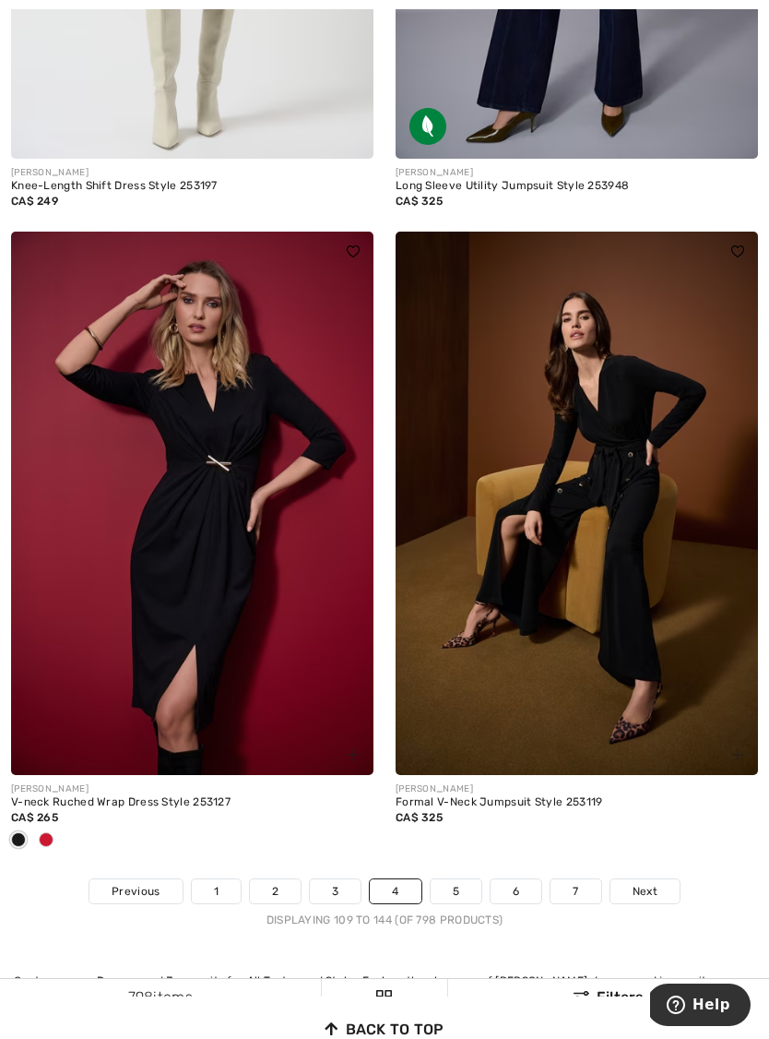
scroll to position [10873, 0]
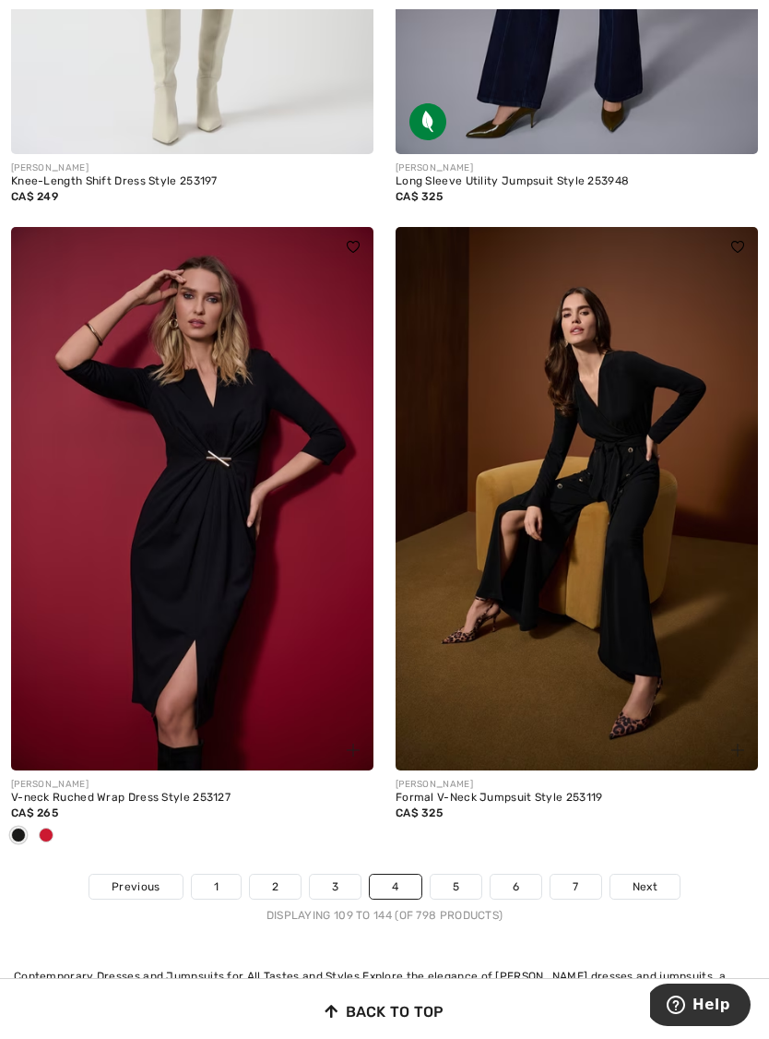
click at [53, 827] on span at bounding box center [46, 834] width 15 height 15
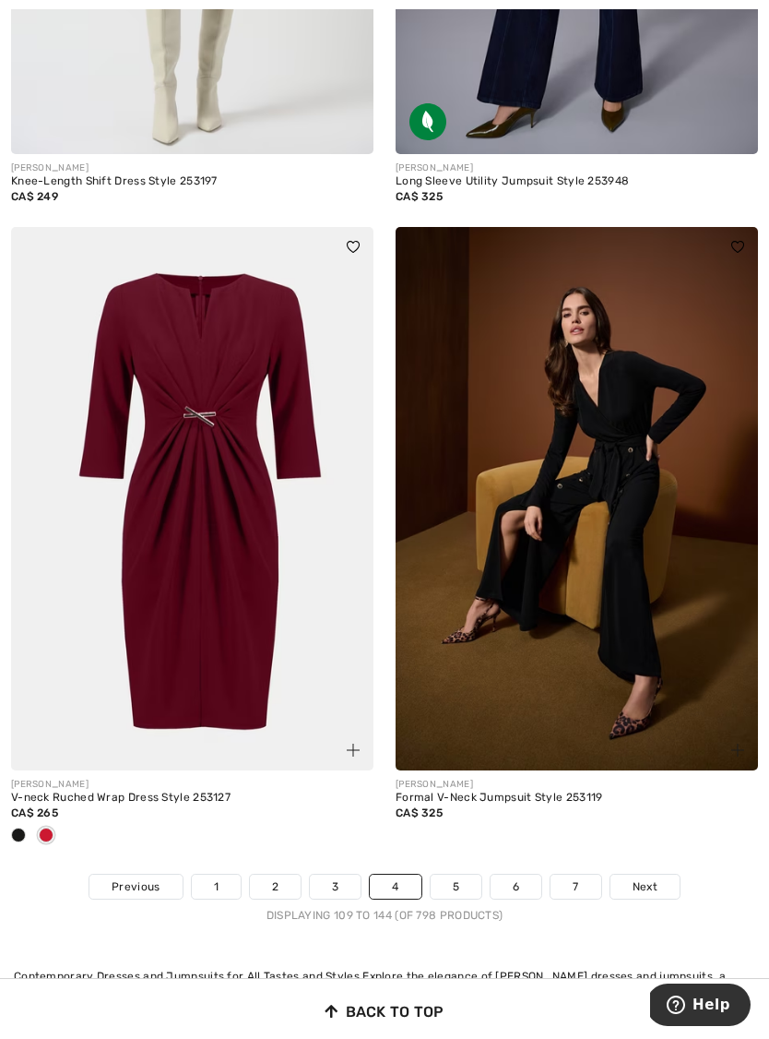
click at [35, 821] on div at bounding box center [46, 836] width 28 height 30
click at [30, 828] on div at bounding box center [19, 836] width 28 height 30
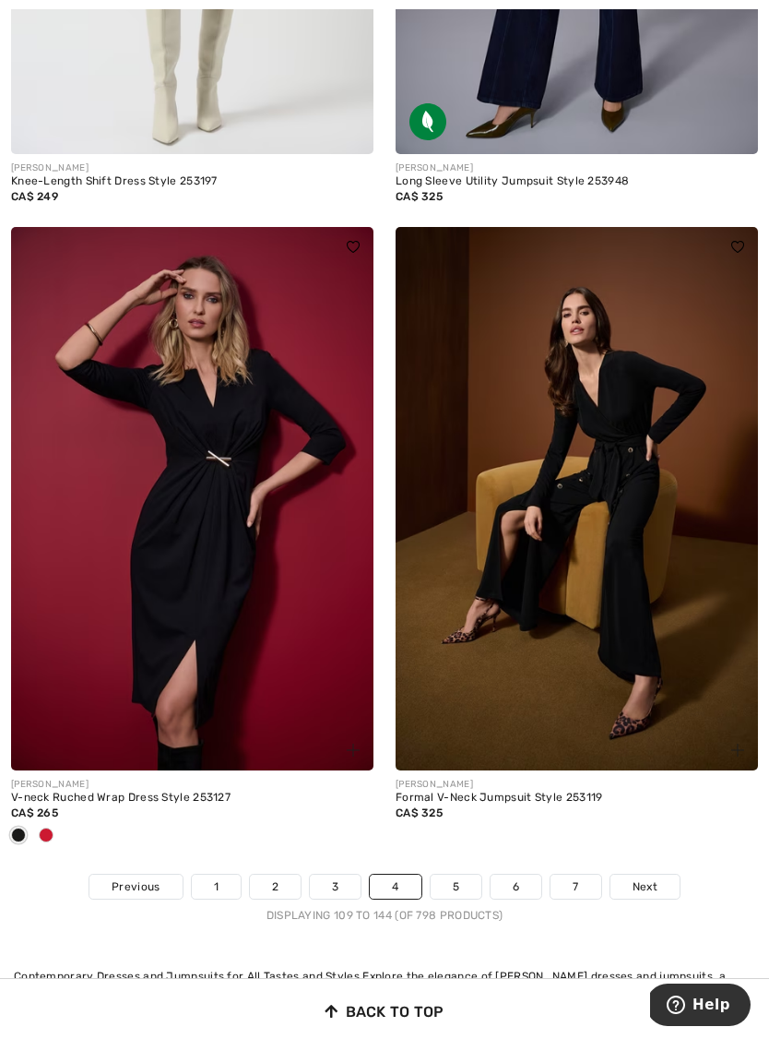
click at [272, 547] on img at bounding box center [192, 499] width 363 height 544
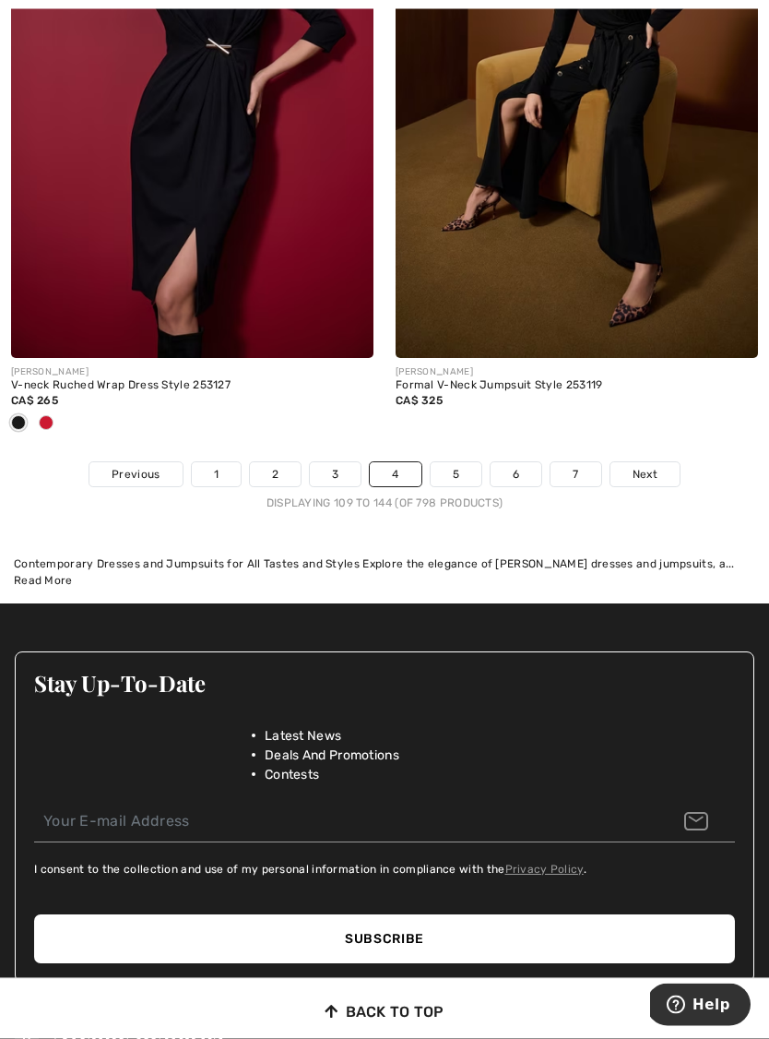
scroll to position [11285, 0]
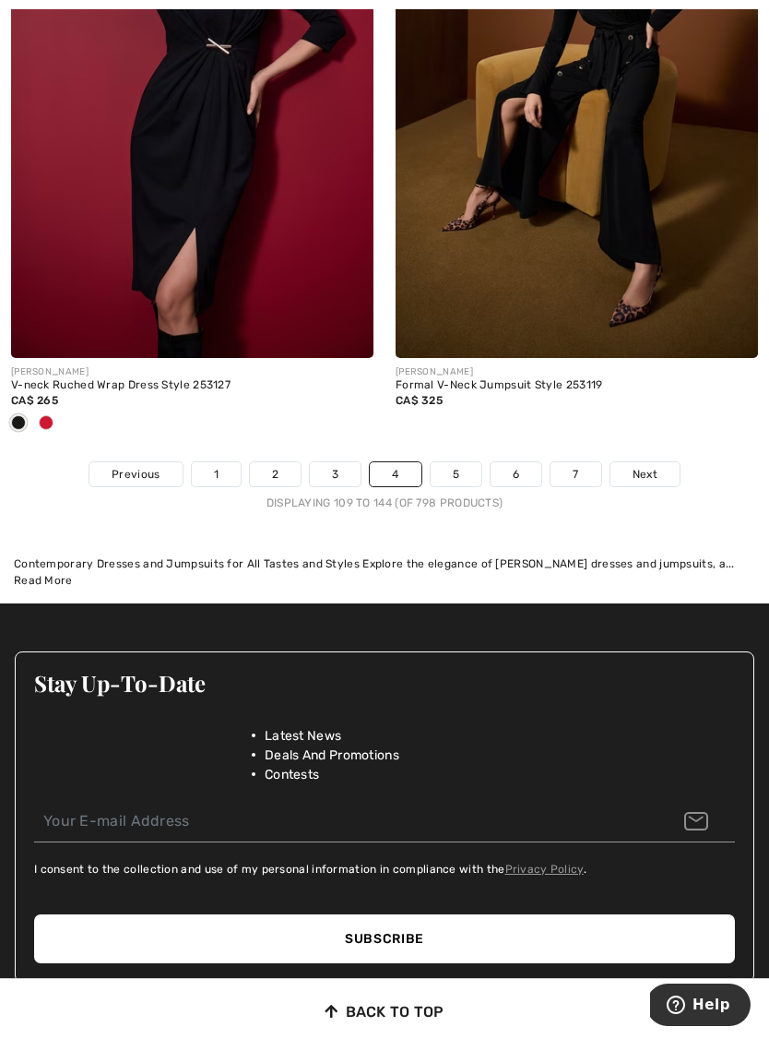
click at [460, 462] on link "5" at bounding box center [456, 474] width 51 height 24
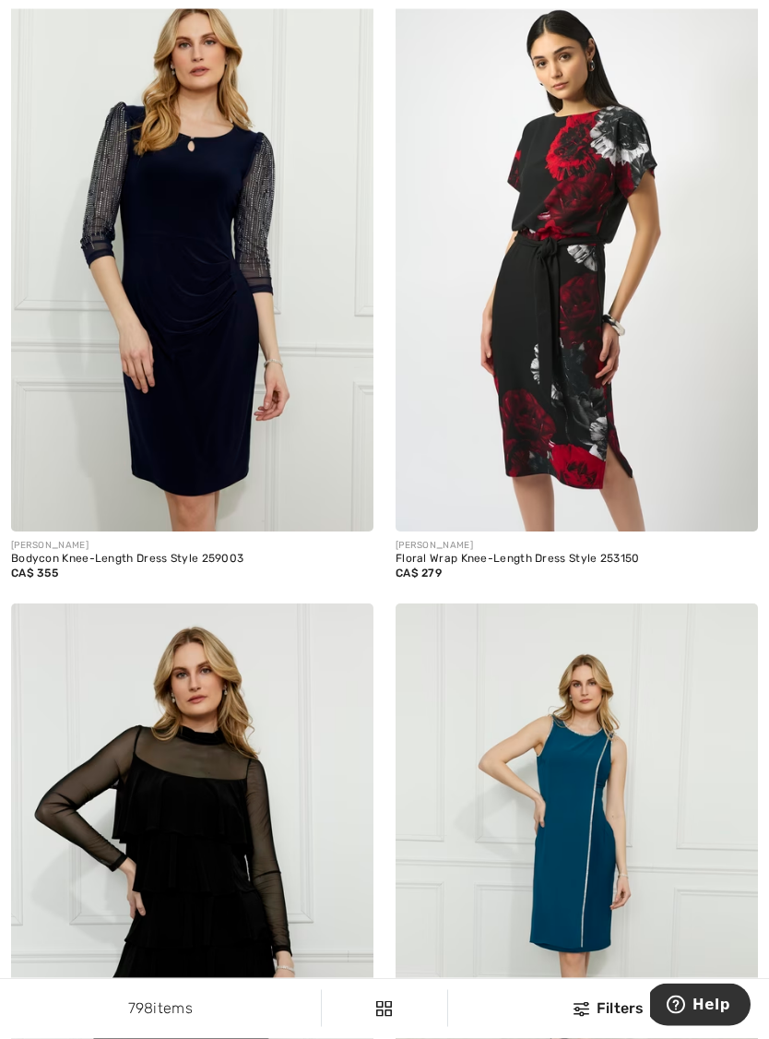
scroll to position [225, 0]
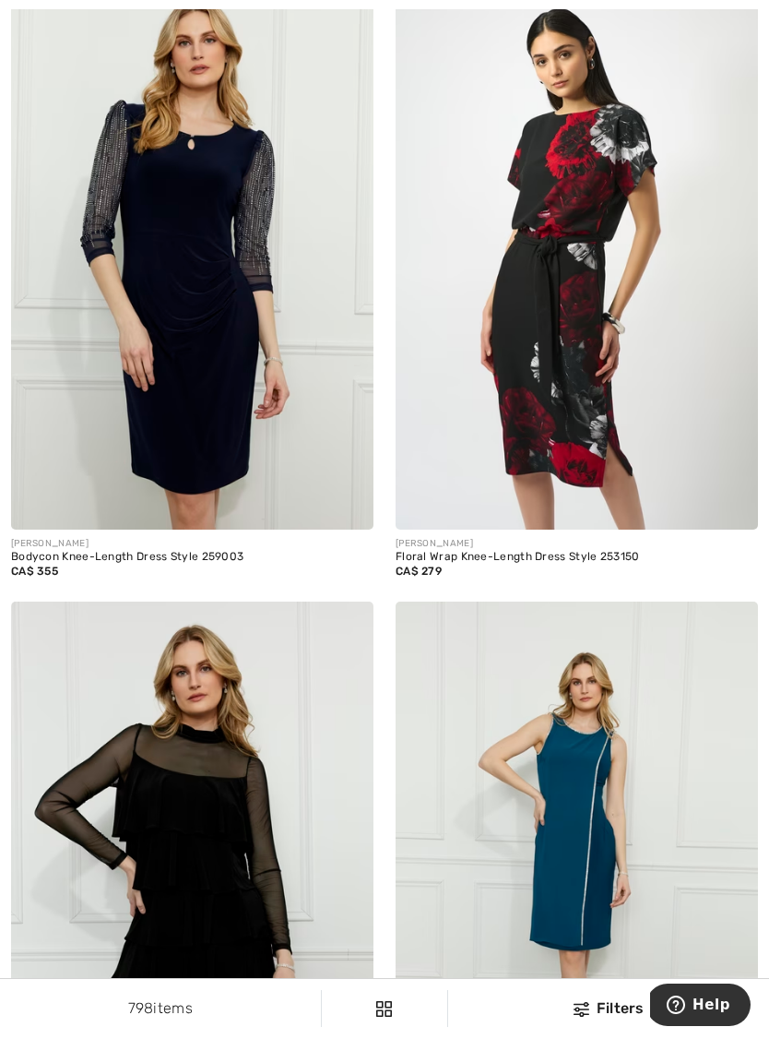
click at [742, 506] on img at bounding box center [737, 509] width 13 height 13
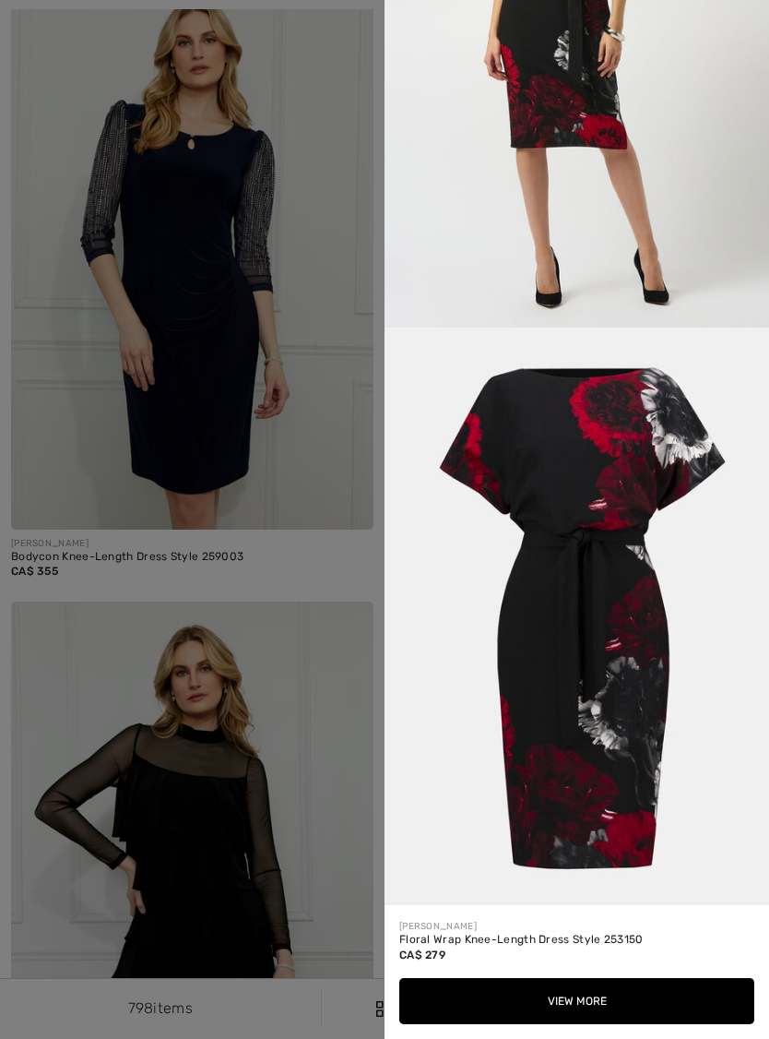
scroll to position [2061, 0]
click at [310, 682] on div at bounding box center [384, 519] width 769 height 1039
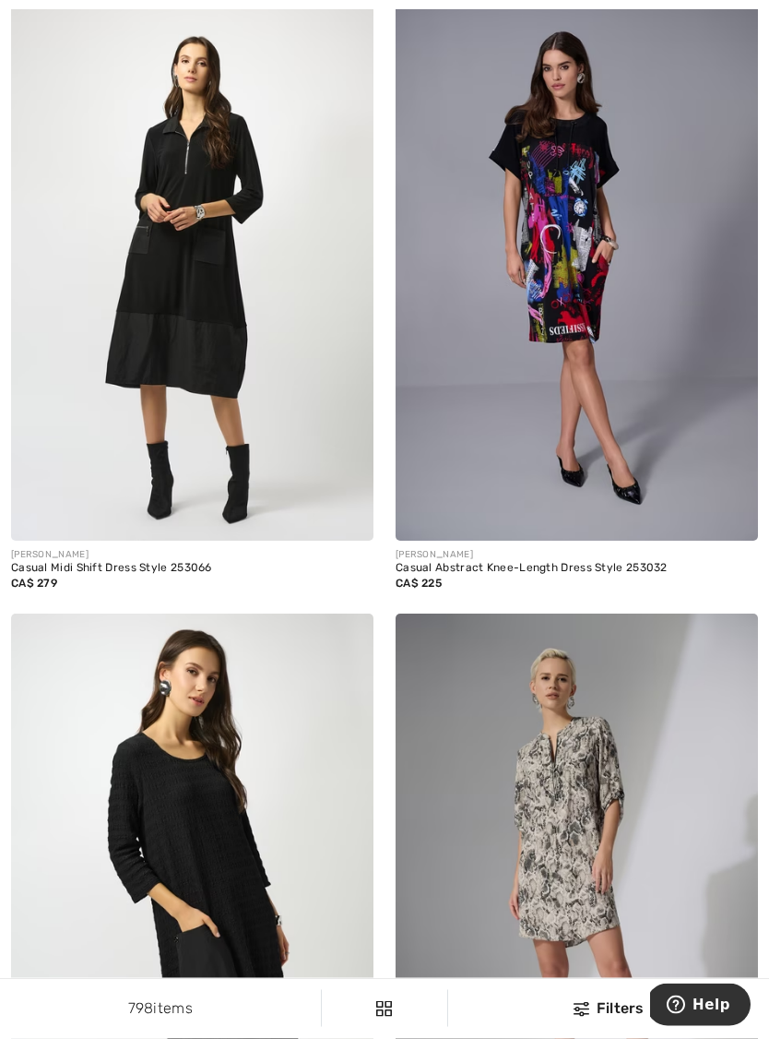
scroll to position [10364, 0]
click at [734, 515] on img at bounding box center [737, 520] width 13 height 13
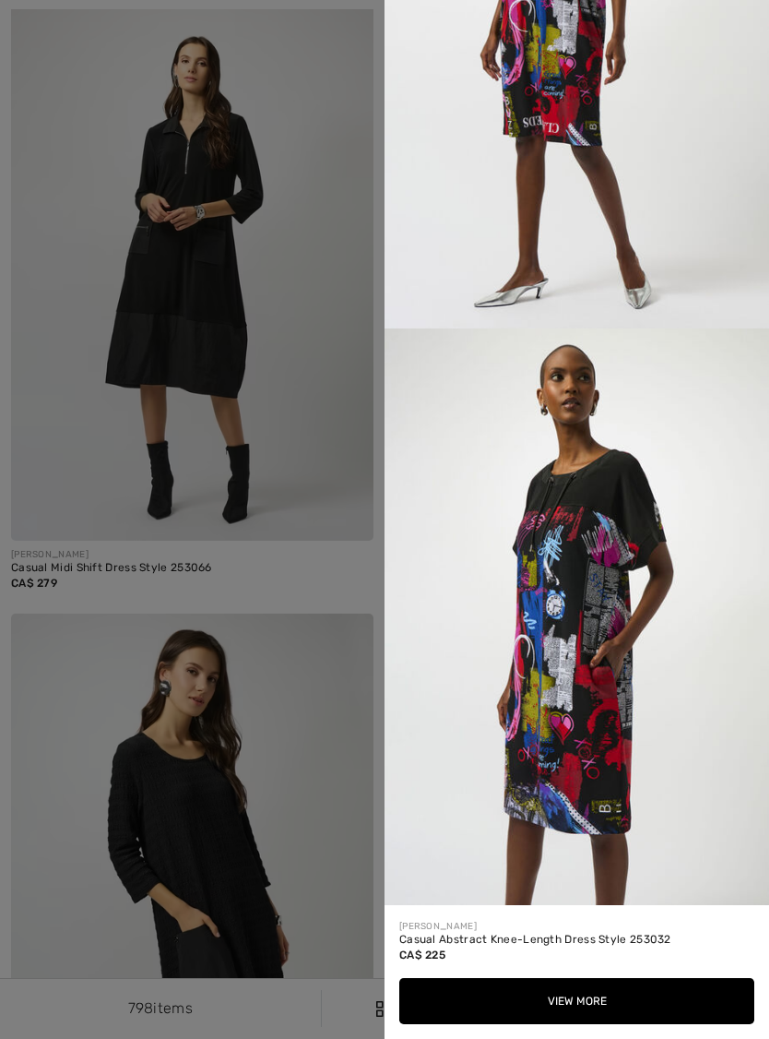
scroll to position [2061, 0]
click at [316, 756] on div at bounding box center [384, 519] width 769 height 1039
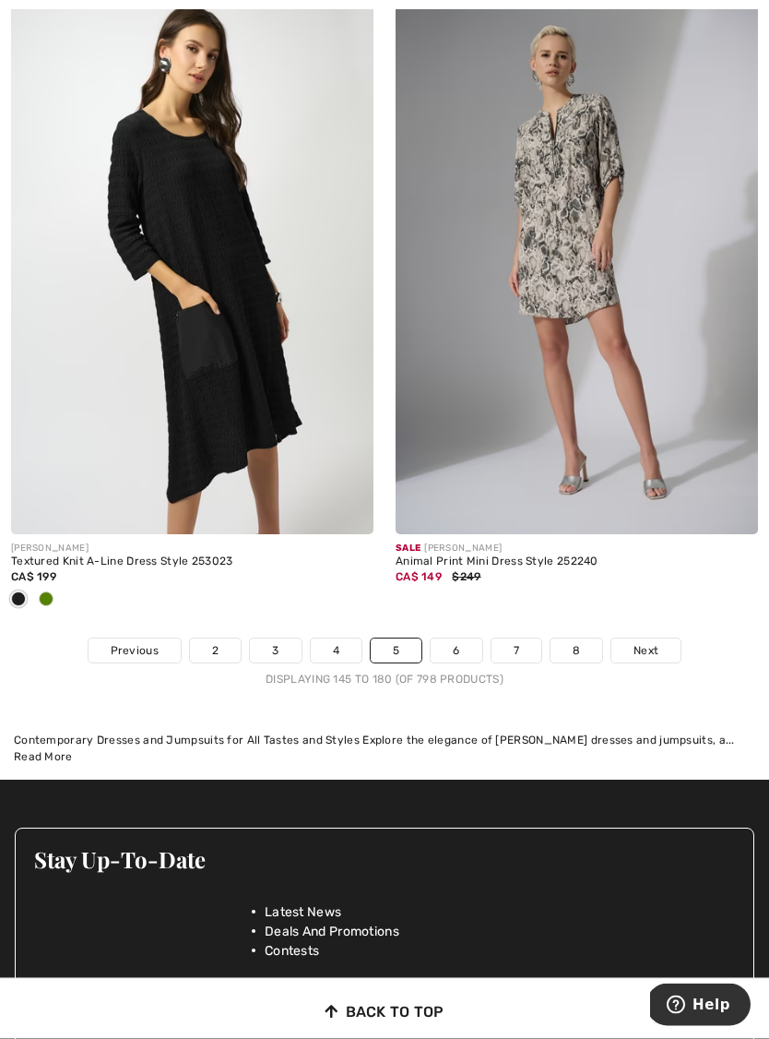
scroll to position [10987, 0]
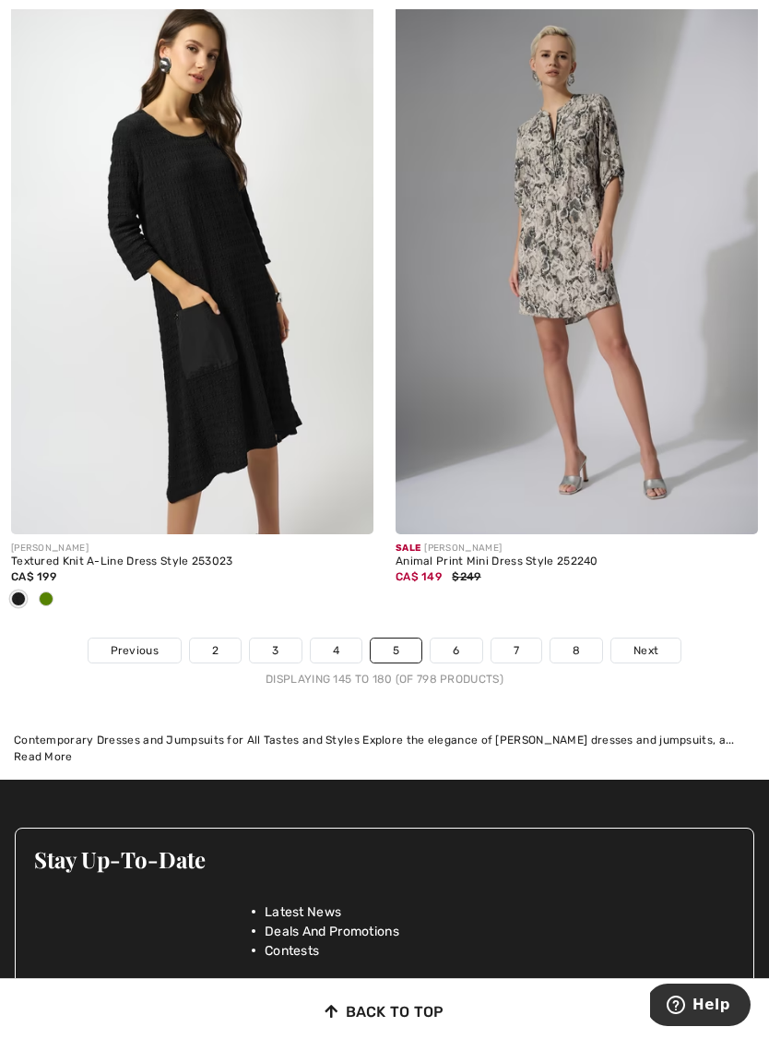
click at [458, 645] on link "6" at bounding box center [456, 650] width 51 height 24
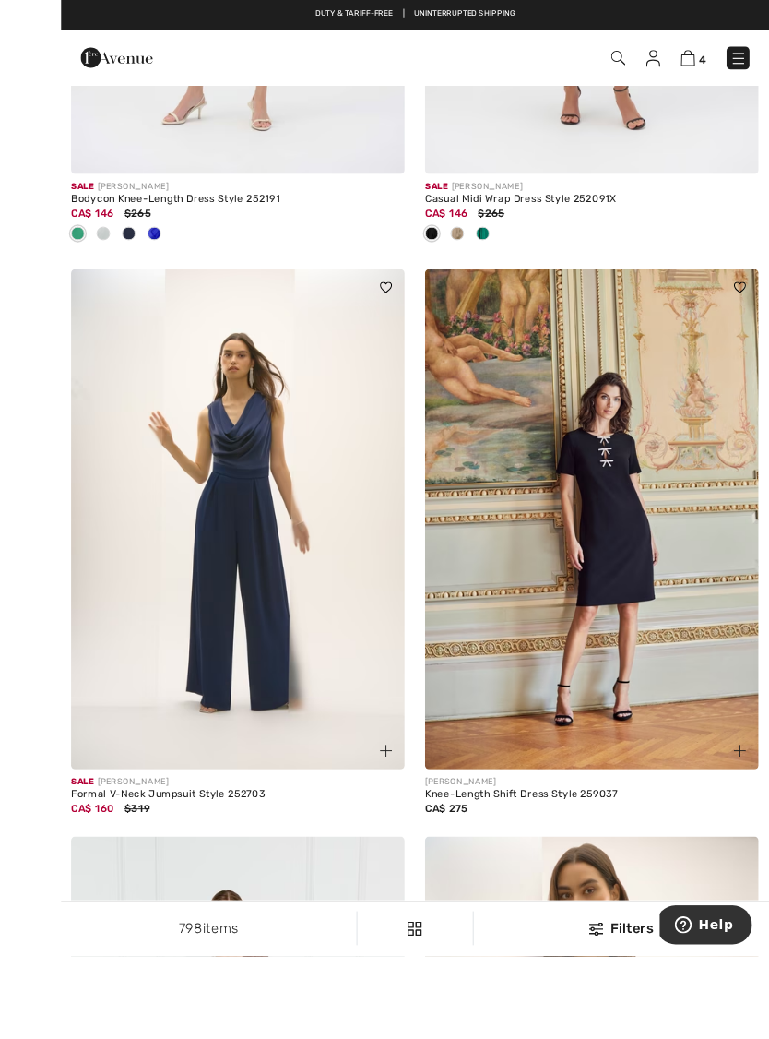
scroll to position [5175, 0]
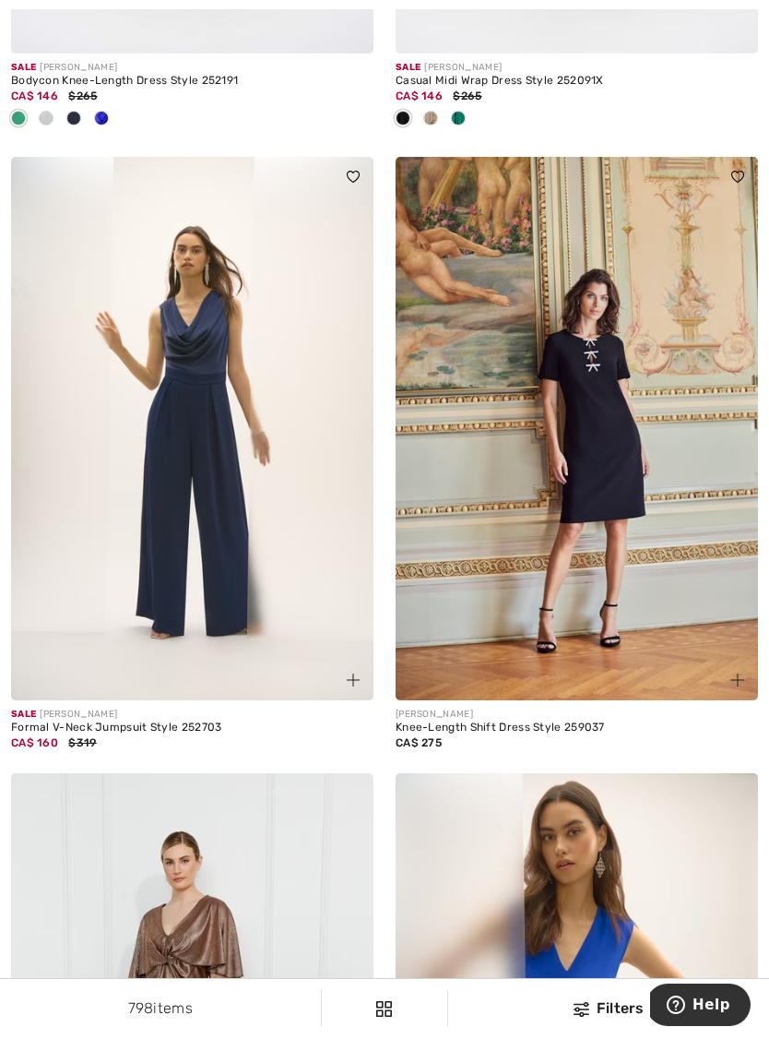
click at [743, 673] on img at bounding box center [737, 679] width 13 height 13
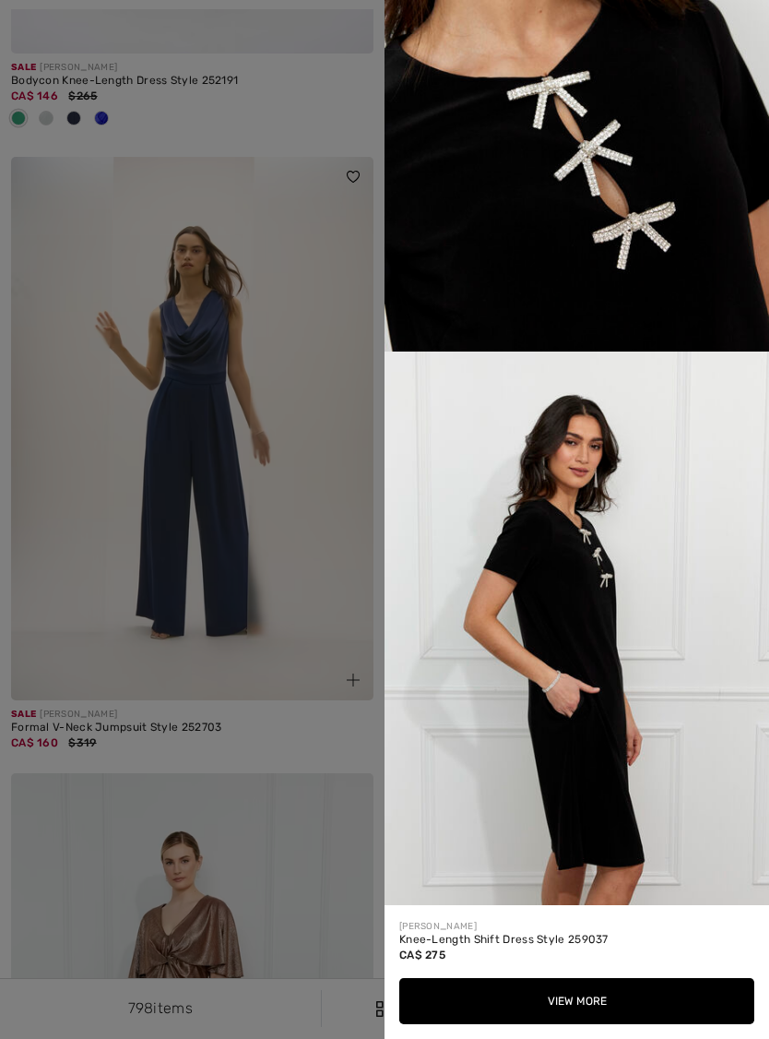
scroll to position [1379, 0]
click at [315, 803] on div at bounding box center [384, 519] width 769 height 1039
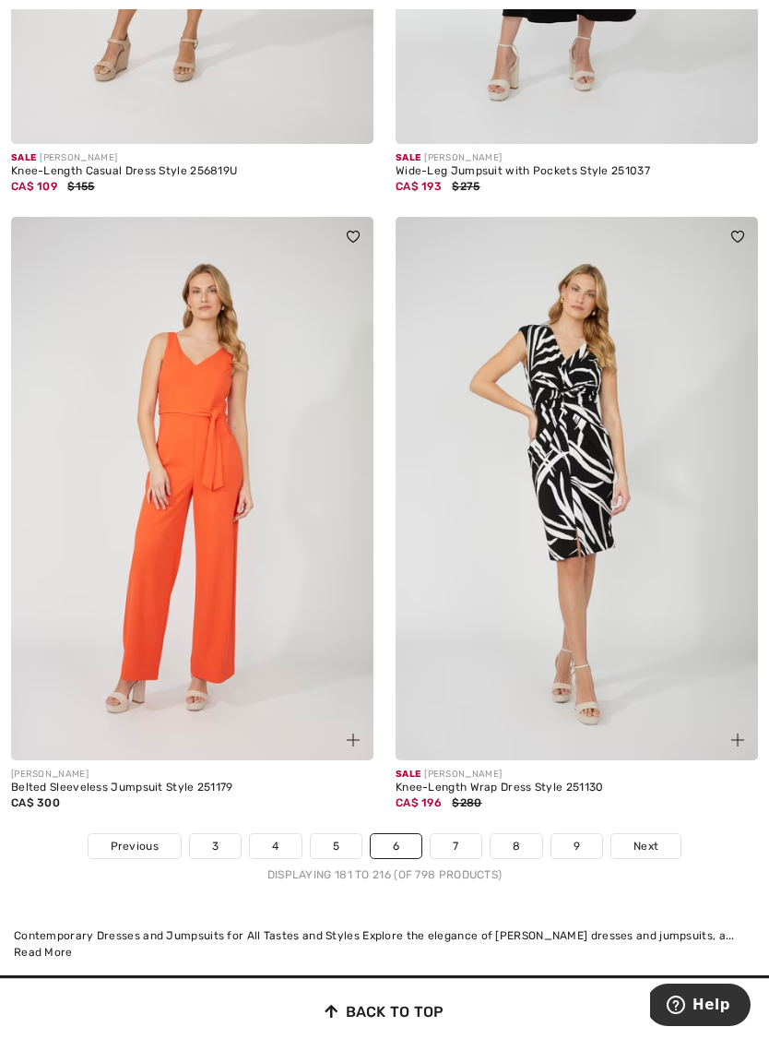
scroll to position [10839, 0]
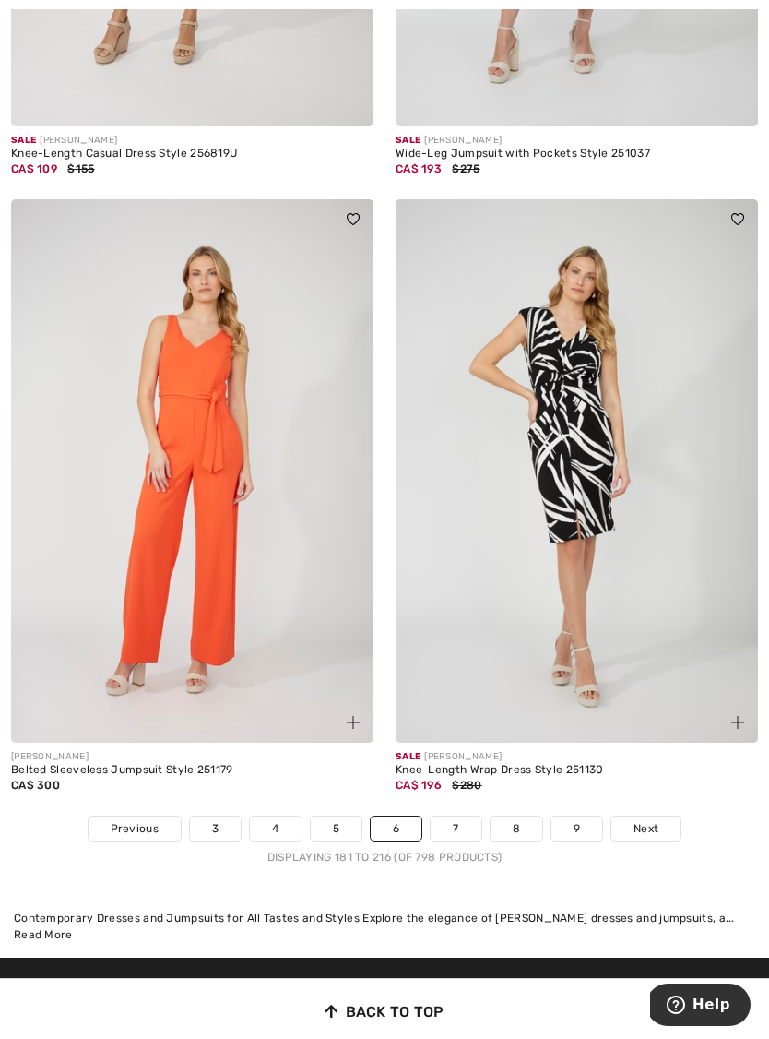
click at [657, 820] on span "Next" at bounding box center [646, 828] width 25 height 17
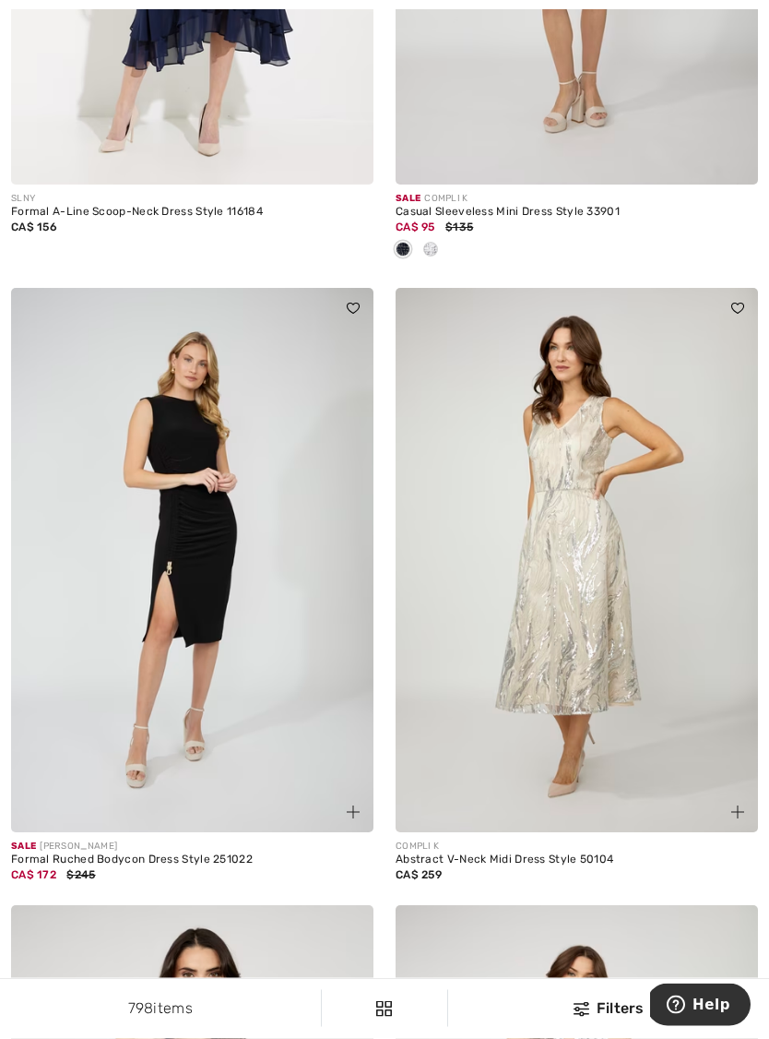
scroll to position [6337, 0]
click at [265, 642] on img at bounding box center [192, 560] width 363 height 544
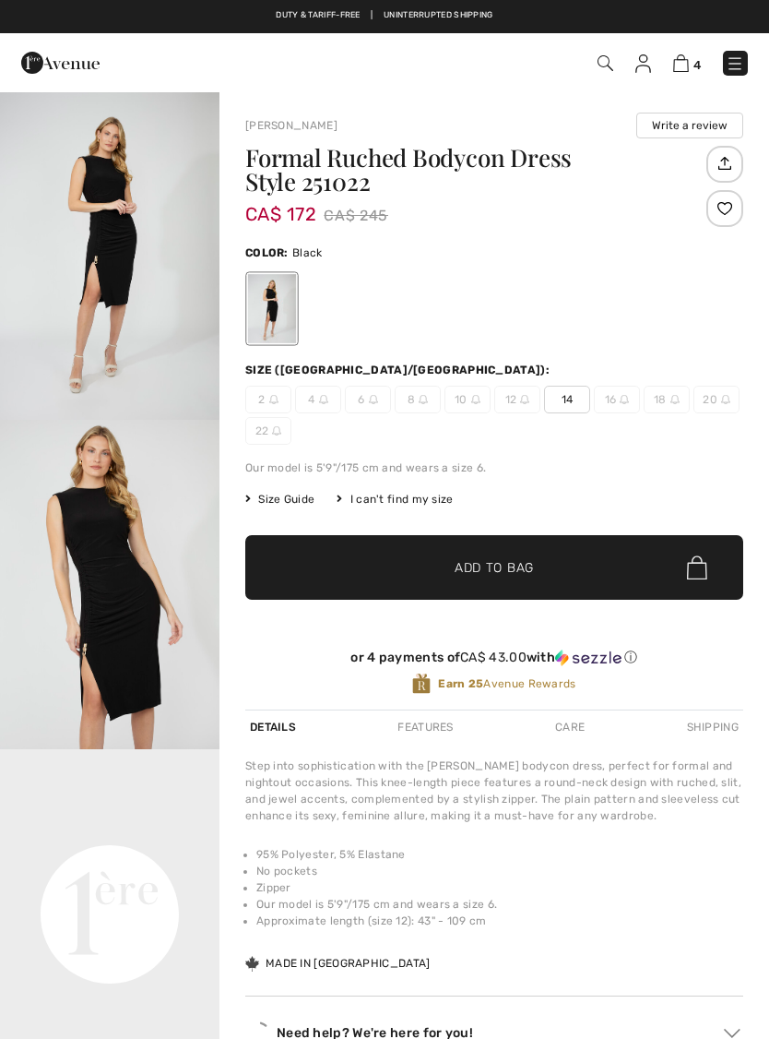
checkbox input "true"
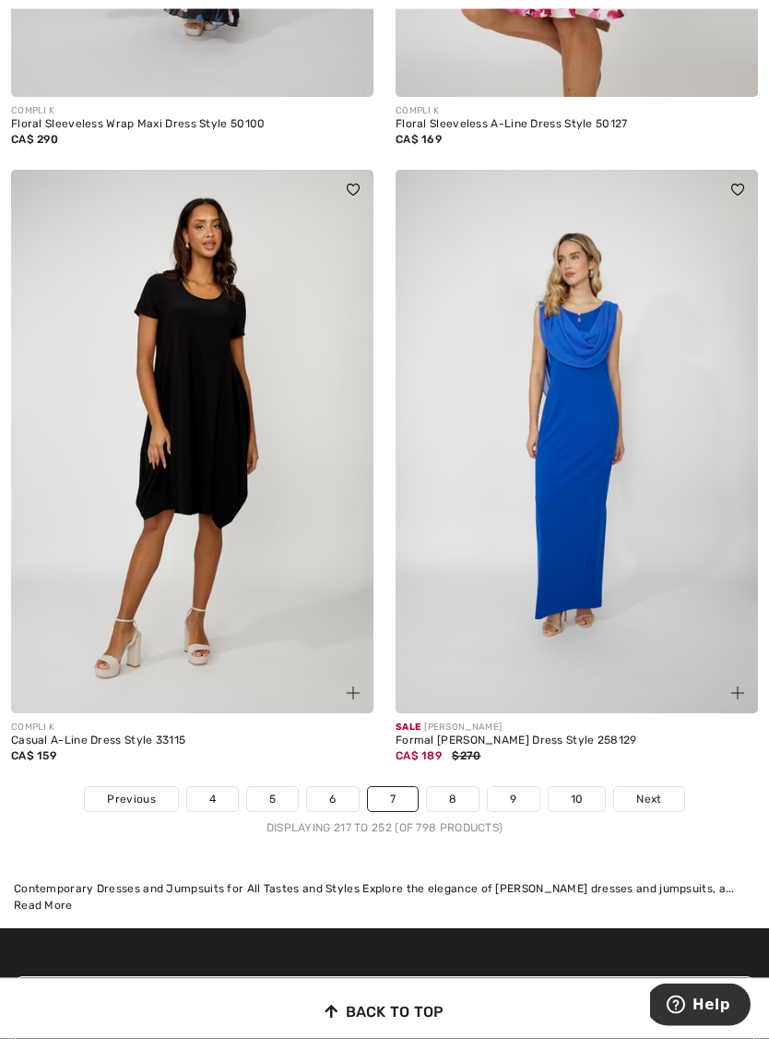
scroll to position [10899, 0]
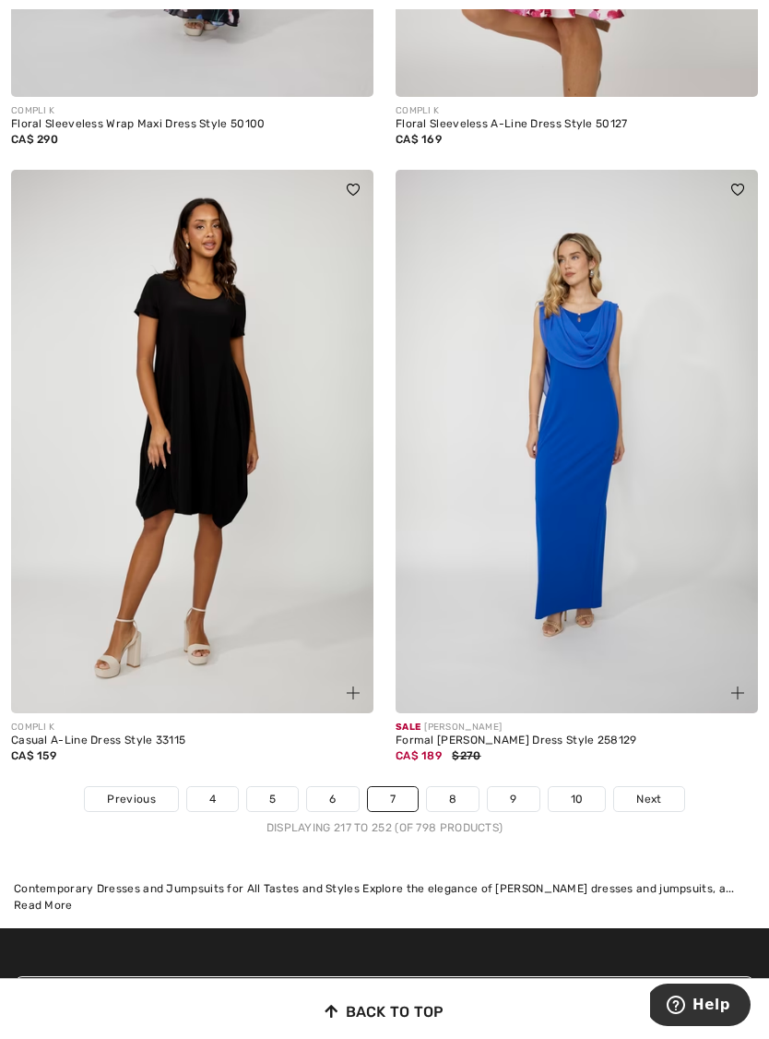
click at [649, 791] on span "Next" at bounding box center [648, 799] width 25 height 17
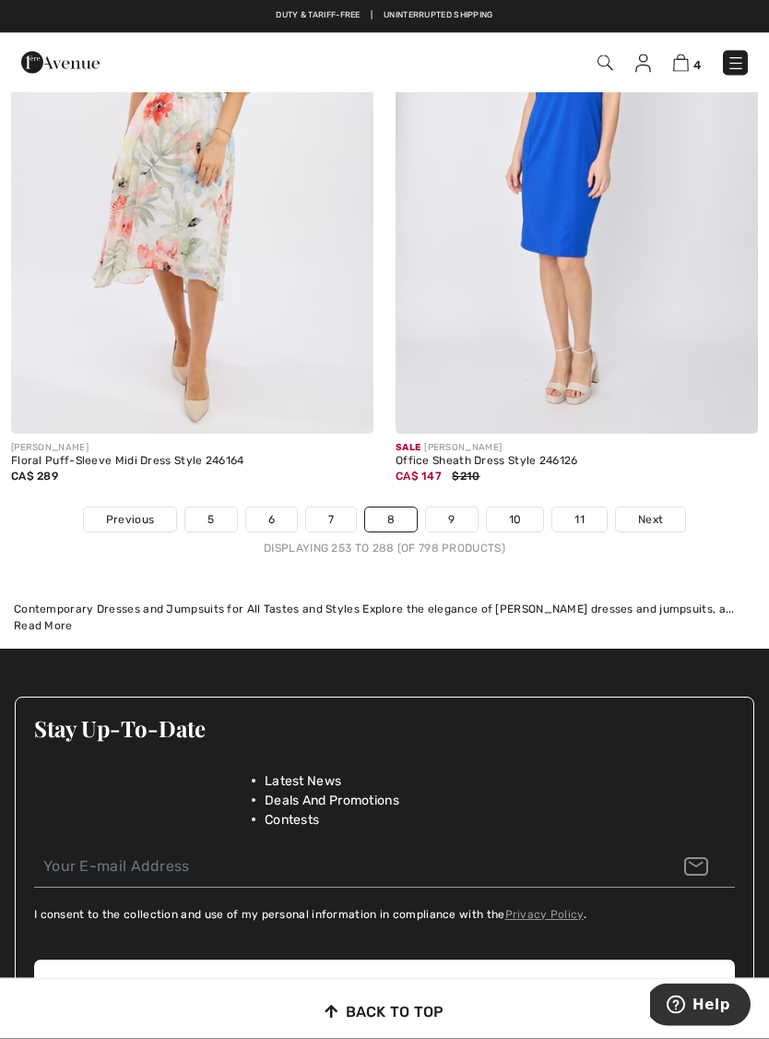
scroll to position [11088, 0]
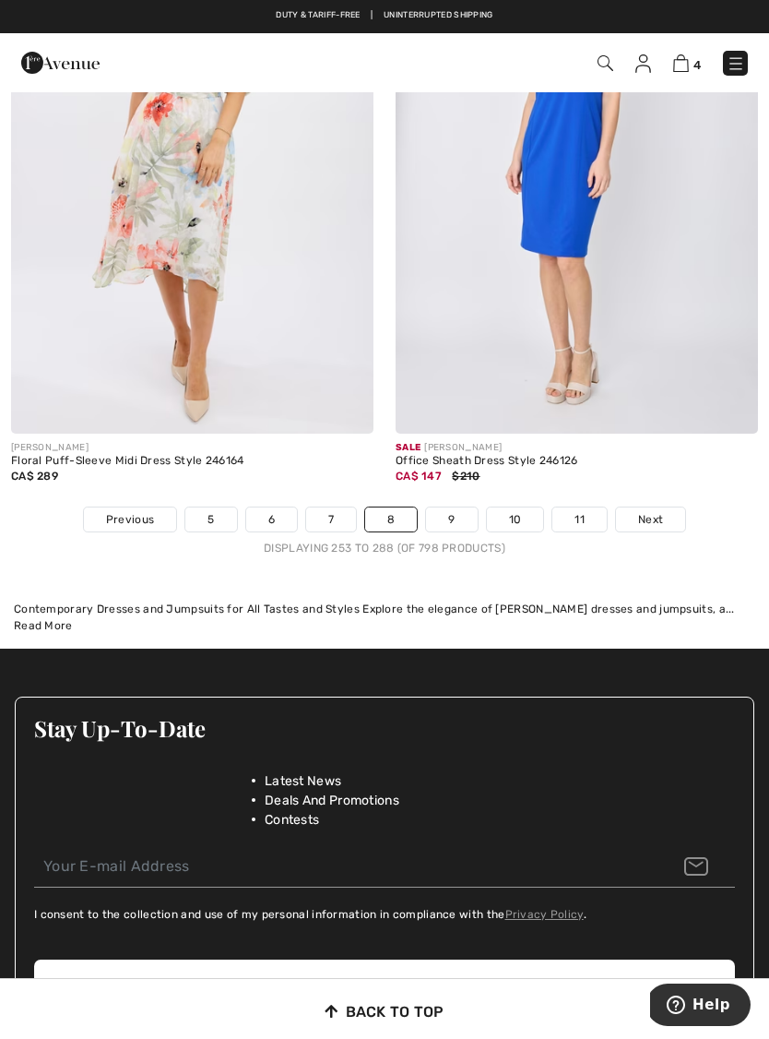
click at [656, 511] on span "Next" at bounding box center [650, 519] width 25 height 17
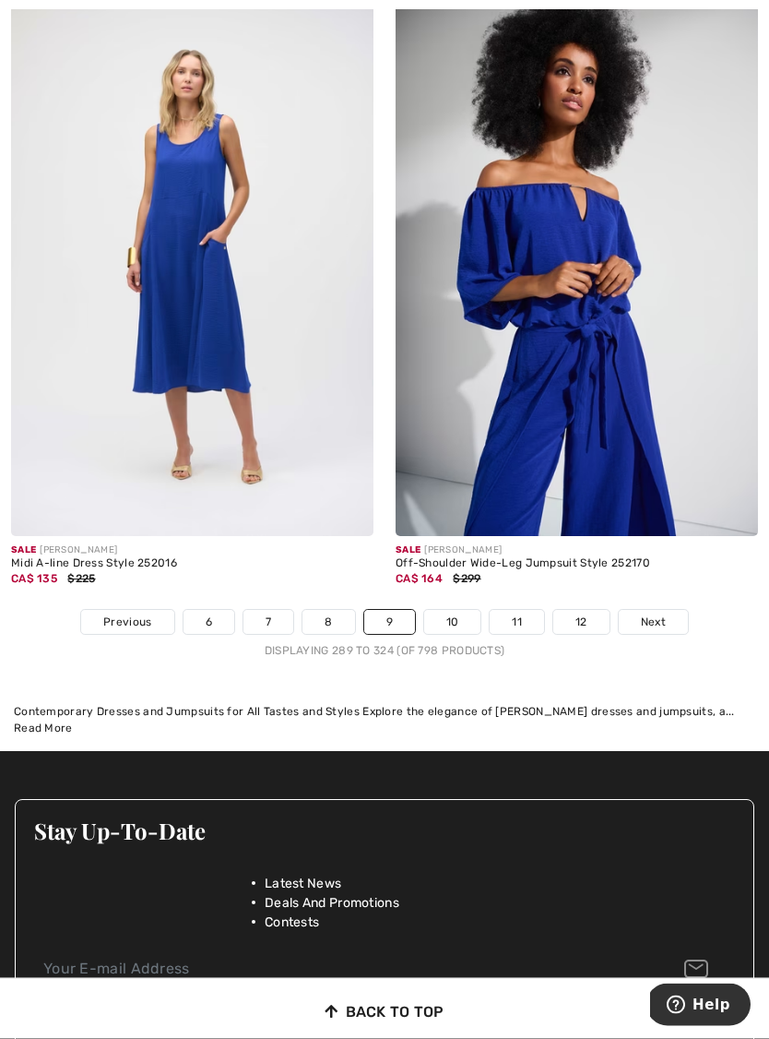
scroll to position [11198, 0]
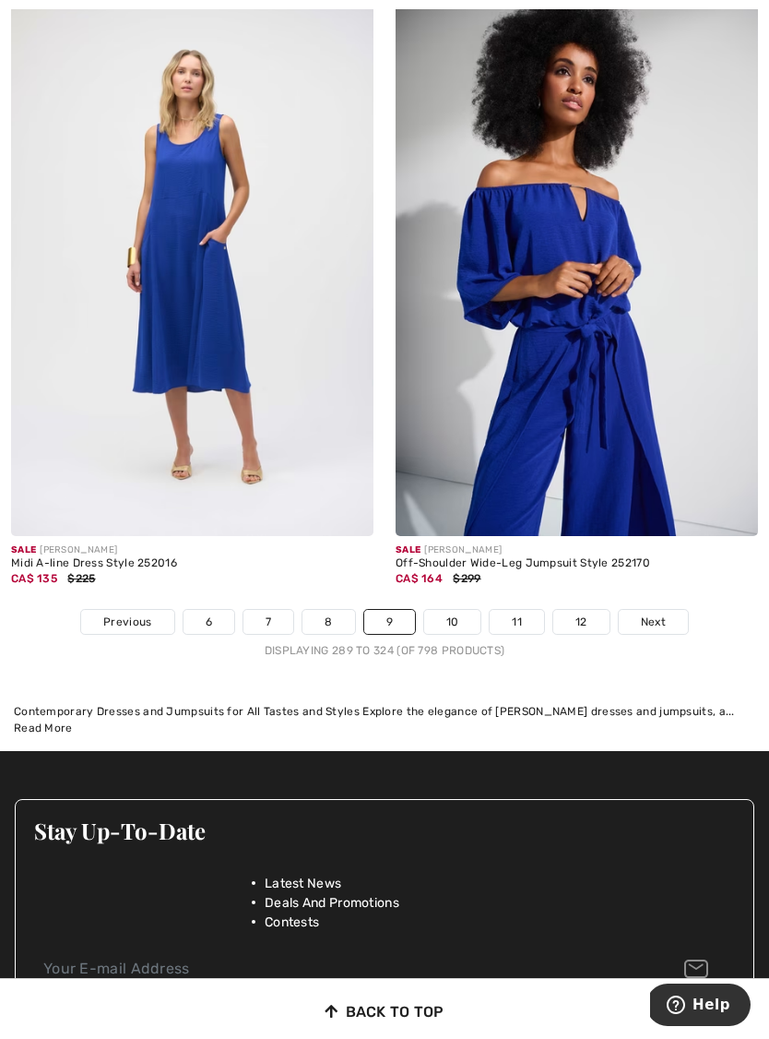
click at [453, 612] on link "10" at bounding box center [452, 622] width 57 height 24
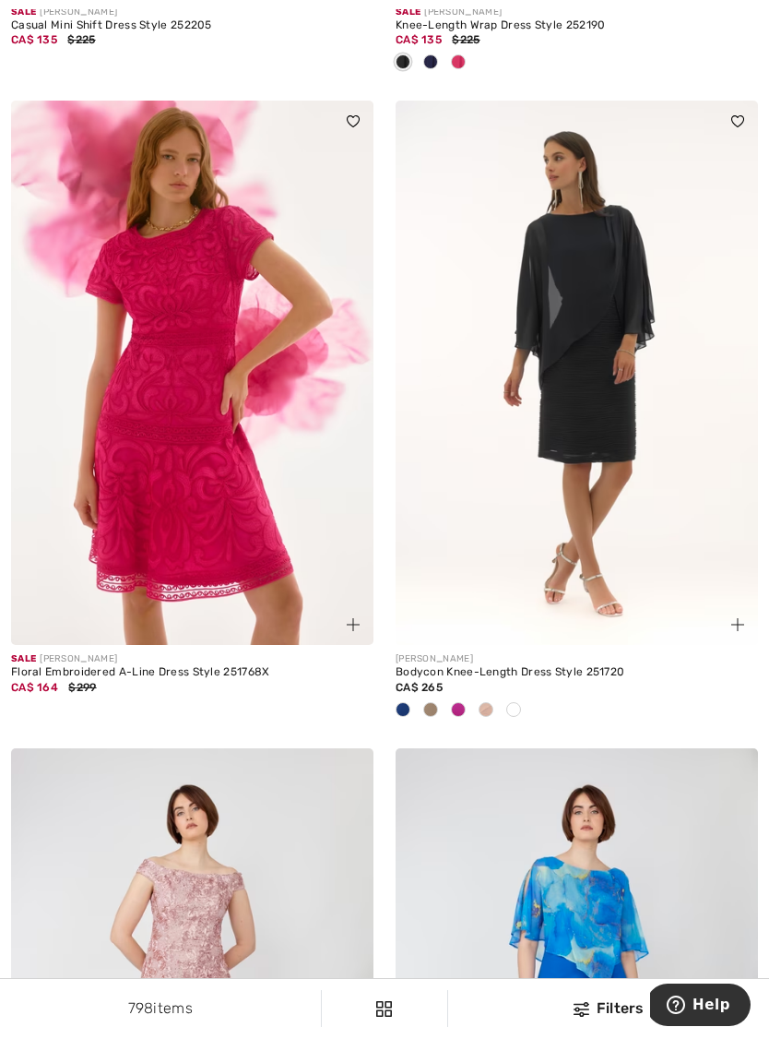
scroll to position [4616, 0]
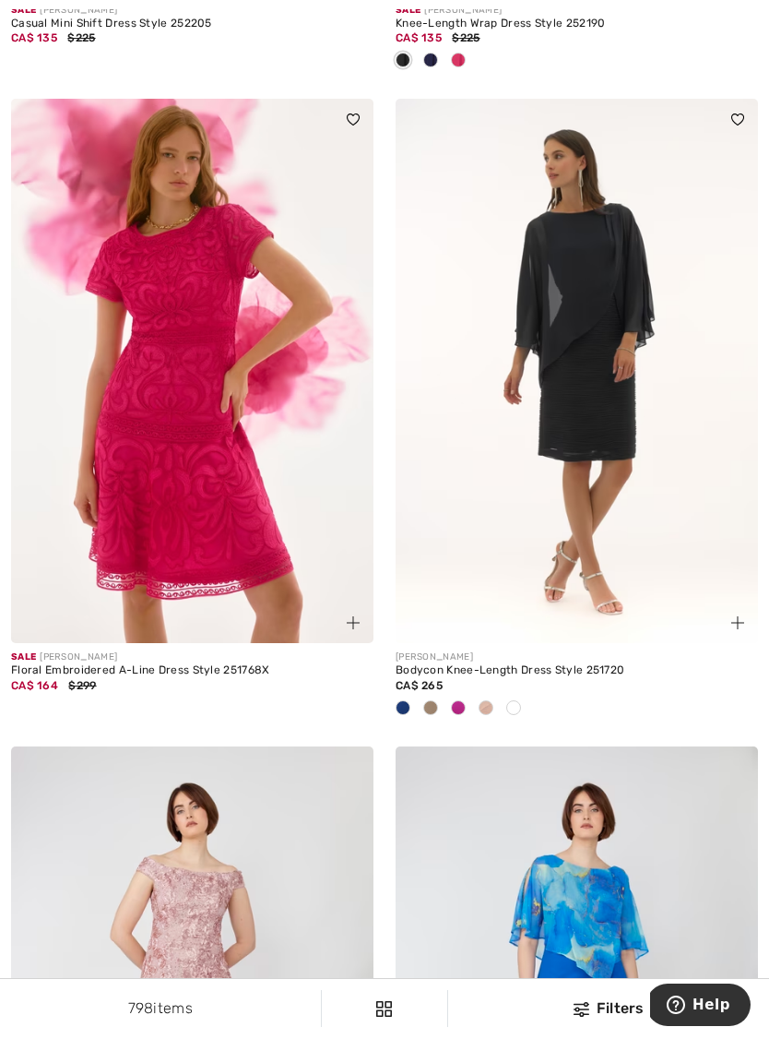
click at [357, 616] on img at bounding box center [353, 622] width 13 height 13
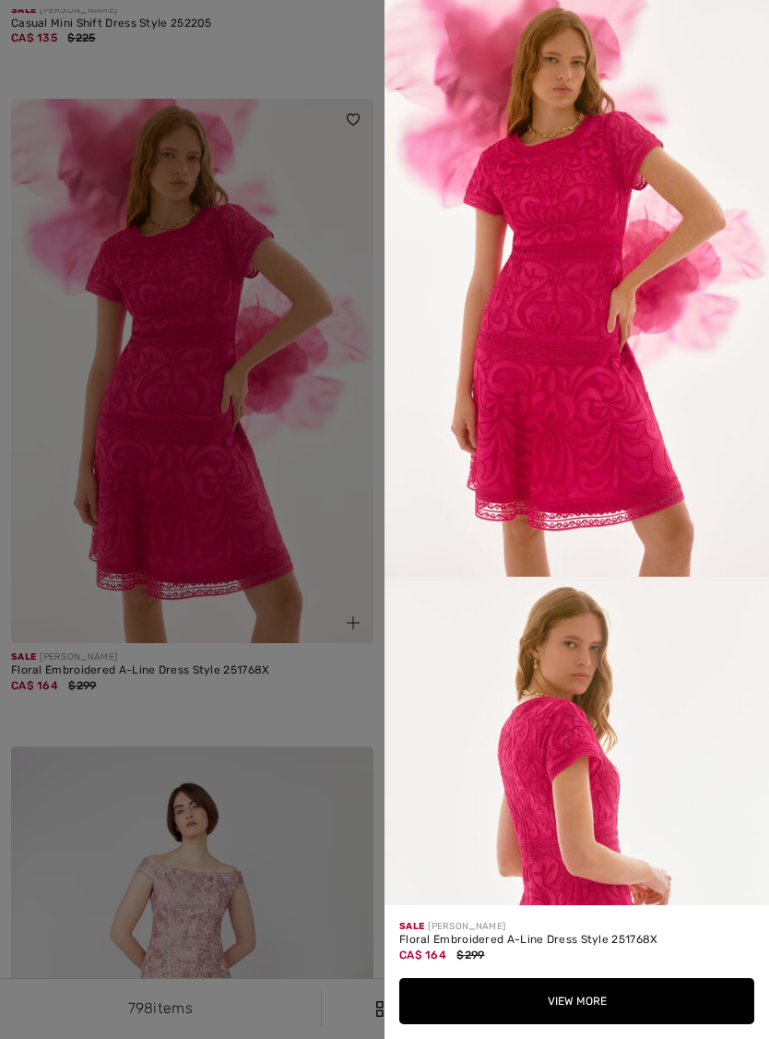
click at [251, 496] on div at bounding box center [384, 519] width 769 height 1039
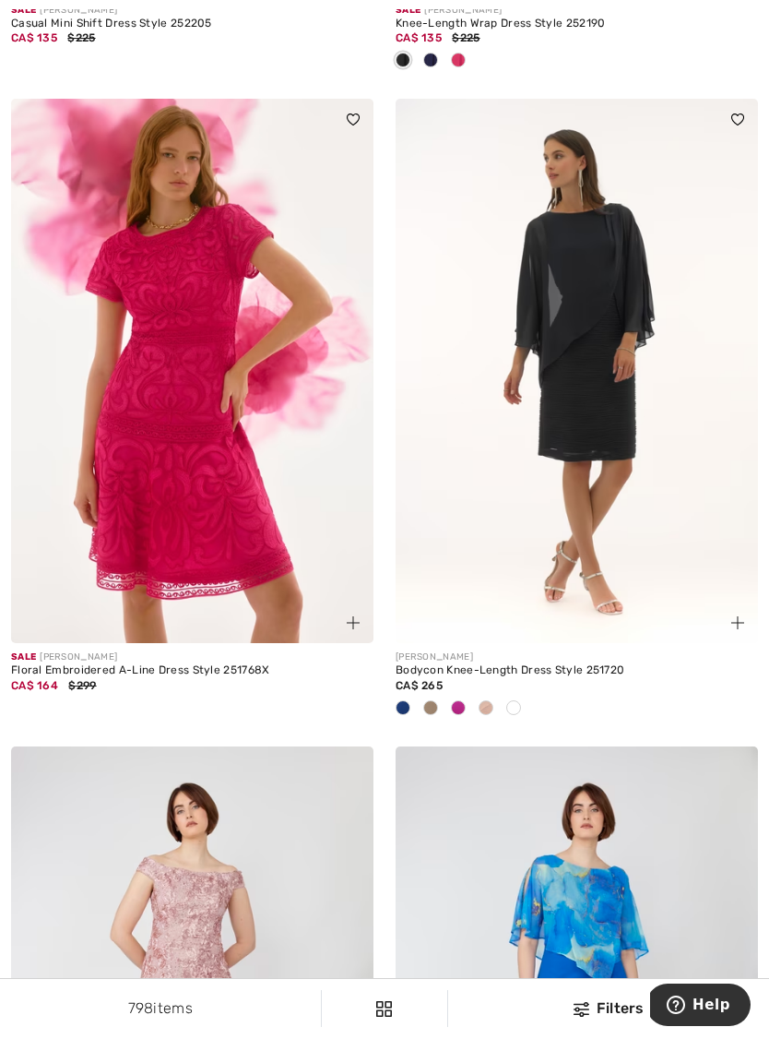
click at [256, 507] on img at bounding box center [192, 371] width 363 height 544
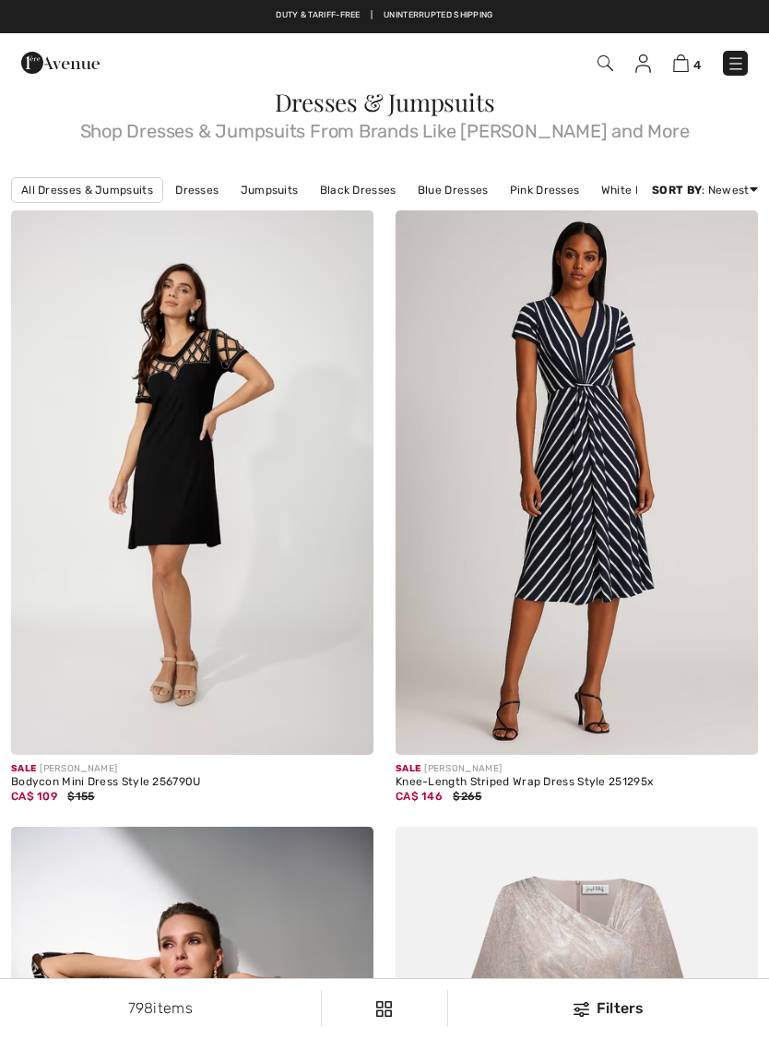
checkbox input "true"
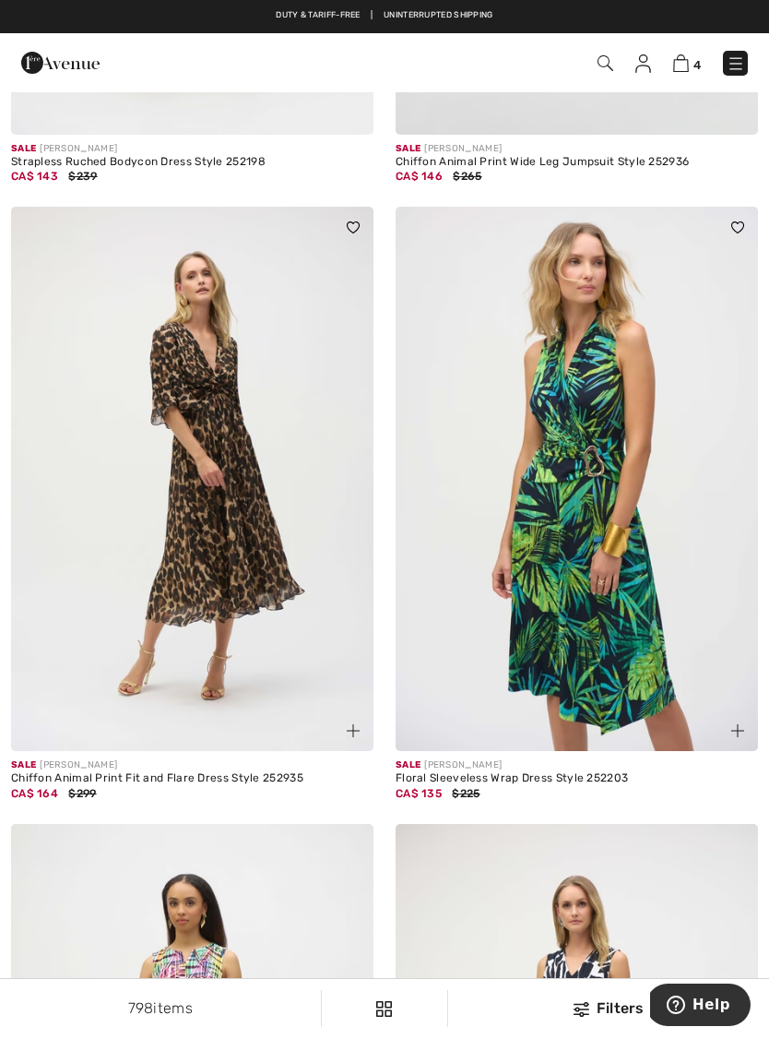
scroll to position [10299, 0]
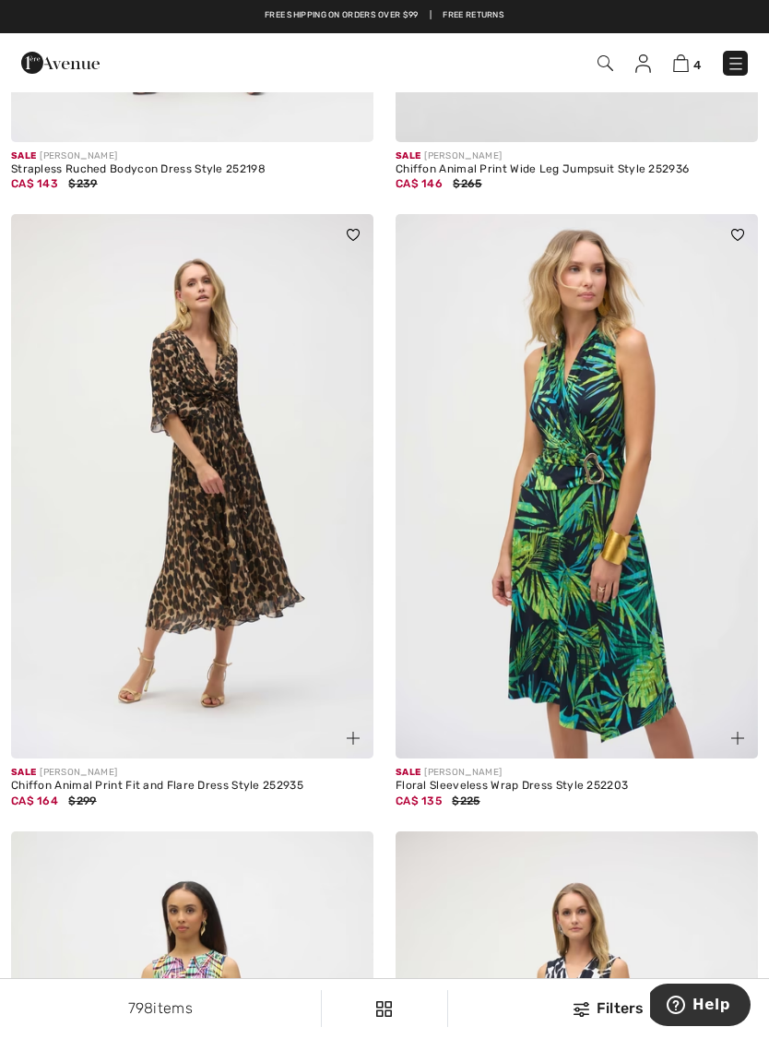
click at [743, 727] on span at bounding box center [738, 738] width 22 height 22
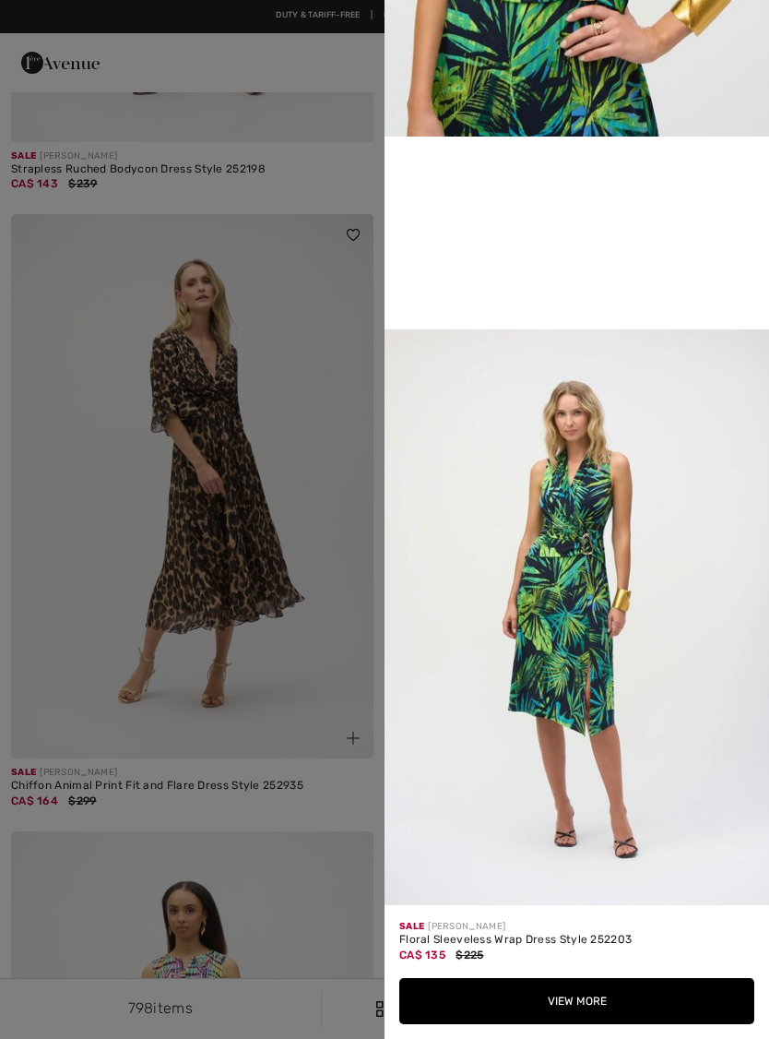
scroll to position [1483, 0]
click at [308, 670] on div at bounding box center [384, 519] width 769 height 1039
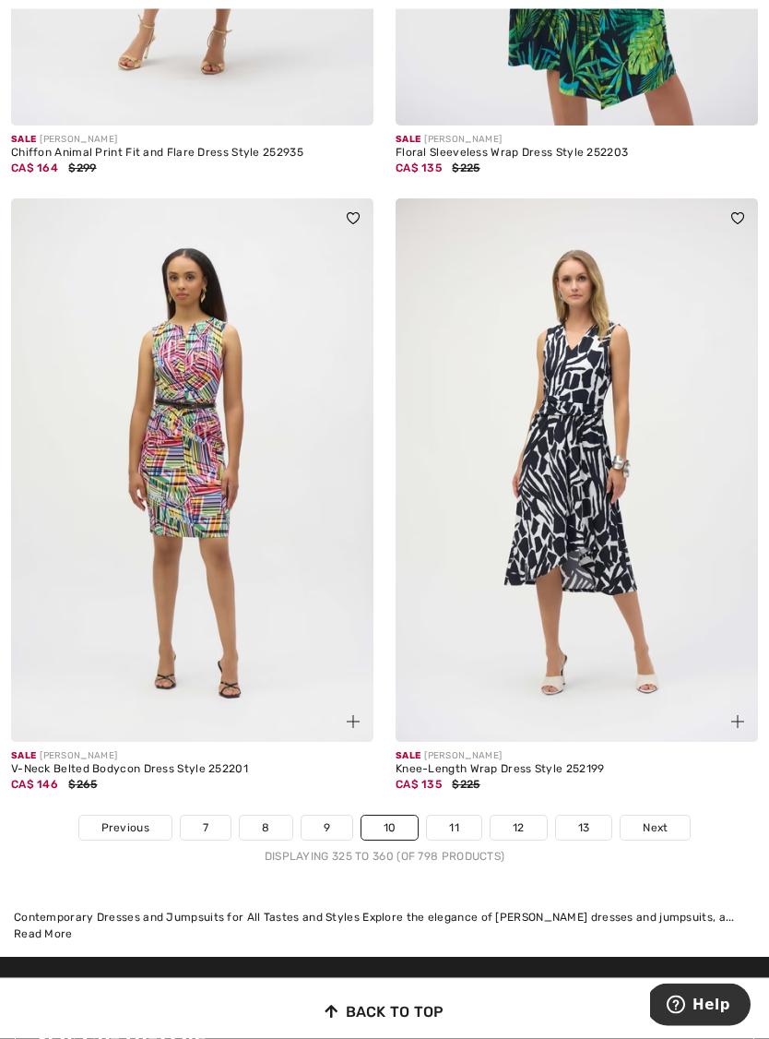
scroll to position [10932, 0]
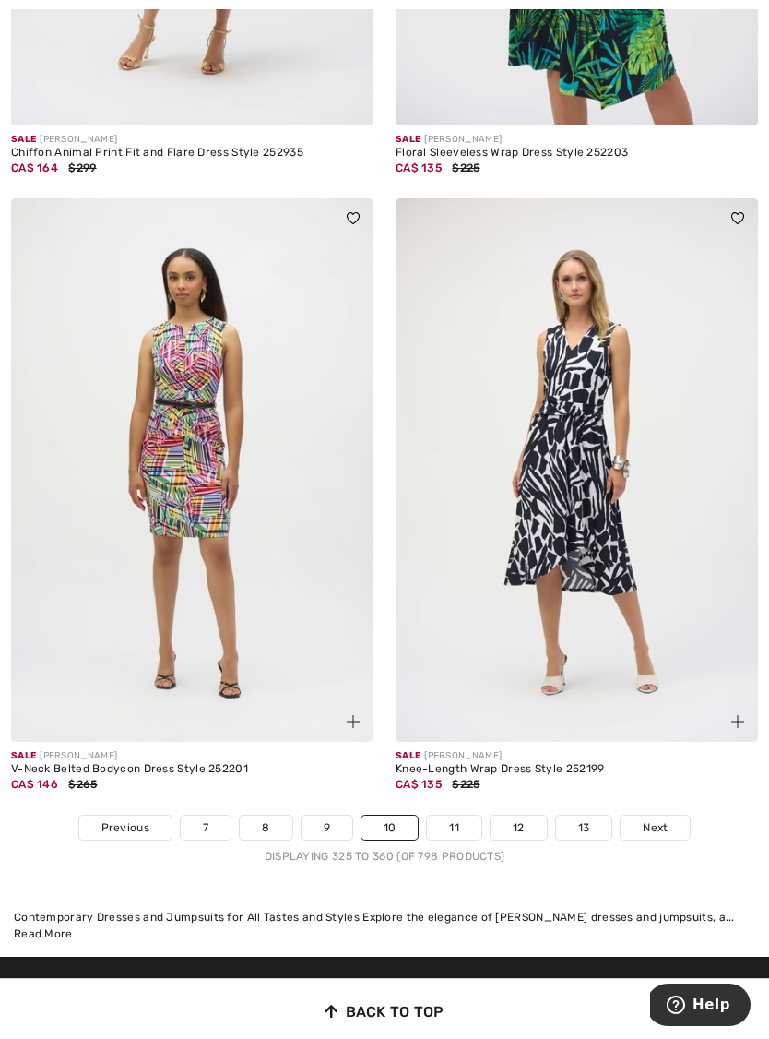
click at [662, 819] on span "Next" at bounding box center [655, 827] width 25 height 17
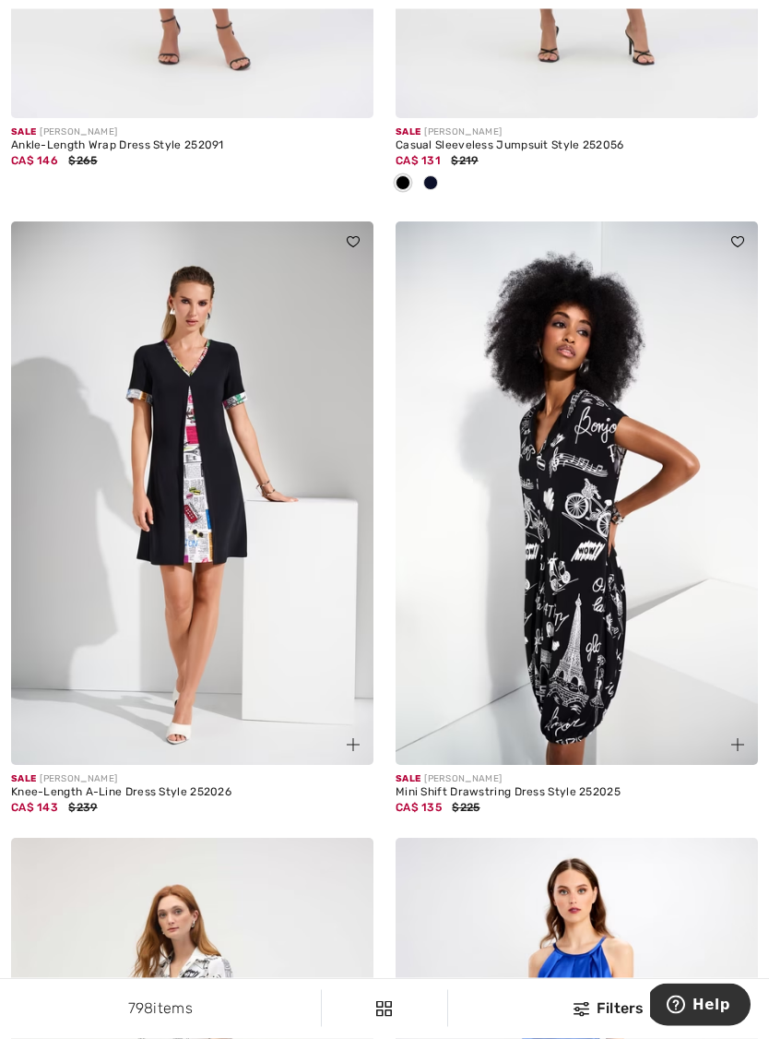
scroll to position [1899, 0]
click at [244, 614] on img at bounding box center [192, 493] width 363 height 544
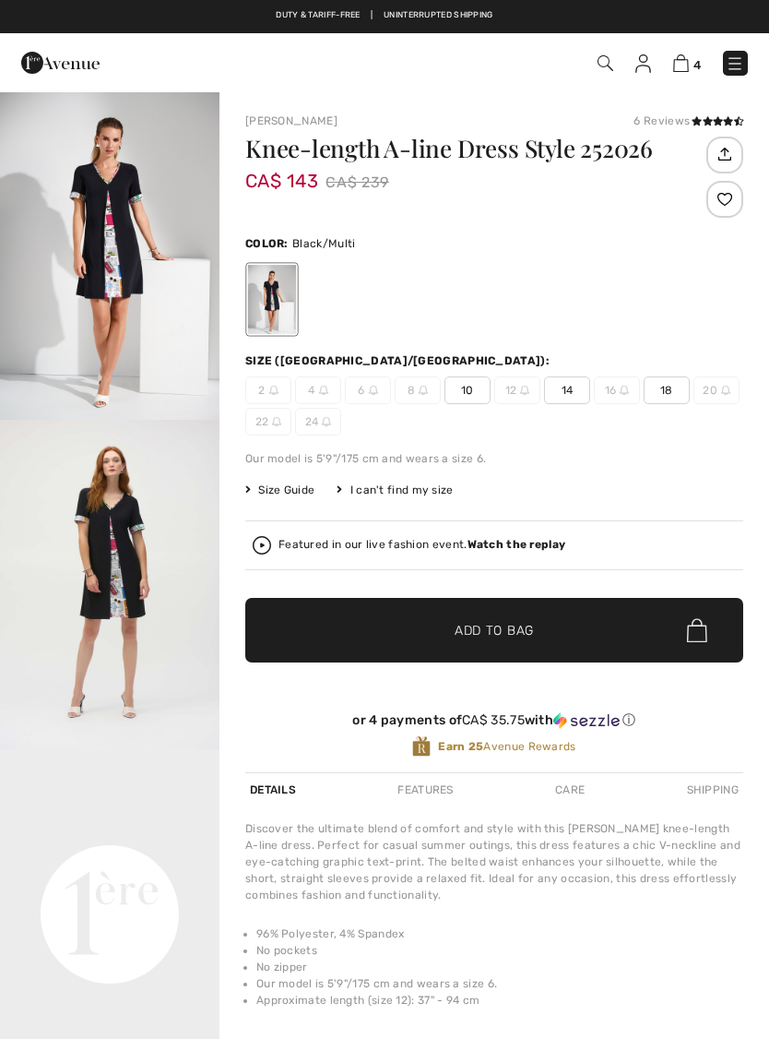
checkbox input "true"
